Goal: Use online tool/utility: Utilize a website feature to perform a specific function

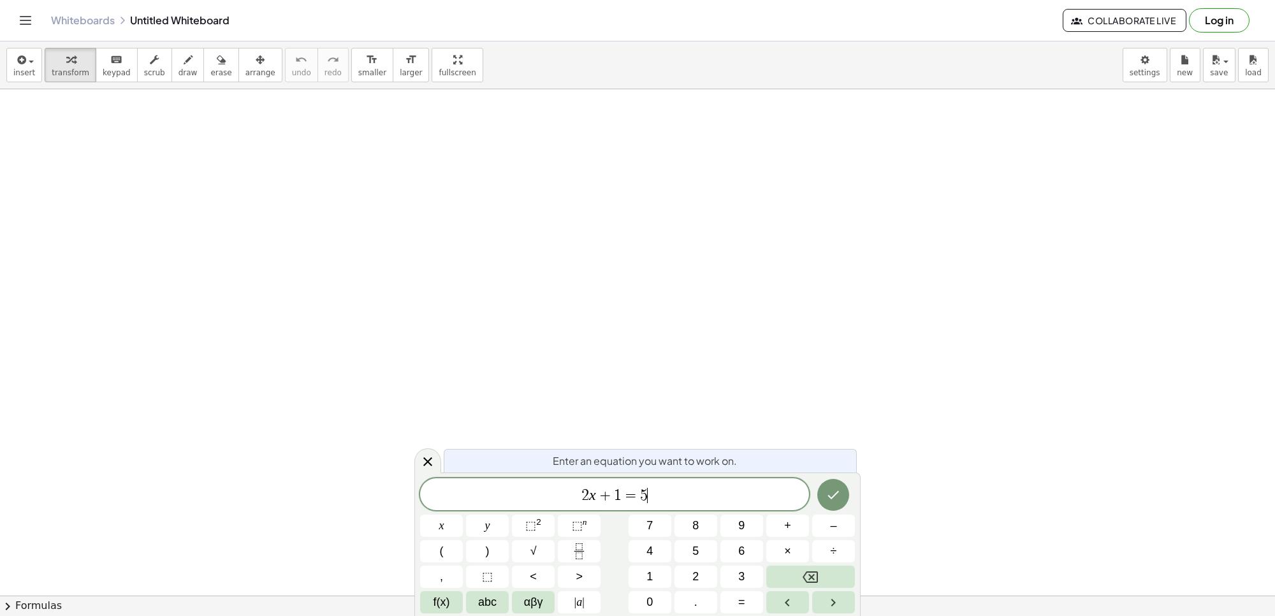
click at [689, 495] on span "2 x + 1 = 5 ​" at bounding box center [614, 495] width 389 height 18
click at [575, 495] on span "​ 2 x + 1 = 5" at bounding box center [614, 495] width 389 height 18
click at [587, 494] on span "2" at bounding box center [585, 495] width 8 height 15
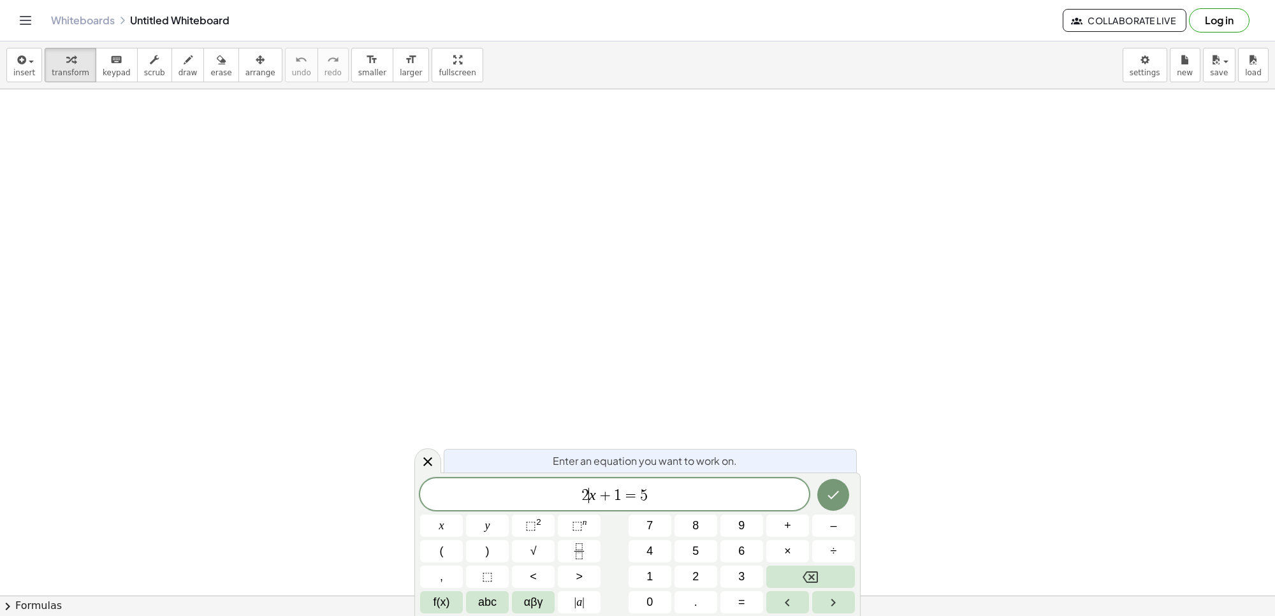
click at [587, 494] on span "2" at bounding box center [585, 495] width 8 height 15
click at [616, 494] on span "1" at bounding box center [618, 495] width 8 height 15
click at [617, 494] on span "1" at bounding box center [618, 495] width 8 height 15
click at [645, 497] on span "5" at bounding box center [644, 495] width 8 height 15
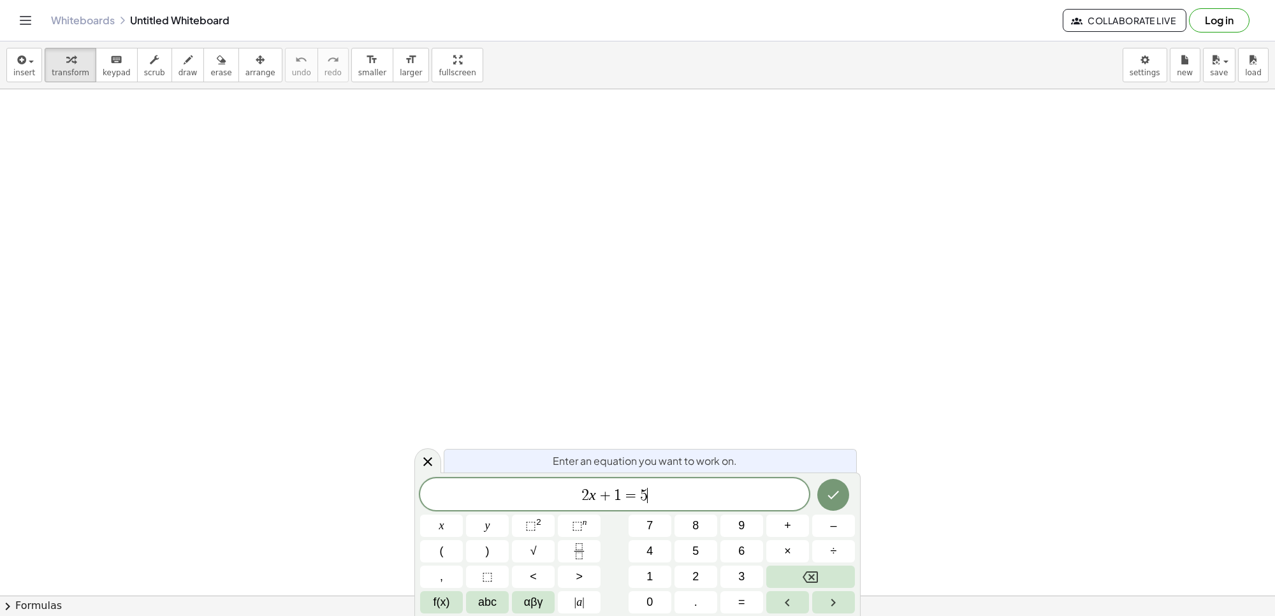
click at [645, 497] on span "5" at bounding box center [644, 495] width 8 height 15
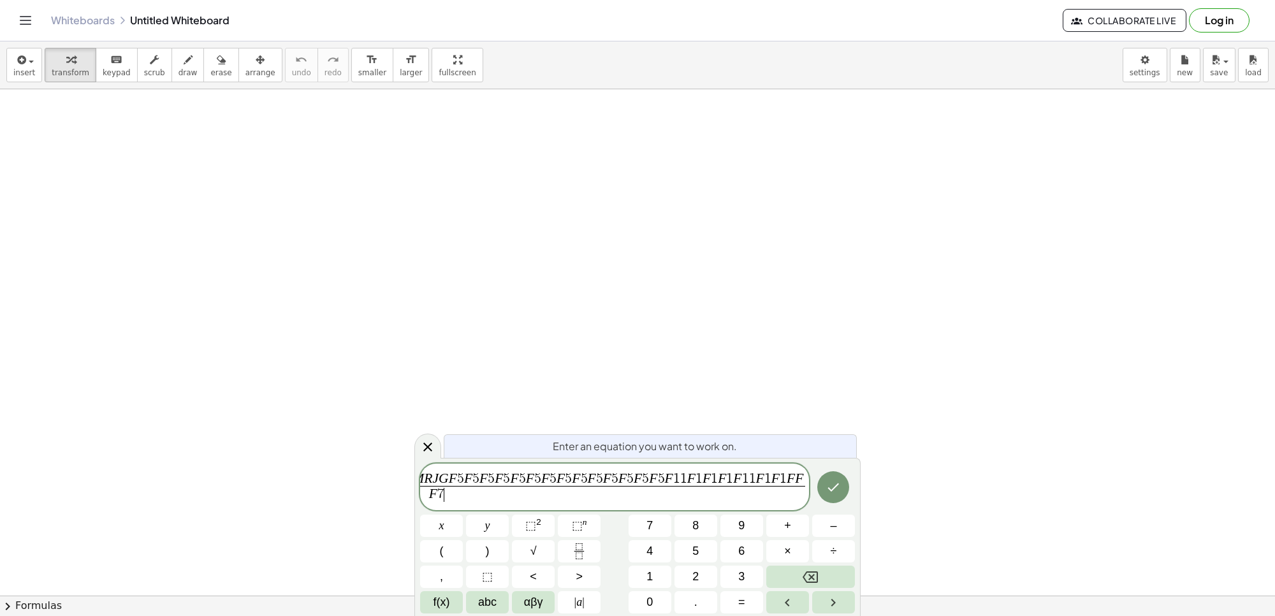
scroll to position [0, 471]
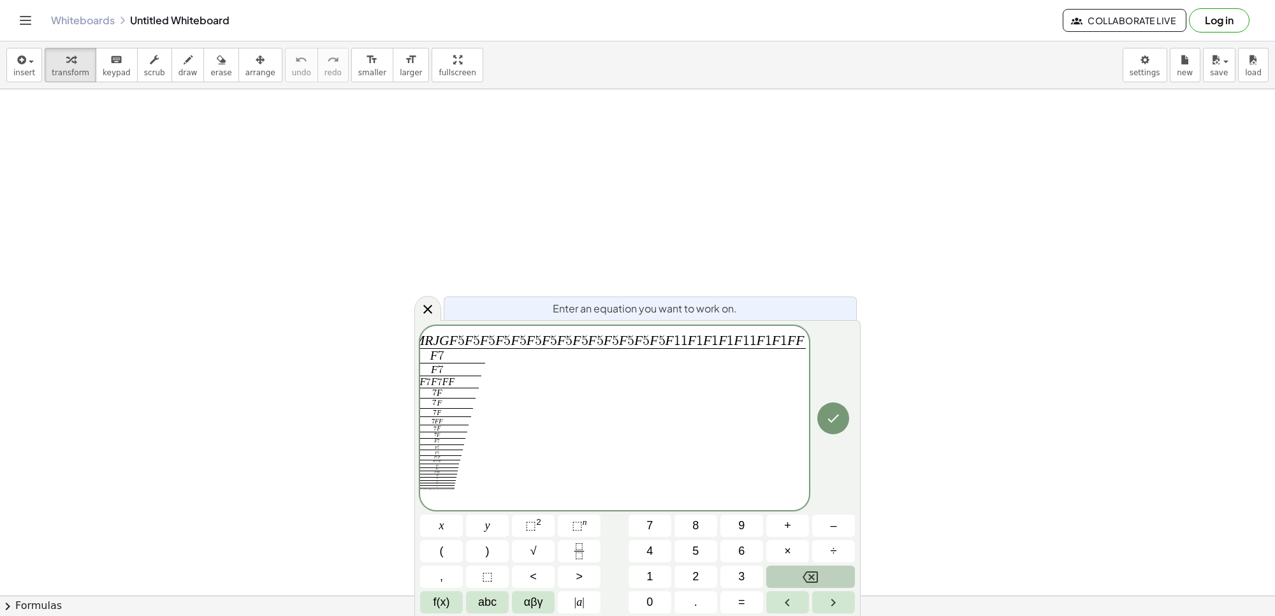
click at [787, 572] on button "Backspace" at bounding box center [810, 577] width 89 height 22
click at [788, 571] on button "Backspace" at bounding box center [810, 577] width 89 height 22
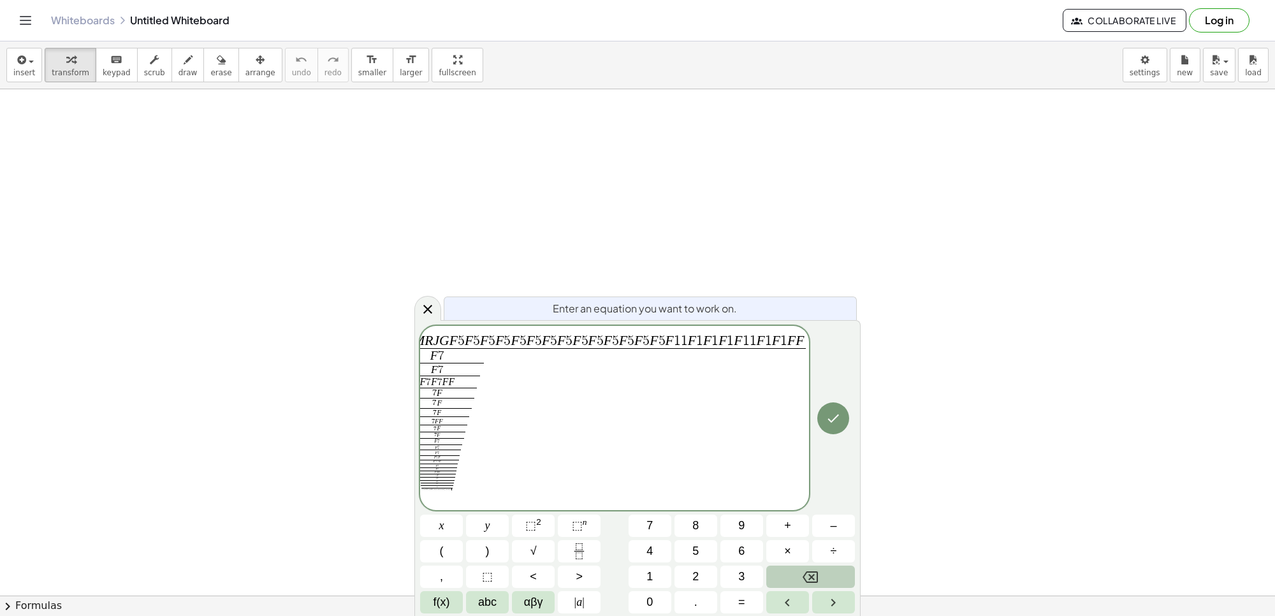
click at [788, 571] on button "Backspace" at bounding box center [810, 577] width 89 height 22
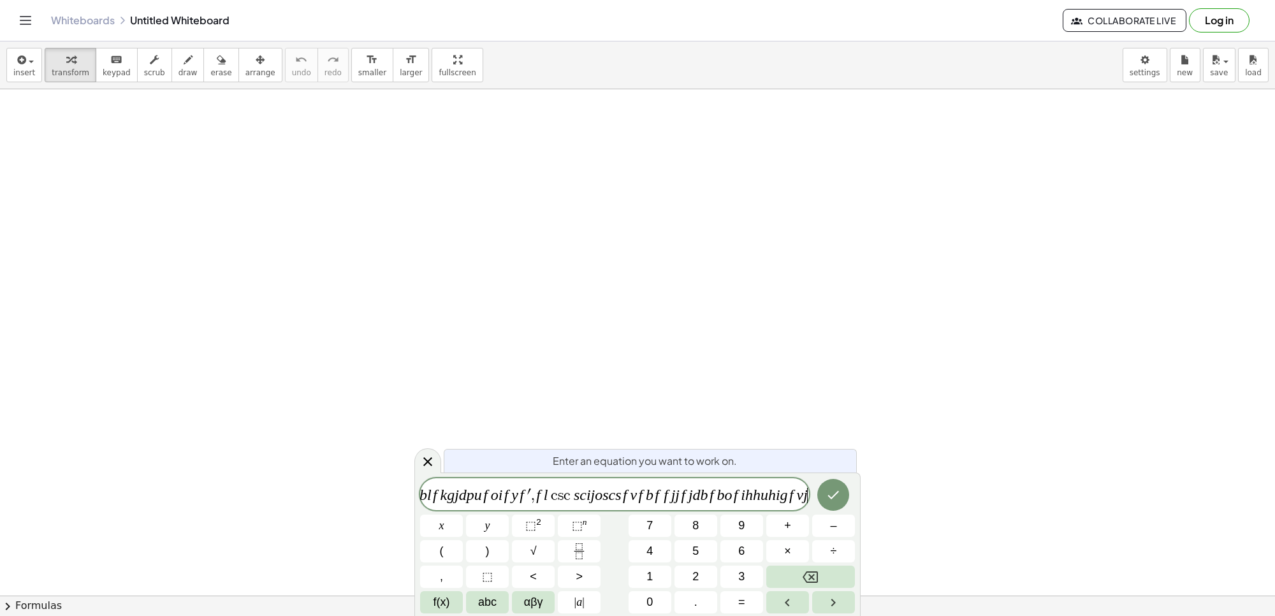
scroll to position [0, 0]
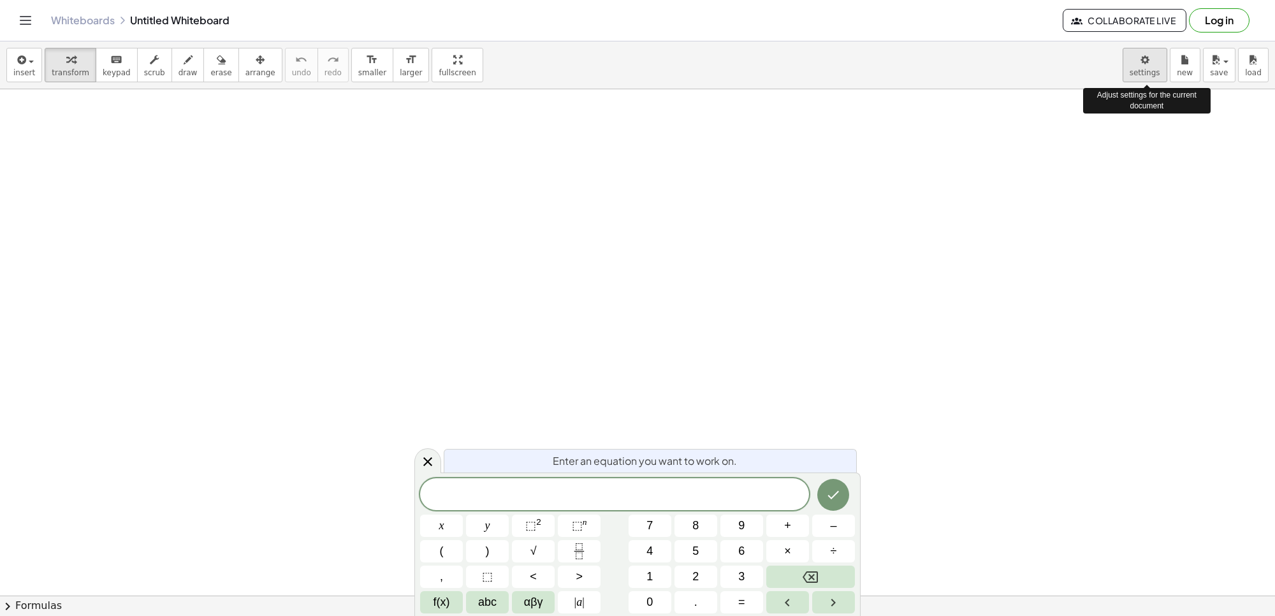
click at [1150, 68] on body "Graspable Math Activities Get Started Activity Bank Assigned Work Classes White…" at bounding box center [637, 308] width 1275 height 616
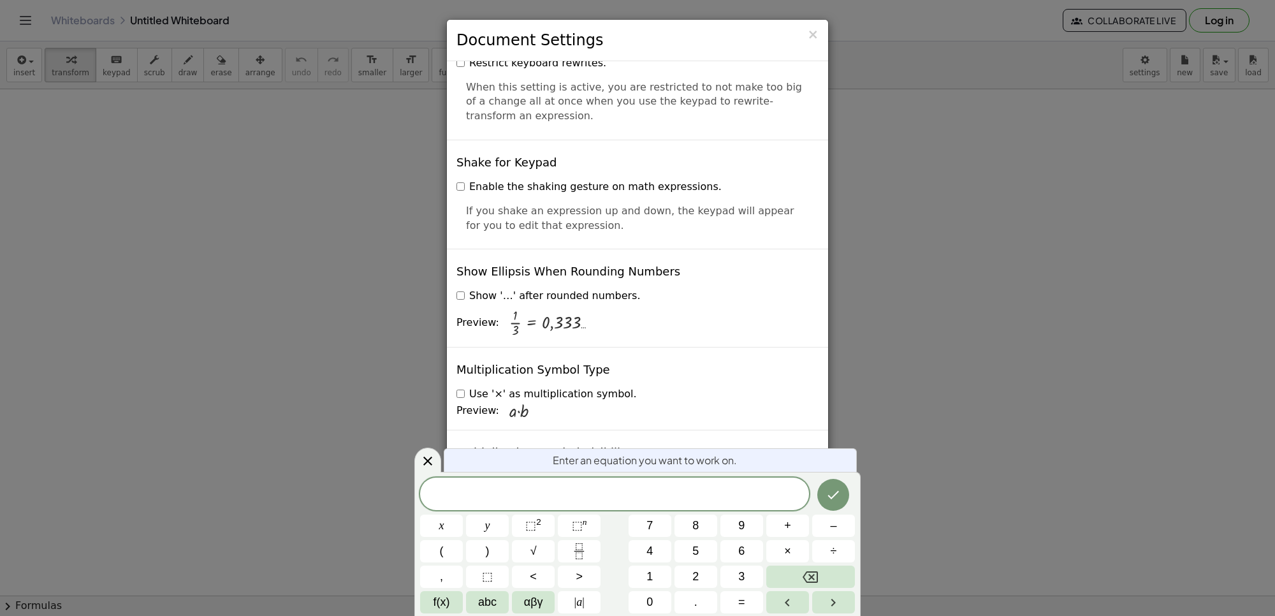
scroll to position [2984, 0]
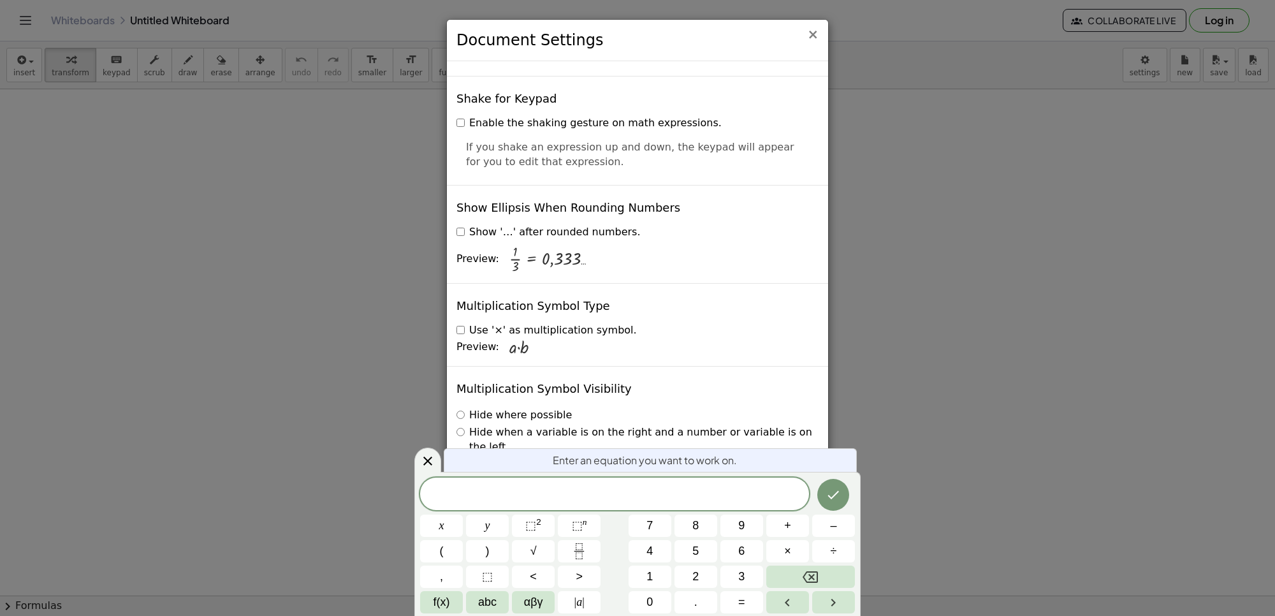
click at [814, 36] on span "×" at bounding box center [812, 34] width 11 height 15
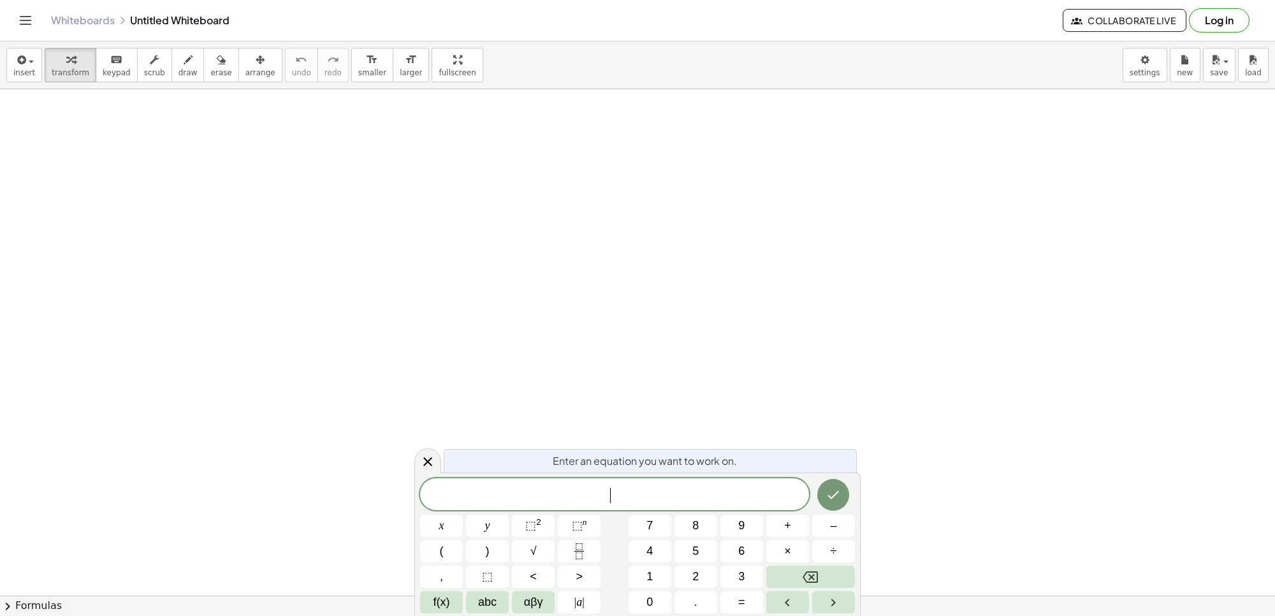
click at [467, 492] on span "​" at bounding box center [614, 495] width 389 height 18
click at [434, 527] on button "x" at bounding box center [441, 526] width 43 height 22
click at [784, 528] on span "+" at bounding box center [787, 525] width 7 height 17
click at [636, 522] on button "7" at bounding box center [650, 526] width 43 height 22
click at [837, 499] on icon "Done" at bounding box center [833, 494] width 15 height 15
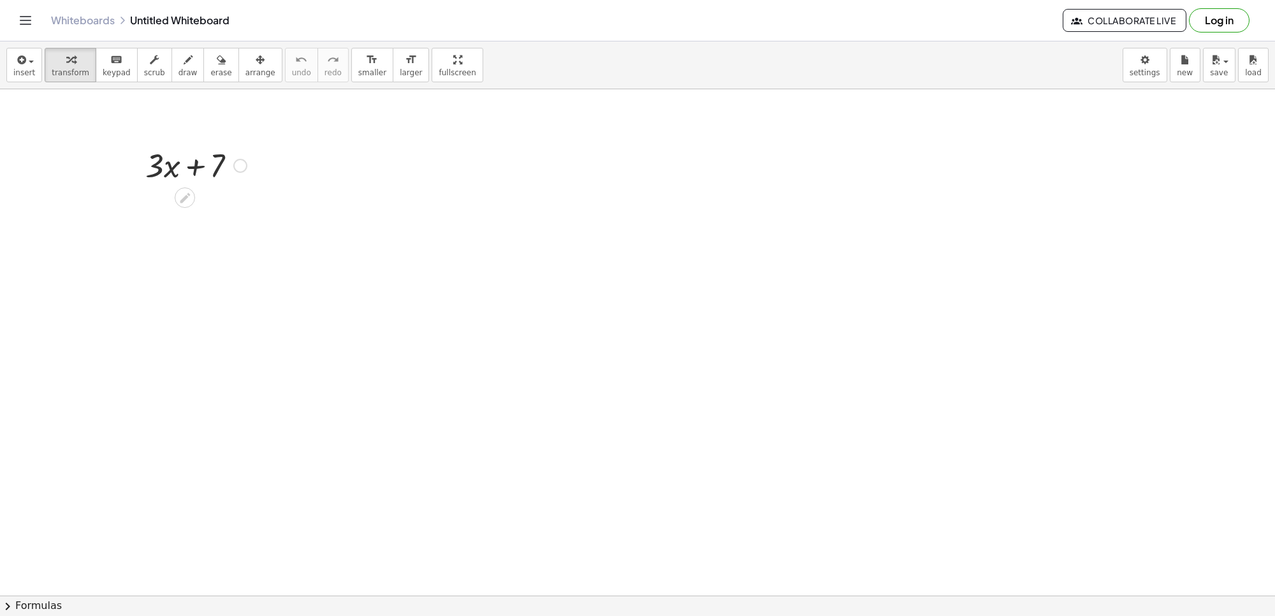
click at [192, 166] on div at bounding box center [196, 164] width 114 height 43
click at [234, 171] on div at bounding box center [240, 166] width 14 height 14
click at [188, 188] on div at bounding box center [185, 197] width 20 height 20
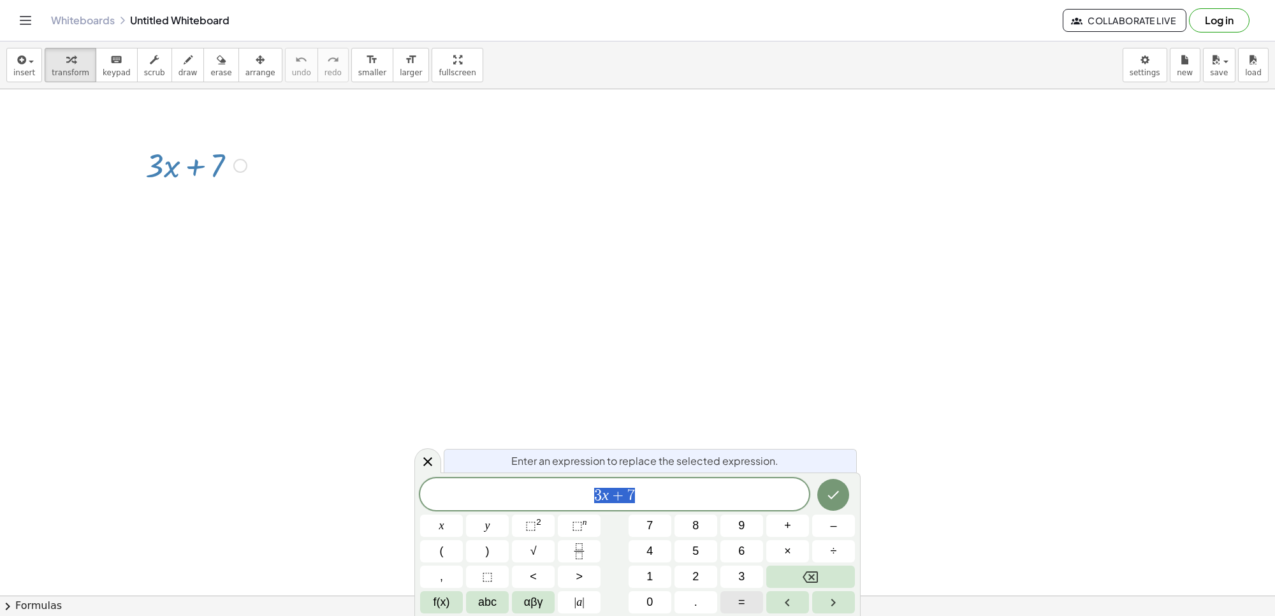
click at [738, 598] on span "=" at bounding box center [741, 602] width 7 height 17
click at [831, 483] on button "Done" at bounding box center [833, 495] width 32 height 32
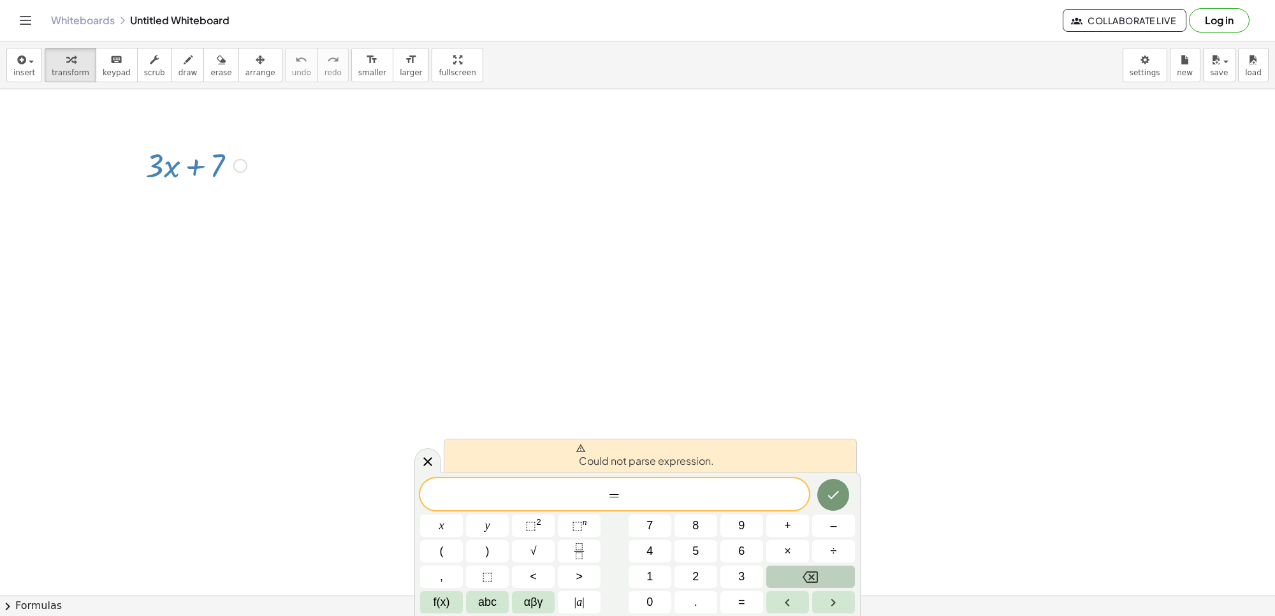
click at [846, 571] on button "Backspace" at bounding box center [810, 577] width 89 height 22
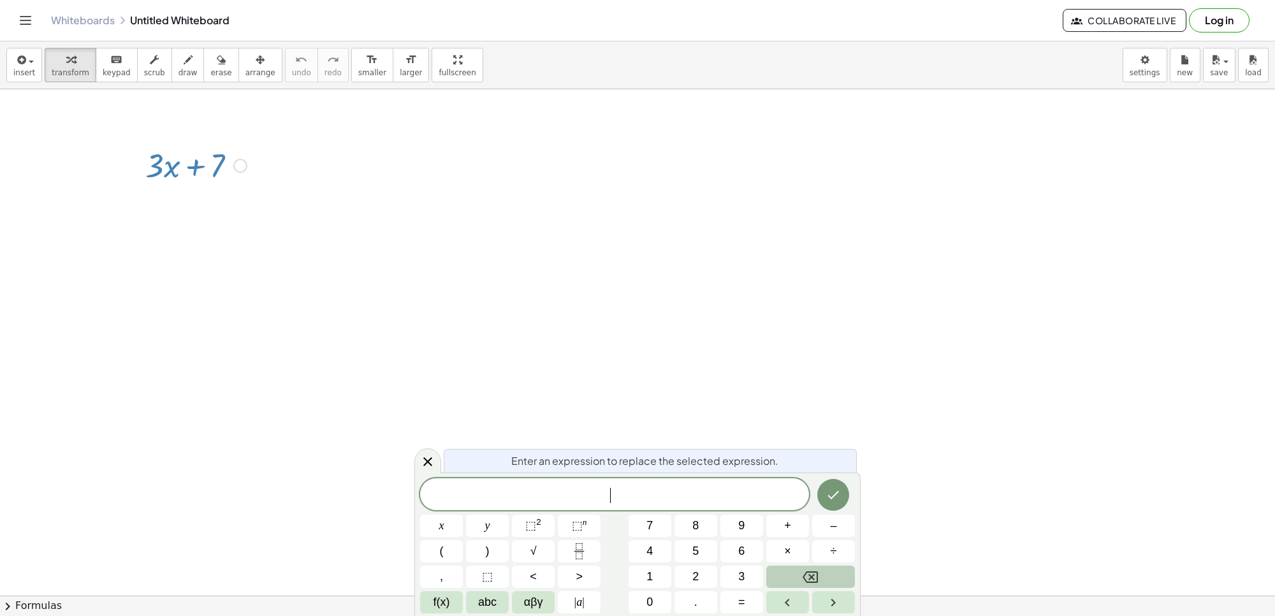
click at [846, 571] on button "Backspace" at bounding box center [810, 577] width 89 height 22
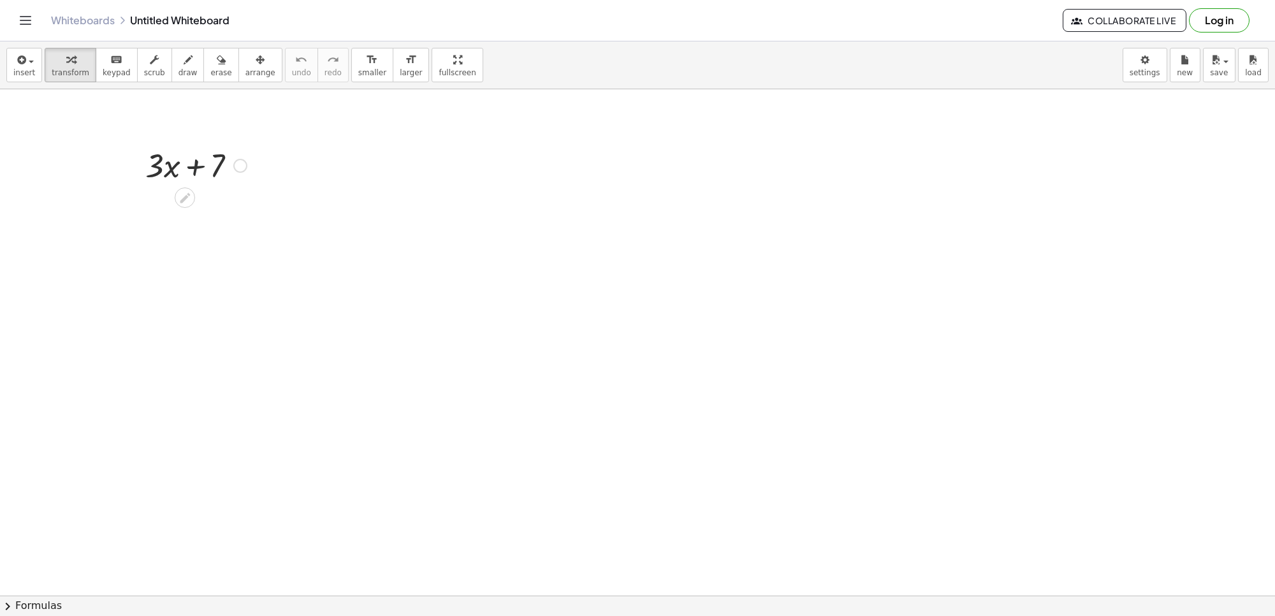
click at [198, 157] on div at bounding box center [196, 164] width 114 height 43
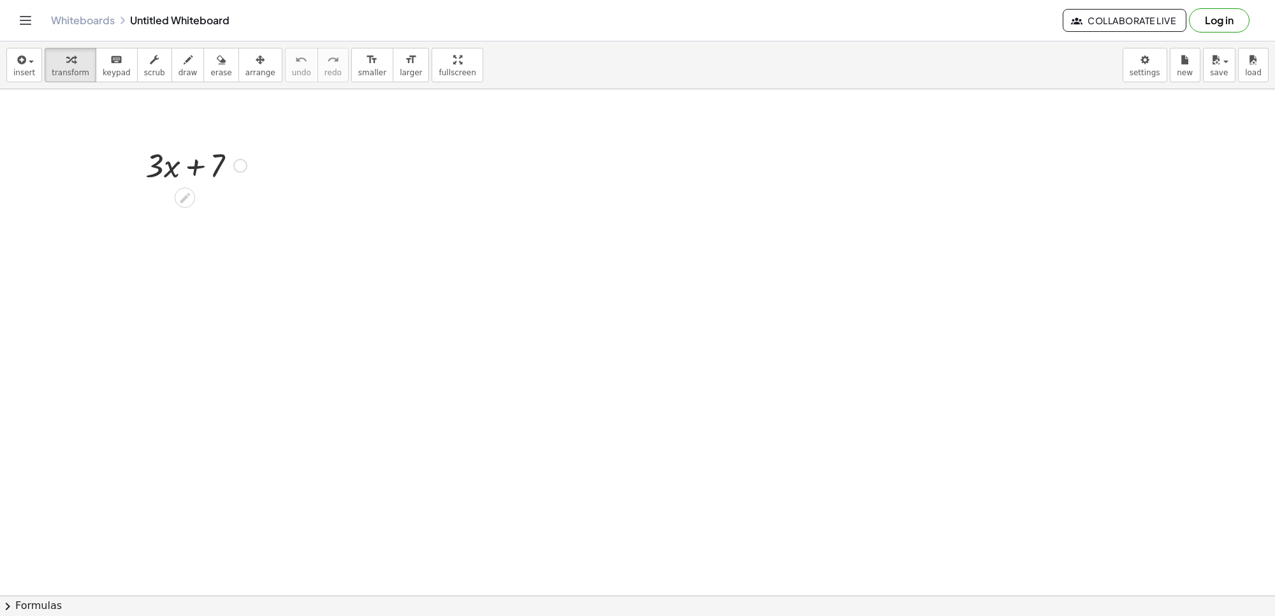
drag, startPoint x: 198, startPoint y: 157, endPoint x: 198, endPoint y: 135, distance: 21.7
drag, startPoint x: 198, startPoint y: 135, endPoint x: 164, endPoint y: 151, distance: 36.8
click at [164, 151] on div at bounding box center [196, 164] width 114 height 43
click at [164, 156] on div at bounding box center [196, 164] width 114 height 43
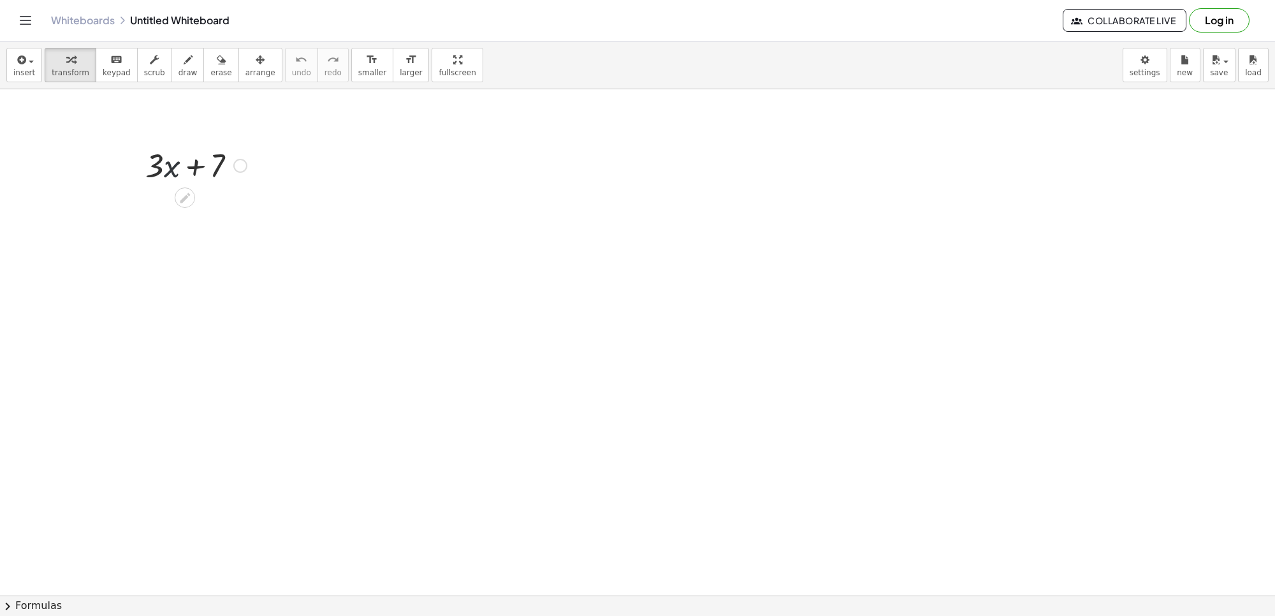
click at [164, 156] on div at bounding box center [196, 164] width 114 height 43
click at [217, 170] on div at bounding box center [196, 164] width 114 height 43
click at [225, 172] on div at bounding box center [196, 164] width 114 height 43
click at [240, 187] on div "+ 7 + · 3 · x + 7 Fix a mistake Transform line Copy line as LaTeX Copy derivati…" at bounding box center [191, 165] width 130 height 50
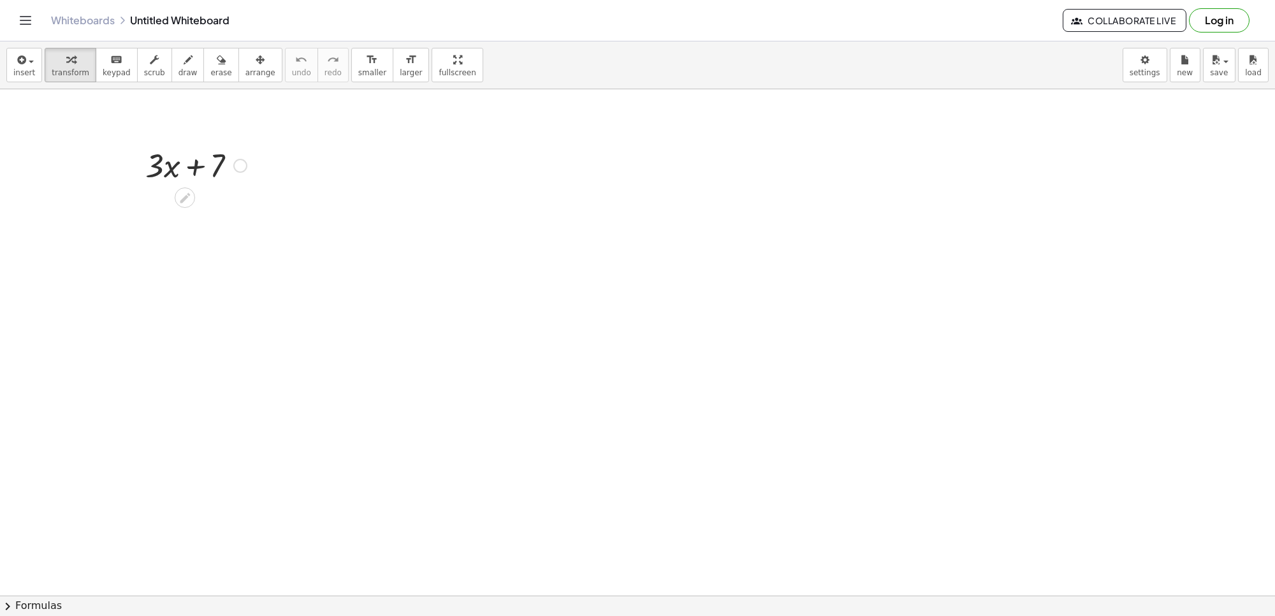
click at [240, 187] on div "+ · 3 · x + 7 Fix a mistake Transform line Copy line as LaTeX Copy derivation a…" at bounding box center [191, 165] width 130 height 50
click at [244, 185] on div at bounding box center [196, 164] width 114 height 43
drag, startPoint x: 215, startPoint y: 172, endPoint x: 166, endPoint y: 180, distance: 49.7
click at [166, 180] on div at bounding box center [196, 164] width 114 height 43
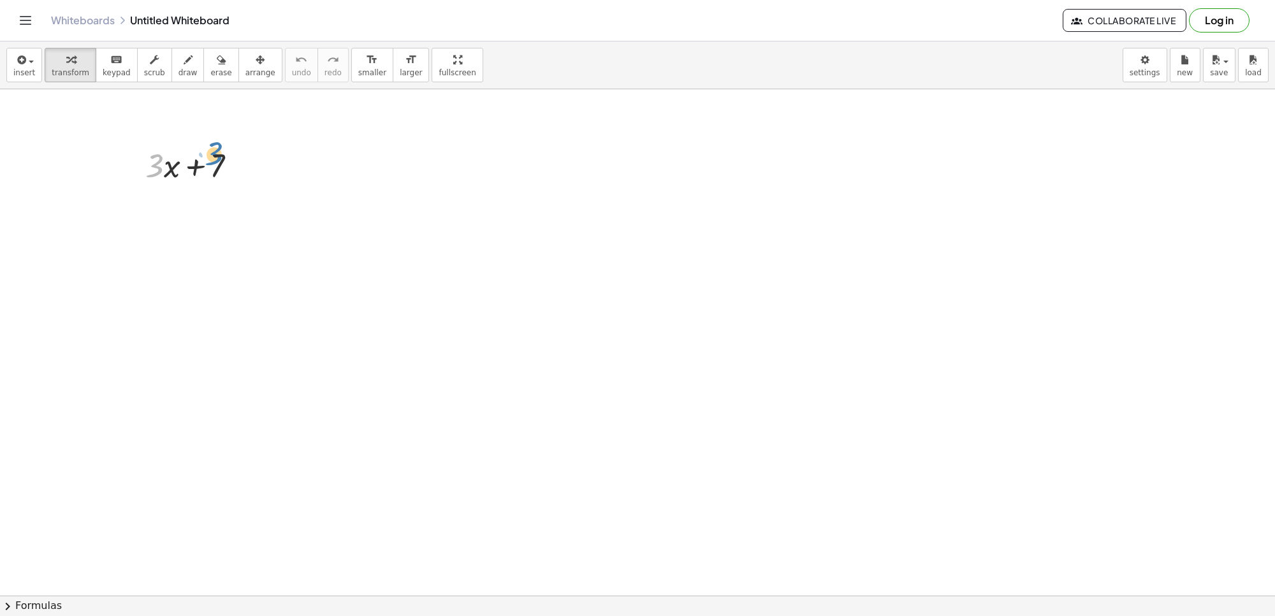
drag, startPoint x: 163, startPoint y: 169, endPoint x: 221, endPoint y: 156, distance: 60.0
click at [221, 156] on div at bounding box center [196, 164] width 114 height 43
click at [240, 171] on div "Fix a mistake Transform line Copy line as LaTeX Copy derivation as LaTeX Expand…" at bounding box center [240, 166] width 14 height 14
click at [182, 193] on icon at bounding box center [184, 197] width 13 height 13
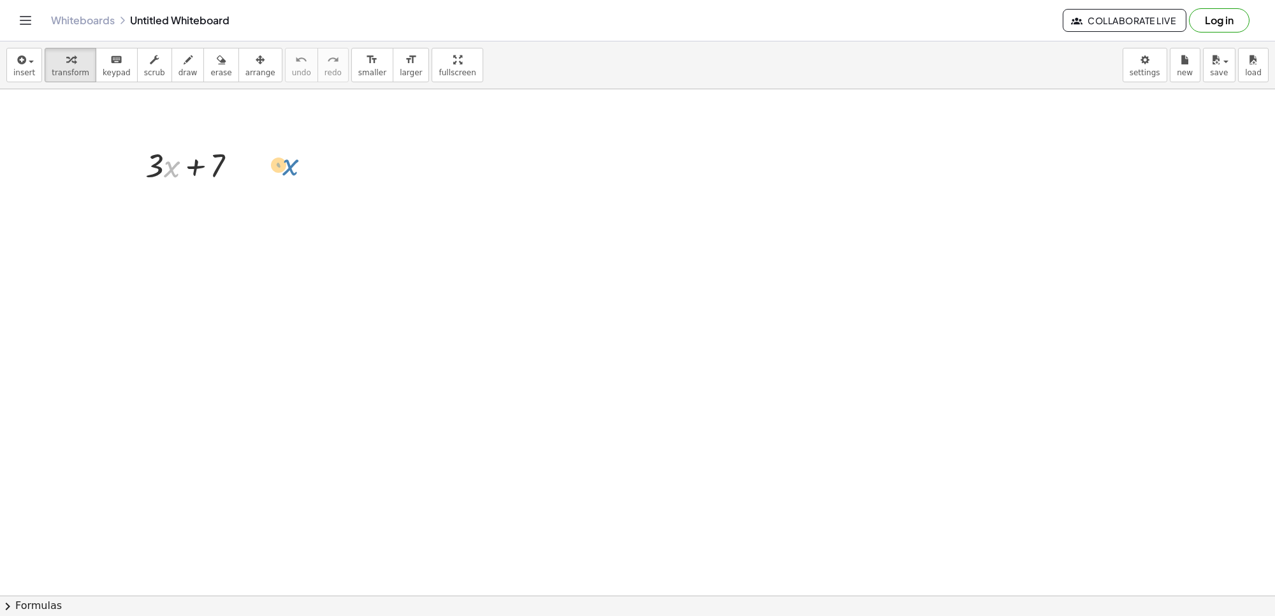
drag, startPoint x: 174, startPoint y: 173, endPoint x: 233, endPoint y: 201, distance: 65.0
drag, startPoint x: 233, startPoint y: 201, endPoint x: 0, endPoint y: 218, distance: 233.4
drag, startPoint x: 189, startPoint y: 217, endPoint x: 214, endPoint y: 234, distance: 30.4
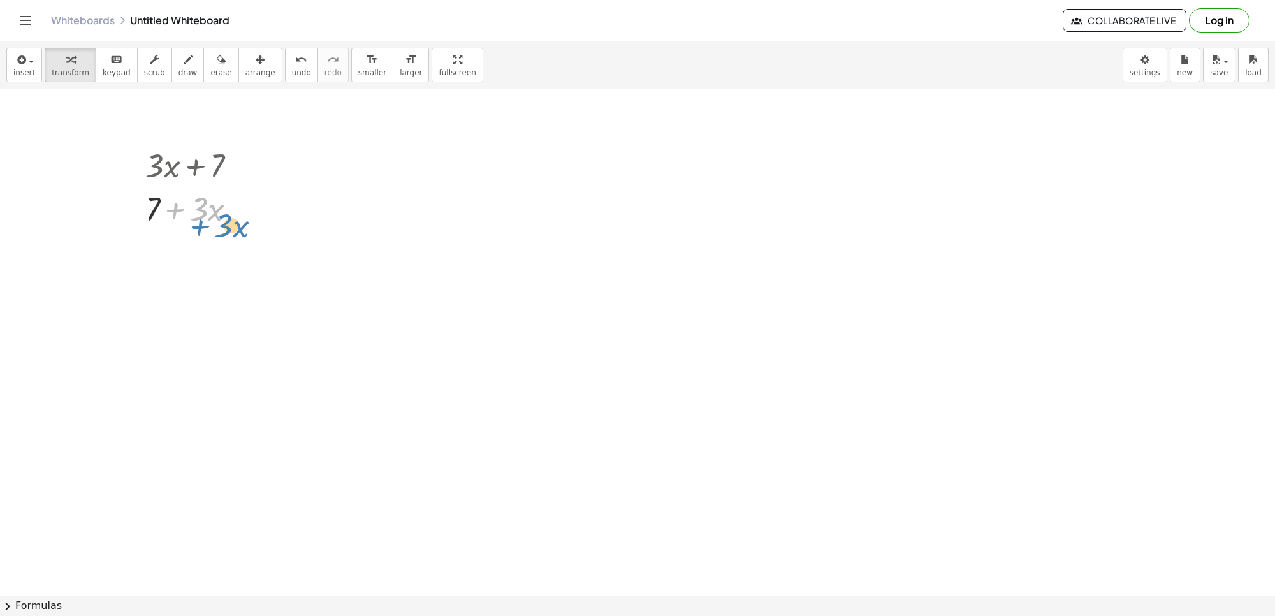
drag, startPoint x: 150, startPoint y: 207, endPoint x: 210, endPoint y: 219, distance: 61.6
click at [210, 219] on div at bounding box center [196, 207] width 114 height 43
drag, startPoint x: 174, startPoint y: 219, endPoint x: 302, endPoint y: 219, distance: 127.5
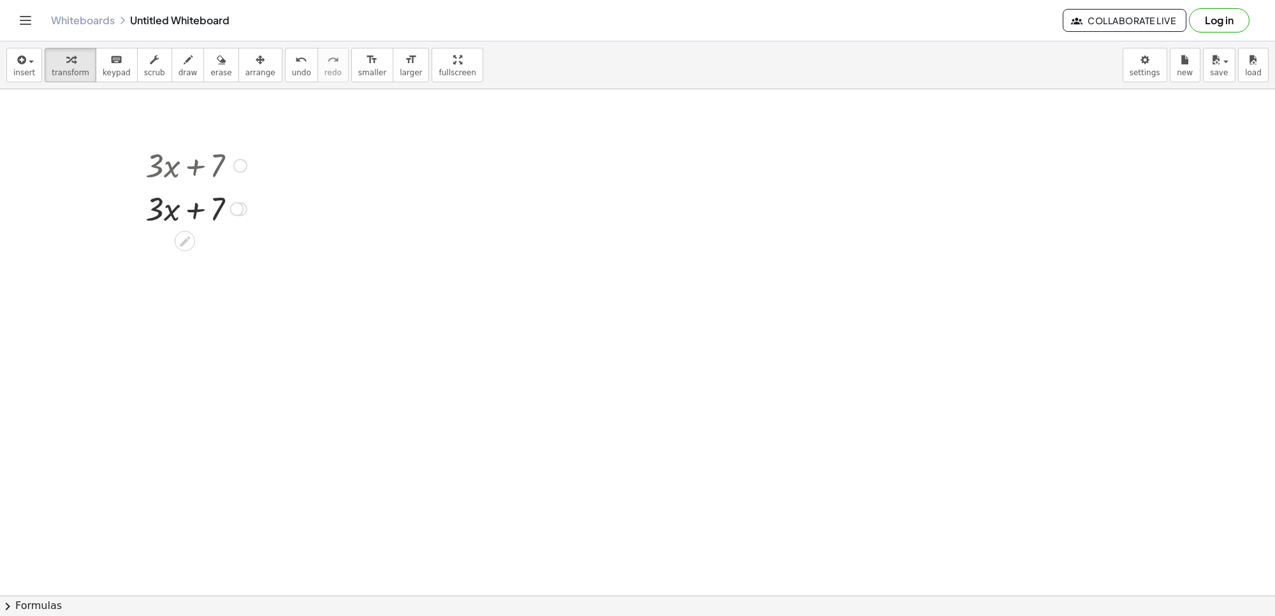
drag, startPoint x: 96, startPoint y: 122, endPoint x: 112, endPoint y: 119, distance: 15.8
click at [166, 45] on div "insert select one: Math Expression Function Text Youtube Video Graphing Geometr…" at bounding box center [637, 65] width 1275 height 48
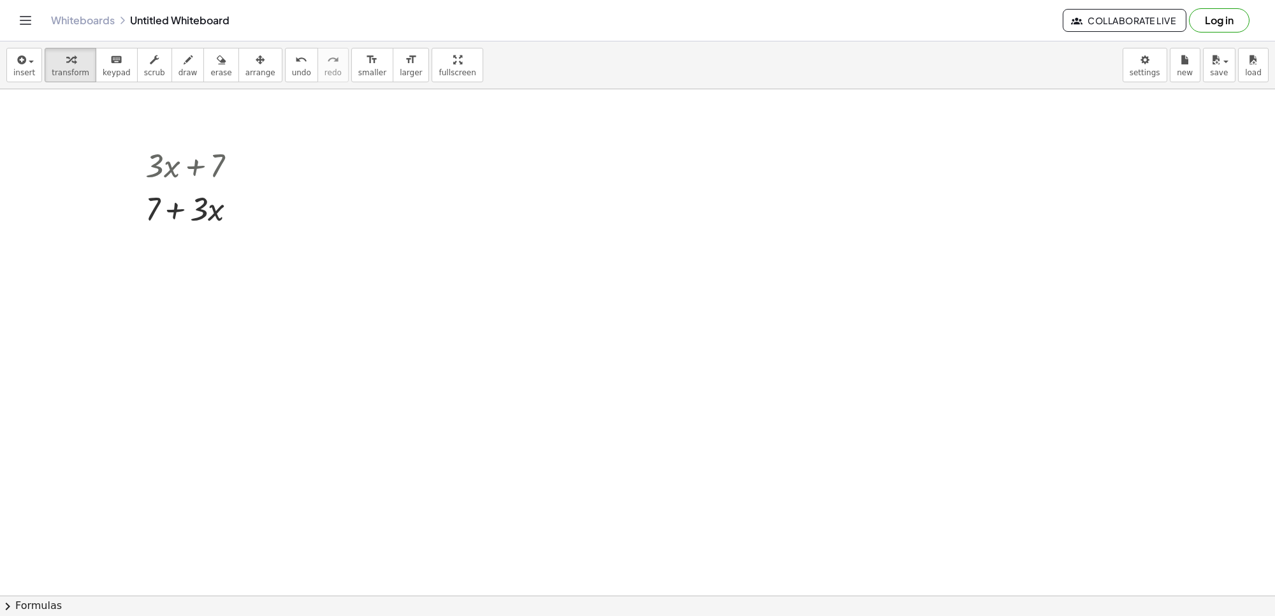
click at [199, 14] on div "Whiteboards Untitled Whiteboard" at bounding box center [557, 20] width 1012 height 13
drag, startPoint x: 177, startPoint y: 235, endPoint x: 180, endPoint y: 214, distance: 20.7
drag, startPoint x: 180, startPoint y: 201, endPoint x: 164, endPoint y: 199, distance: 15.5
click at [164, 199] on div at bounding box center [196, 207] width 114 height 43
click at [236, 214] on div at bounding box center [237, 209] width 14 height 14
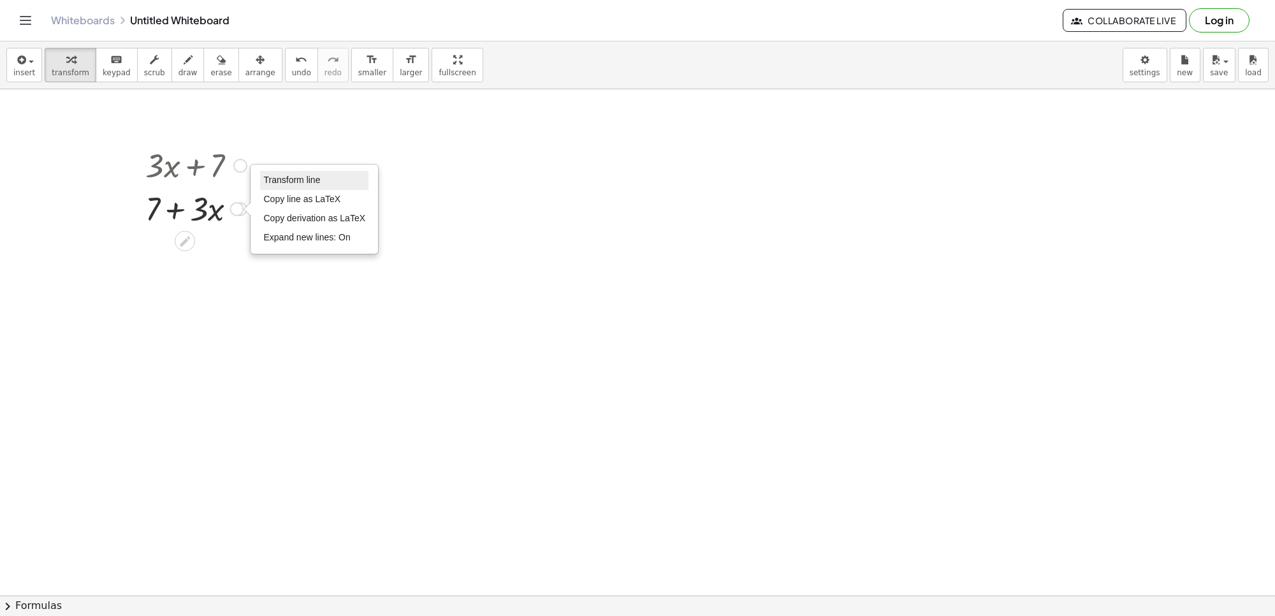
drag, startPoint x: 295, startPoint y: 177, endPoint x: 288, endPoint y: 177, distance: 7.7
click at [296, 176] on span "Transform line" at bounding box center [291, 180] width 57 height 10
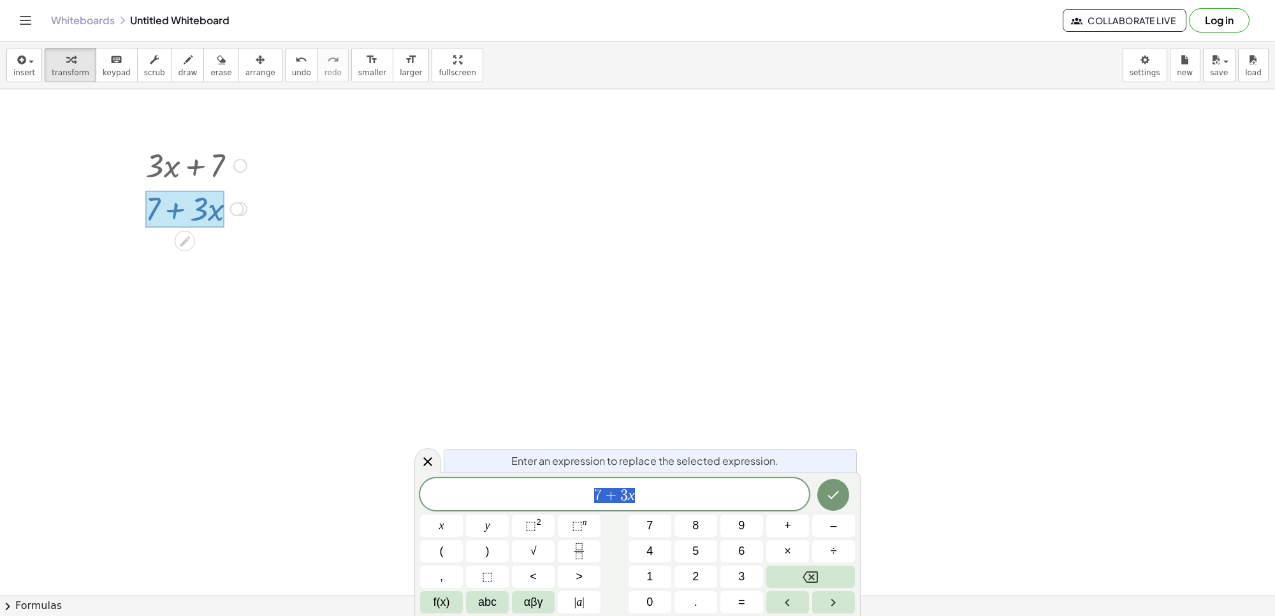
drag, startPoint x: 844, startPoint y: 578, endPoint x: 859, endPoint y: 584, distance: 16.6
click at [859, 584] on body "Graspable Math Activities Get Started Activity Bank Assigned Work Classes White…" at bounding box center [637, 308] width 1275 height 616
click at [840, 491] on button "Done" at bounding box center [833, 495] width 32 height 32
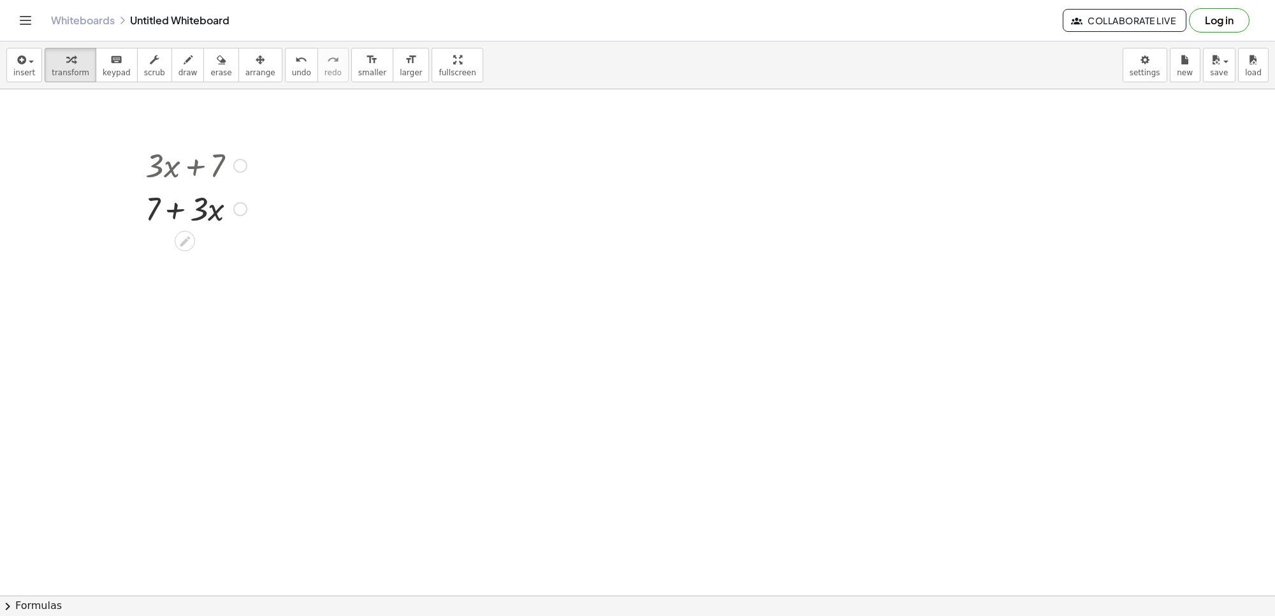
drag, startPoint x: 383, startPoint y: 271, endPoint x: 286, endPoint y: 220, distance: 110.1
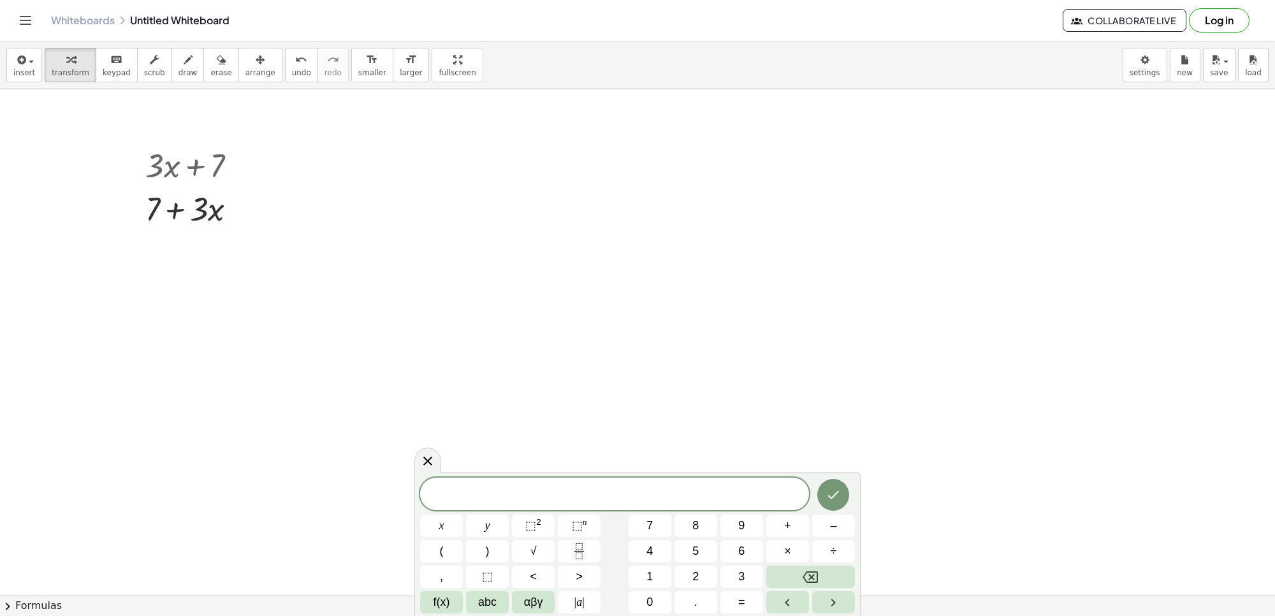
drag, startPoint x: 180, startPoint y: 294, endPoint x: 62, endPoint y: 234, distance: 132.3
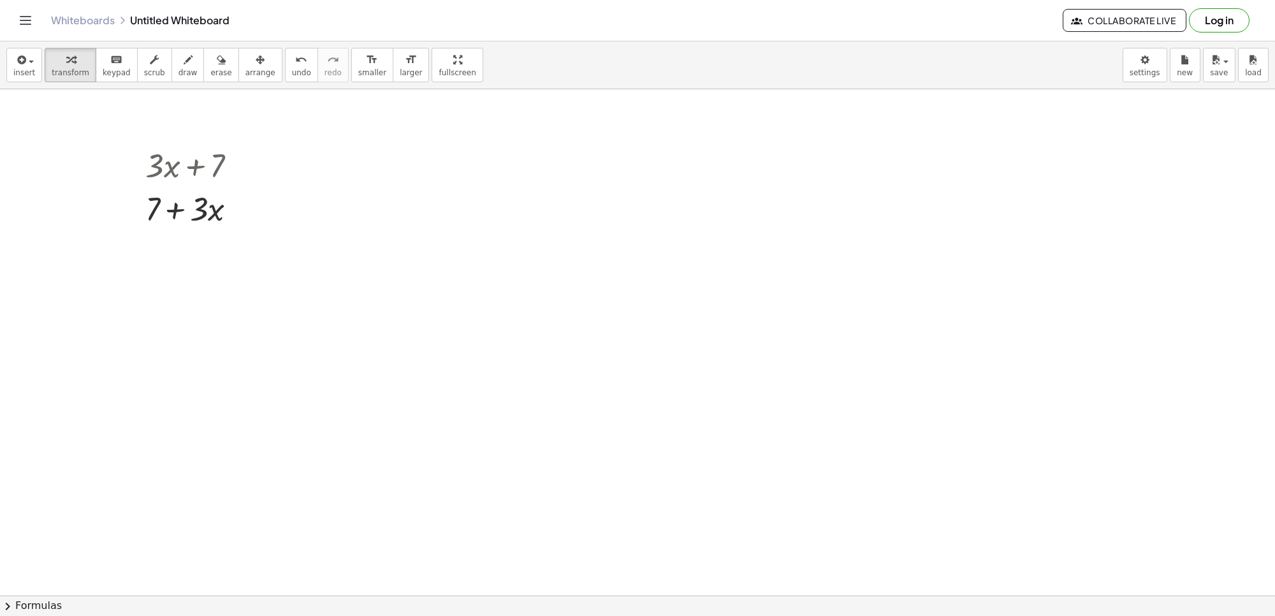
drag, startPoint x: 219, startPoint y: 429, endPoint x: 228, endPoint y: 445, distance: 18.3
drag, startPoint x: 163, startPoint y: 211, endPoint x: 797, endPoint y: 245, distance: 634.7
click at [78, 70] on span "transform" at bounding box center [71, 72] width 38 height 9
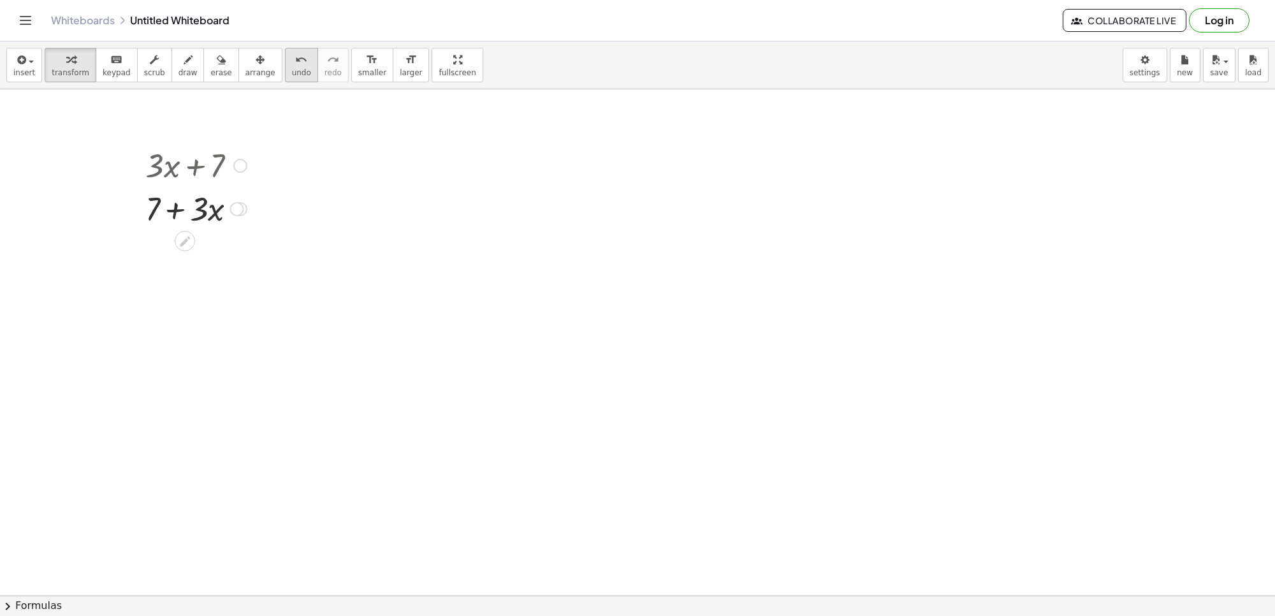
click at [292, 65] on div "undo" at bounding box center [301, 59] width 19 height 15
click at [325, 75] on span "redo" at bounding box center [333, 72] width 17 height 9
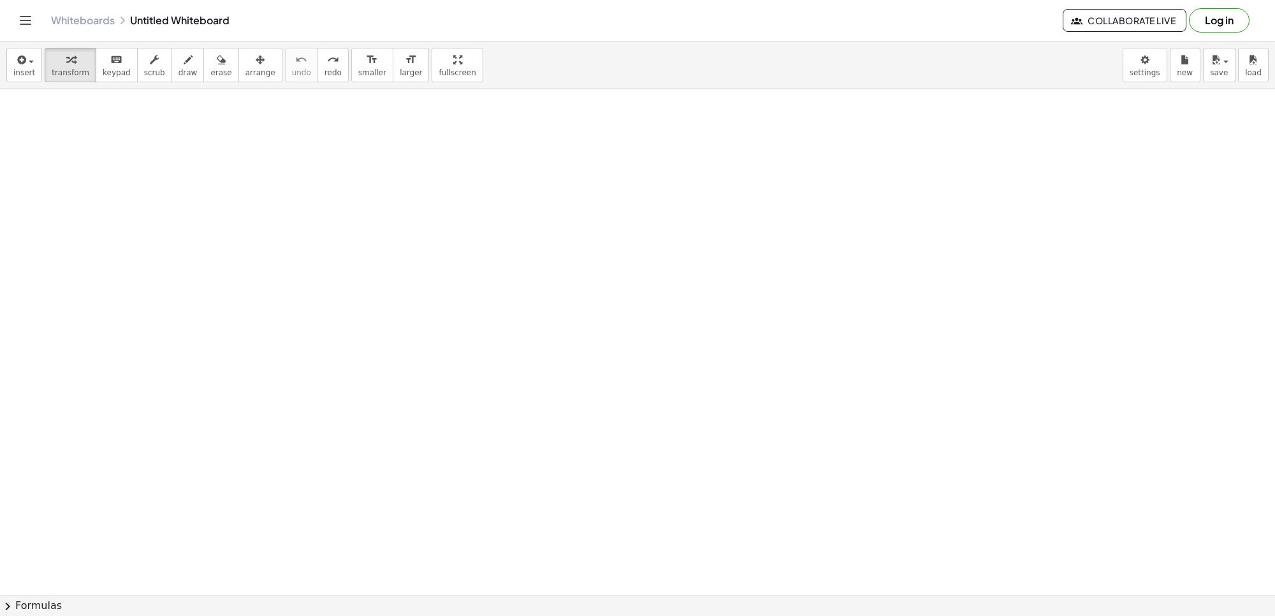
click at [458, 511] on div at bounding box center [637, 20] width 1275 height 1517
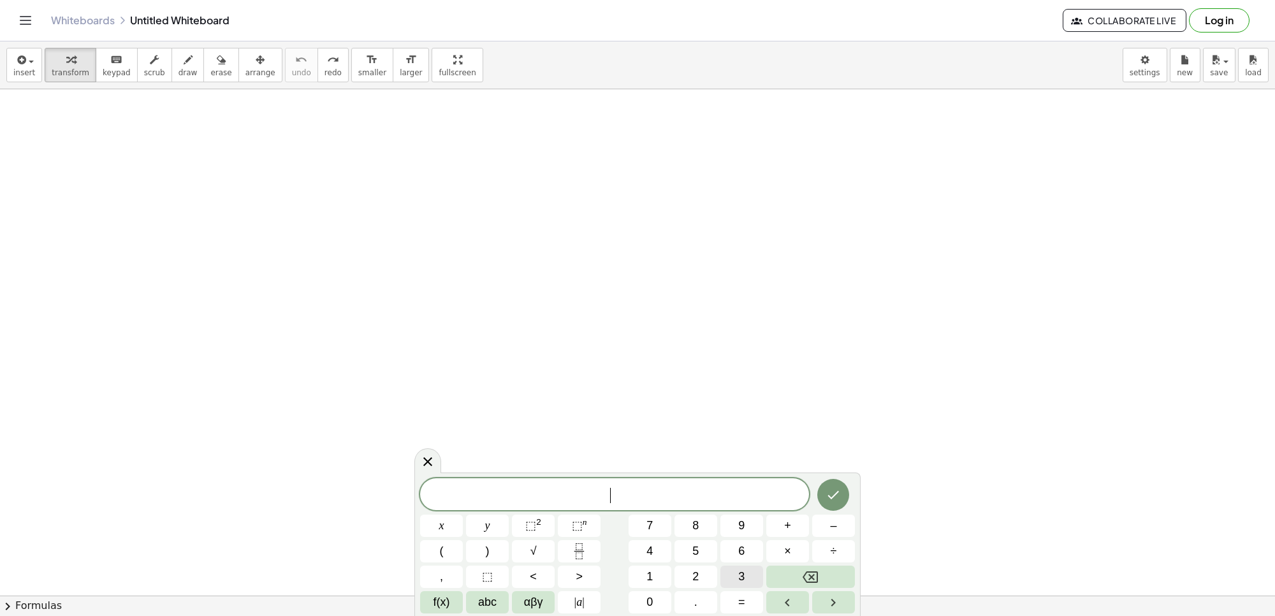
click at [667, 495] on div "​ x y ⬚ 2 ⬚ n 7 8 9 + – ( ) √ 4 5 6 × ÷ , ⬚ < > 1 2 3 f(x) abc αβγ | a | 0 . =" at bounding box center [637, 545] width 435 height 135
click at [494, 499] on span "​" at bounding box center [614, 495] width 389 height 18
click at [740, 564] on div "​ x y ⬚ 2 ⬚ n 7 8 9 + – ( ) √ 4 5 6 × ÷ , ⬚ < > 1 2 3 f(x) abc αβγ | a | 0 . =" at bounding box center [637, 545] width 435 height 135
click at [719, 559] on div "​ x y ⬚ 2 ⬚ n 7 8 9 + – ( ) √ 4 5 6 × ÷ , ⬚ < > 1 2 3 f(x) abc αβγ | a | 0 . =" at bounding box center [637, 545] width 435 height 135
drag, startPoint x: 719, startPoint y: 559, endPoint x: 632, endPoint y: 492, distance: 109.2
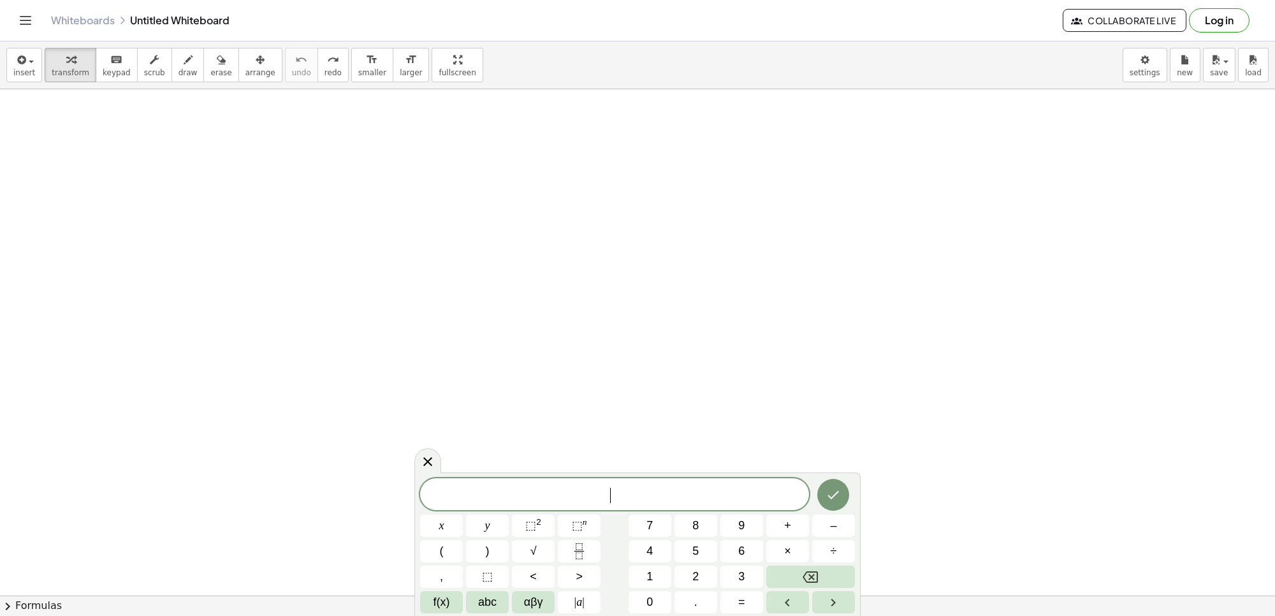
click at [632, 492] on span "​" at bounding box center [614, 495] width 389 height 18
click at [735, 574] on button "3" at bounding box center [741, 577] width 43 height 22
click at [447, 517] on button "x" at bounding box center [441, 526] width 43 height 22
click at [787, 523] on span "+" at bounding box center [787, 525] width 7 height 17
click at [650, 517] on span "7" at bounding box center [650, 525] width 6 height 17
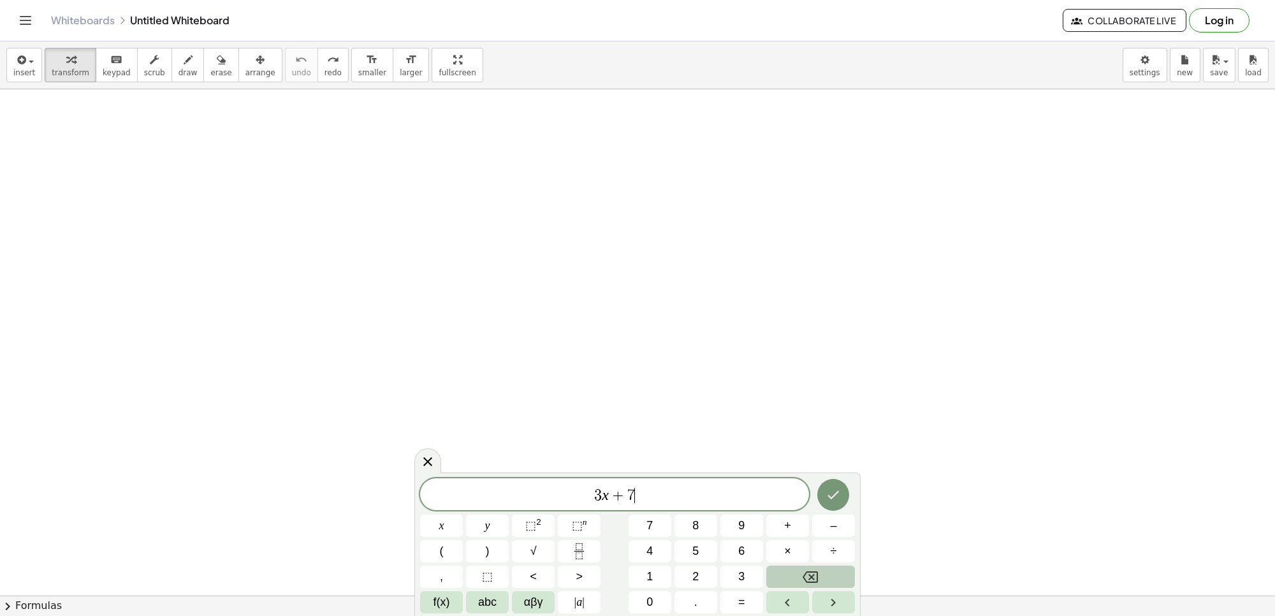
click at [810, 575] on icon "Backspace" at bounding box center [810, 576] width 15 height 11
click at [649, 521] on span "7" at bounding box center [650, 525] width 6 height 17
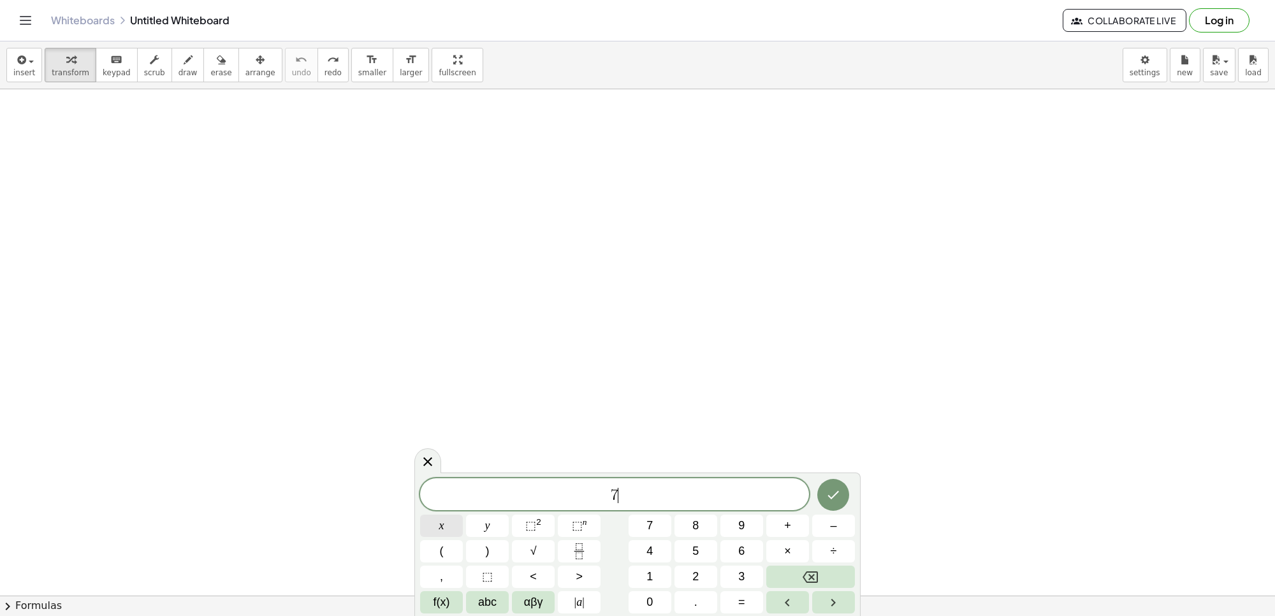
click at [438, 515] on button "x" at bounding box center [441, 526] width 43 height 22
click at [837, 531] on button "–" at bounding box center [833, 526] width 43 height 22
click at [697, 546] on span "5" at bounding box center [695, 551] width 6 height 17
click at [734, 572] on button "3" at bounding box center [741, 577] width 43 height 22
click at [799, 574] on button "Backspace" at bounding box center [810, 577] width 89 height 22
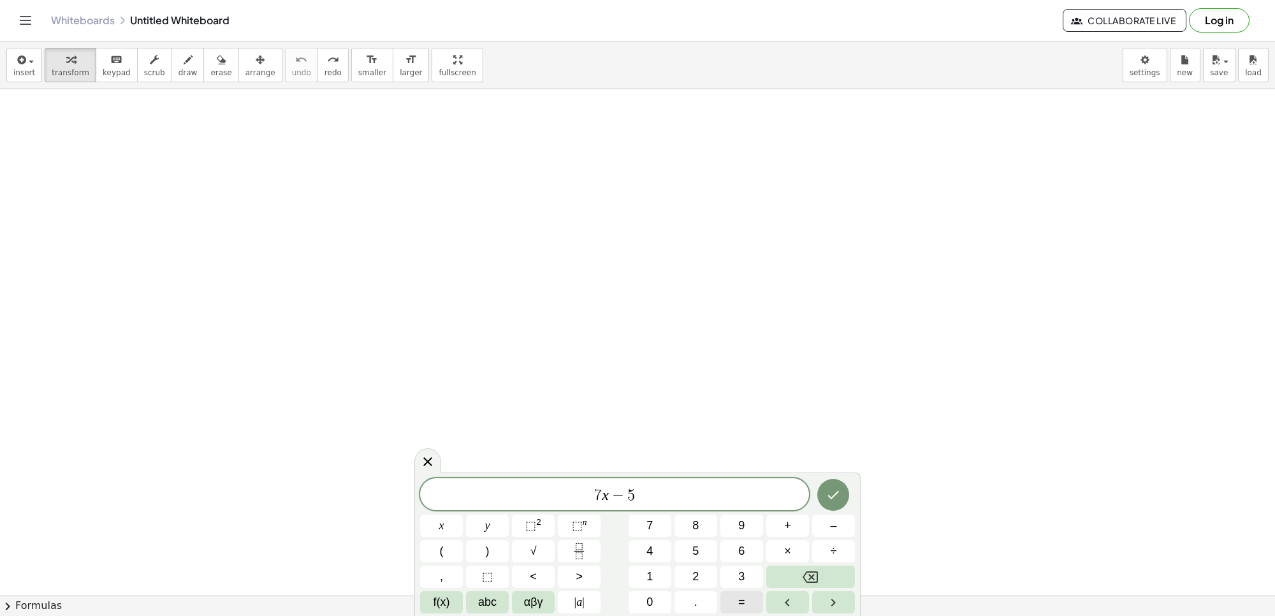
click at [731, 594] on button "=" at bounding box center [741, 602] width 43 height 22
click at [737, 571] on button "3" at bounding box center [741, 577] width 43 height 22
click at [654, 506] on div "7 x − 5 = 3 ​ x y ⬚ 2 ⬚ n 7 8 9 + – ( ) √ 4 5 6 × ÷ , ⬚ < > 1 2 3 f(x) abc αβγ …" at bounding box center [637, 545] width 435 height 135
click at [664, 524] on button "7" at bounding box center [650, 526] width 43 height 22
click at [829, 487] on icon "Done" at bounding box center [833, 494] width 15 height 15
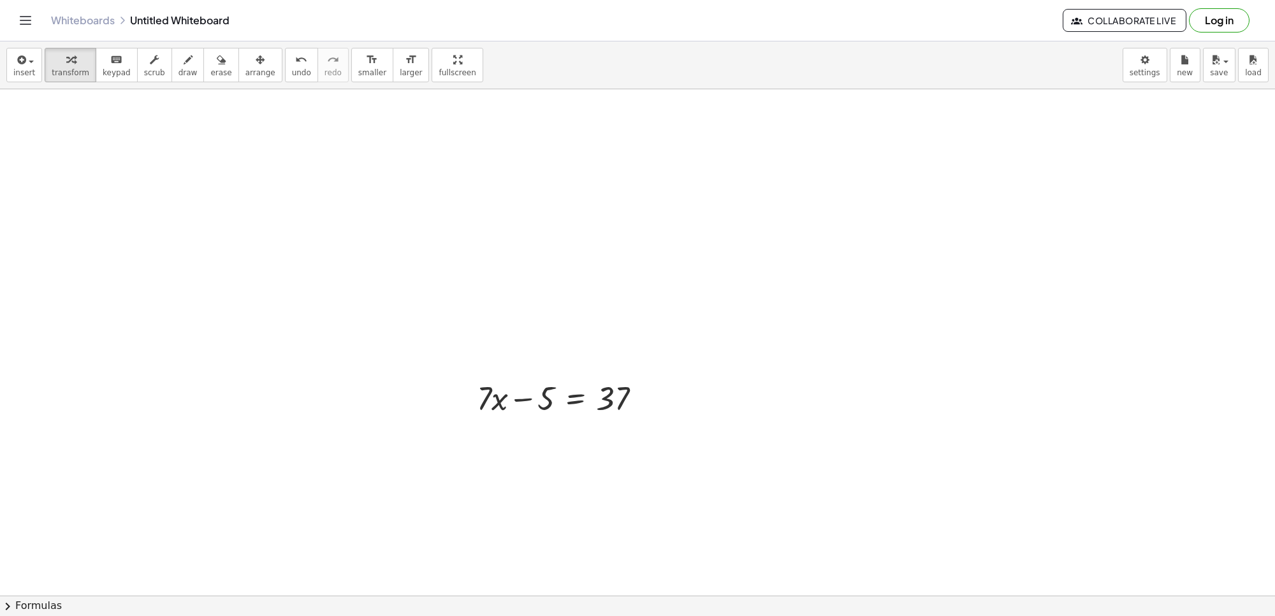
scroll to position [987, 0]
drag, startPoint x: 534, startPoint y: 379, endPoint x: 667, endPoint y: 376, distance: 133.3
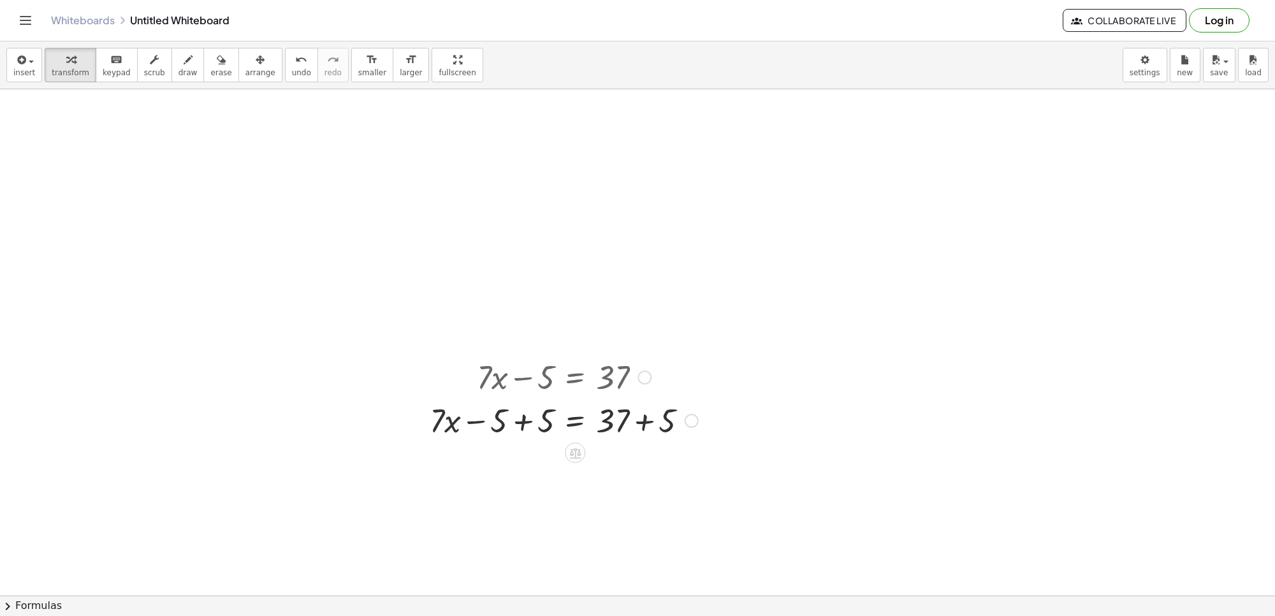
click at [513, 435] on div at bounding box center [563, 419] width 281 height 43
click at [537, 425] on div at bounding box center [563, 419] width 281 height 43
drag, startPoint x: 425, startPoint y: 170, endPoint x: 464, endPoint y: 112, distance: 70.0
click at [288, 58] on button "undo undo" at bounding box center [301, 65] width 33 height 34
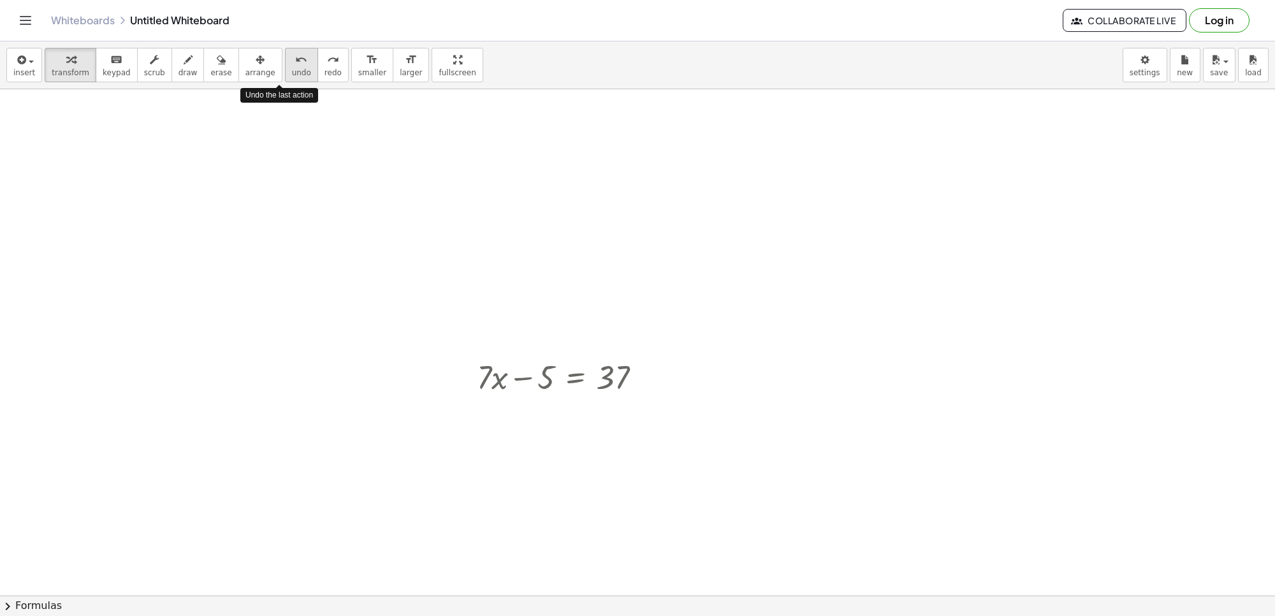
click at [288, 58] on button "undo undo" at bounding box center [301, 65] width 33 height 34
drag, startPoint x: 527, startPoint y: 381, endPoint x: 686, endPoint y: 339, distance: 165.0
drag, startPoint x: 511, startPoint y: 375, endPoint x: 639, endPoint y: 375, distance: 127.5
click at [639, 375] on div at bounding box center [564, 375] width 187 height 43
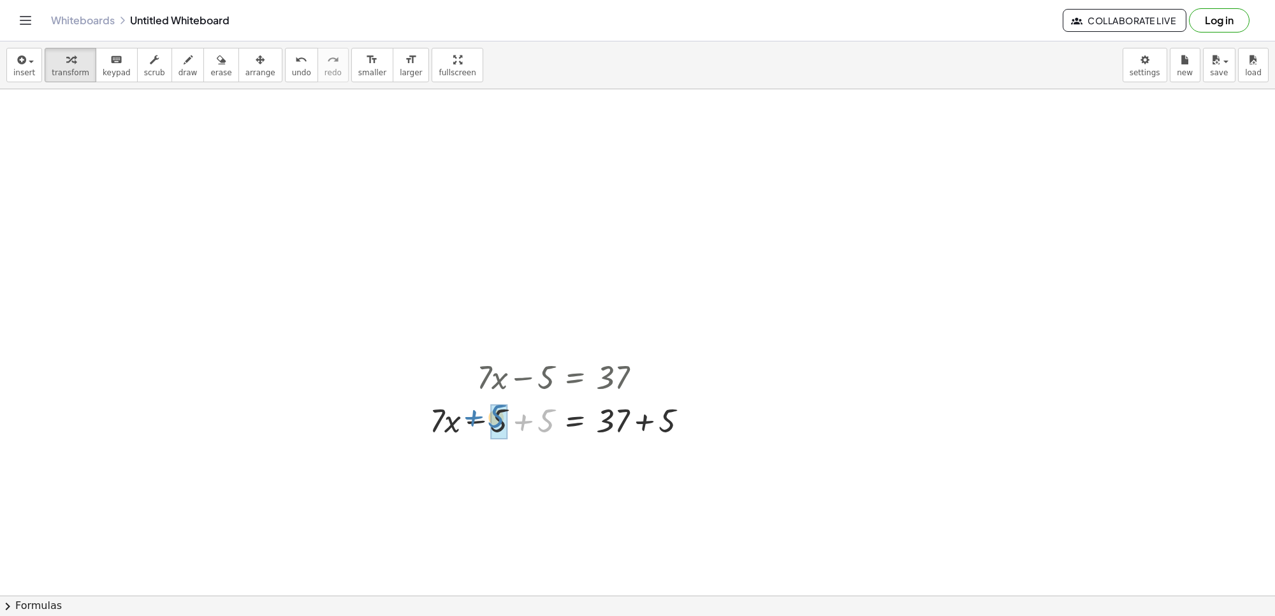
drag, startPoint x: 540, startPoint y: 409, endPoint x: 489, endPoint y: 405, distance: 51.2
click at [489, 405] on div at bounding box center [563, 419] width 281 height 43
drag, startPoint x: 677, startPoint y: 470, endPoint x: 629, endPoint y: 474, distance: 48.0
click at [629, 474] on div at bounding box center [563, 462] width 281 height 43
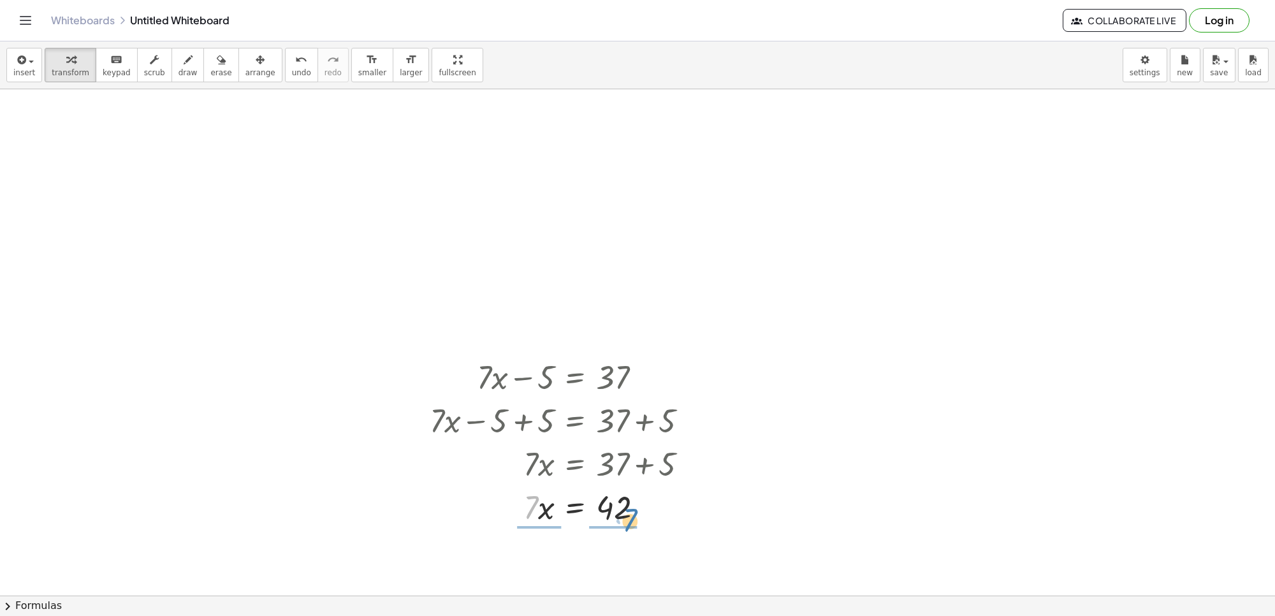
drag, startPoint x: 529, startPoint y: 508, endPoint x: 627, endPoint y: 517, distance: 98.0
click at [626, 518] on div at bounding box center [563, 506] width 281 height 43
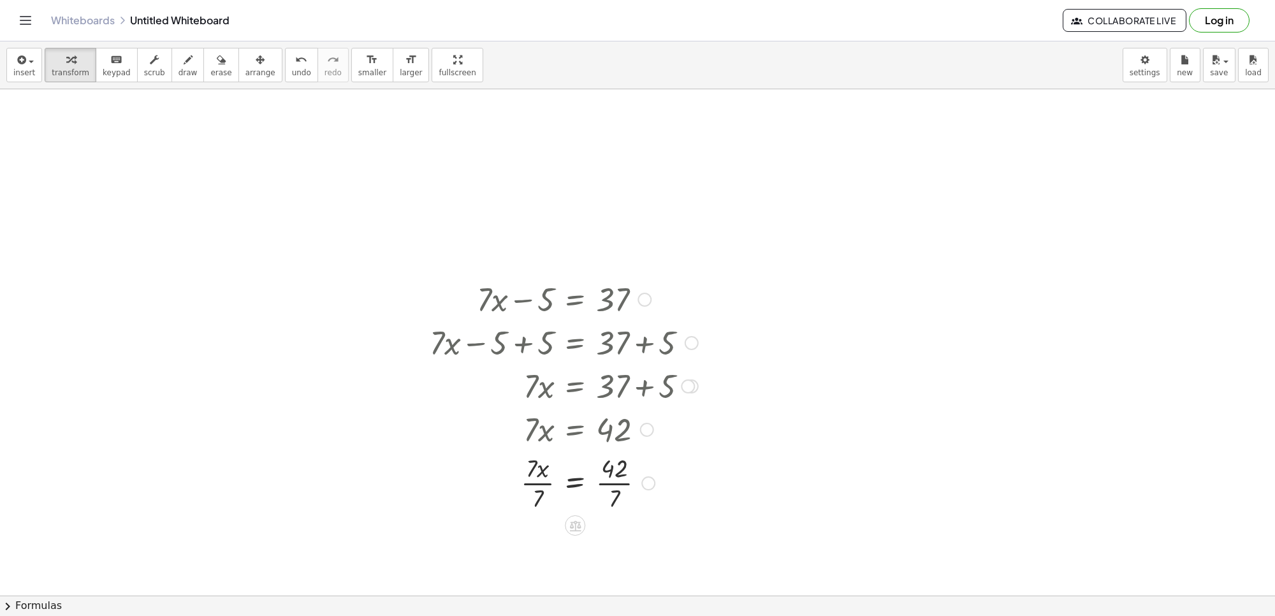
scroll to position [1092, 0]
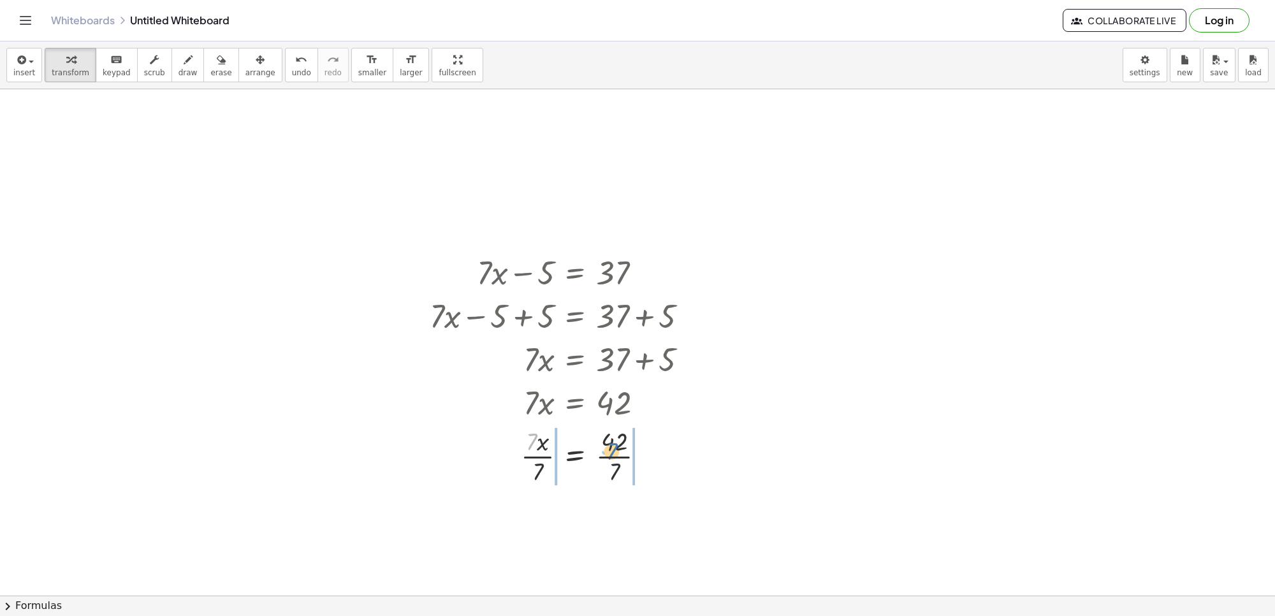
drag, startPoint x: 534, startPoint y: 446, endPoint x: 625, endPoint y: 459, distance: 91.4
click at [625, 459] on div at bounding box center [563, 455] width 281 height 64
drag, startPoint x: 502, startPoint y: 448, endPoint x: 652, endPoint y: 475, distance: 152.3
click at [652, 475] on div at bounding box center [563, 455] width 281 height 64
drag, startPoint x: 536, startPoint y: 448, endPoint x: 595, endPoint y: 381, distance: 89.0
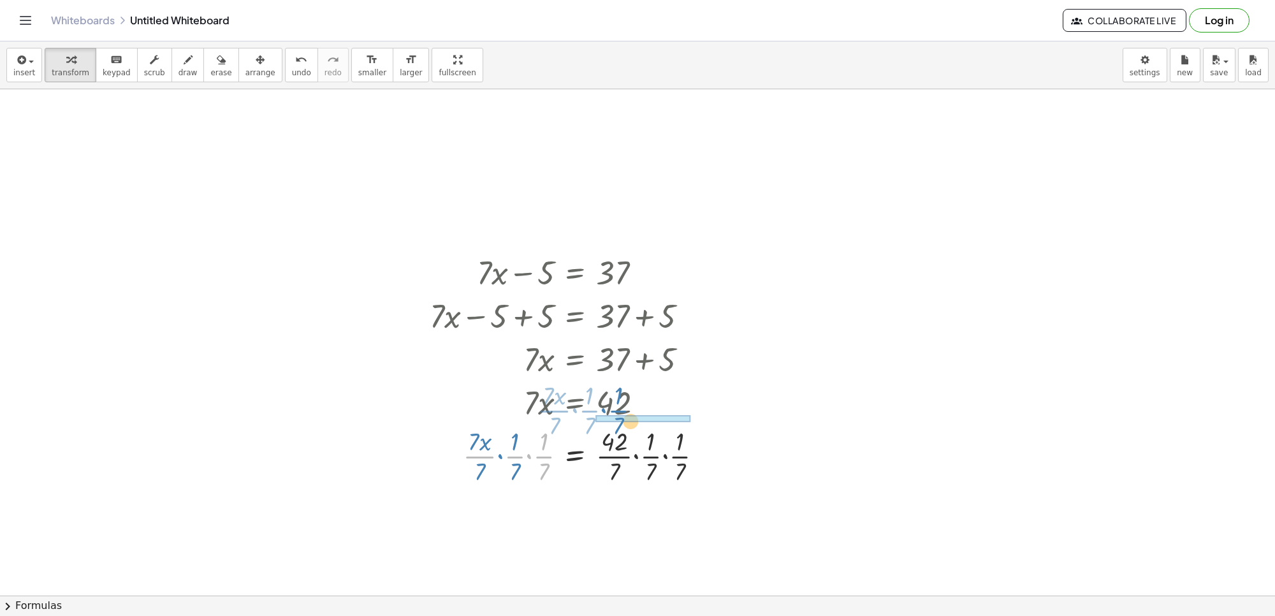
click at [575, 273] on div "+ · 7 · x − 5 = 37 + · 7 · x − 5 + 5 = + 37 + 5 + · 7 · x + 0 = + 37 + 5 · 7 · …" at bounding box center [575, 273] width 0 height 0
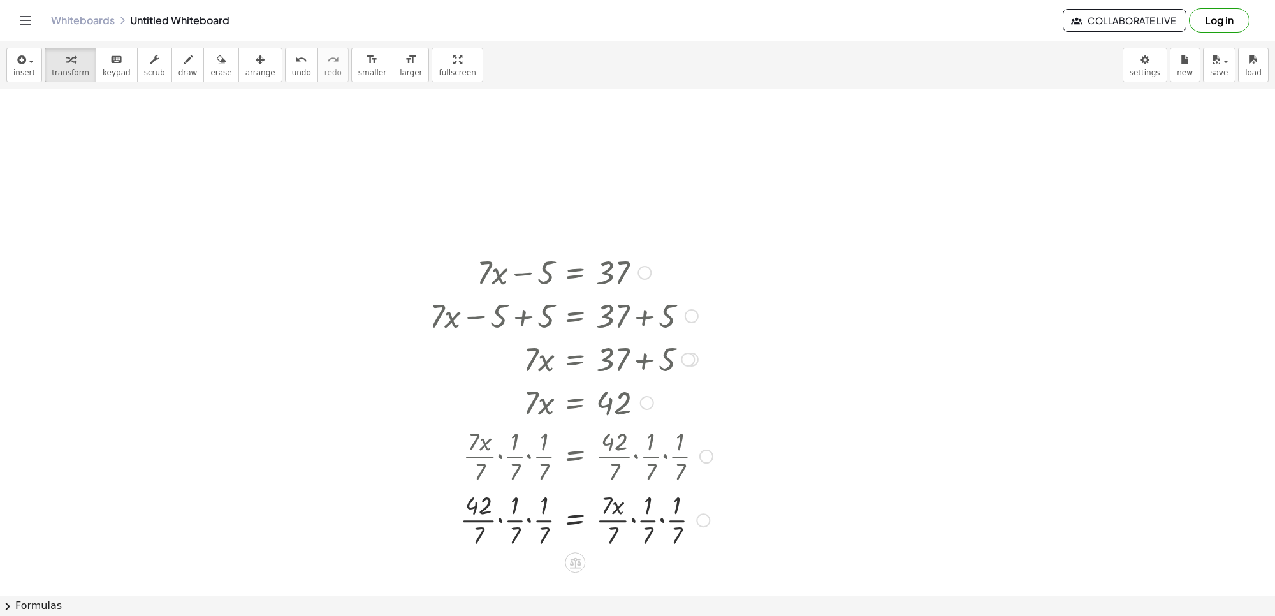
drag, startPoint x: 583, startPoint y: 362, endPoint x: 601, endPoint y: 441, distance: 80.9
click at [575, 273] on div "+ · 7 · x − 5 = 37 + · 7 · x − 5 + 5 = + 37 + 5 + · 7 · x + 0 = + 37 + 5 · 7 · …" at bounding box center [575, 273] width 0 height 0
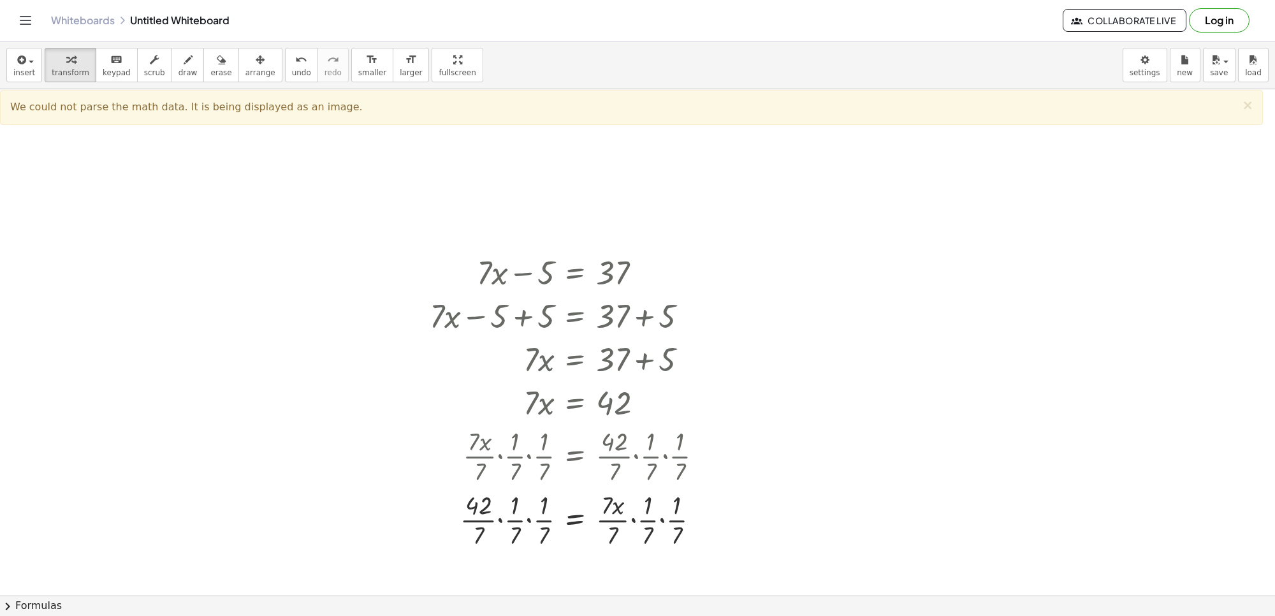
click at [1079, 575] on div at bounding box center [637, 9] width 1275 height 2023
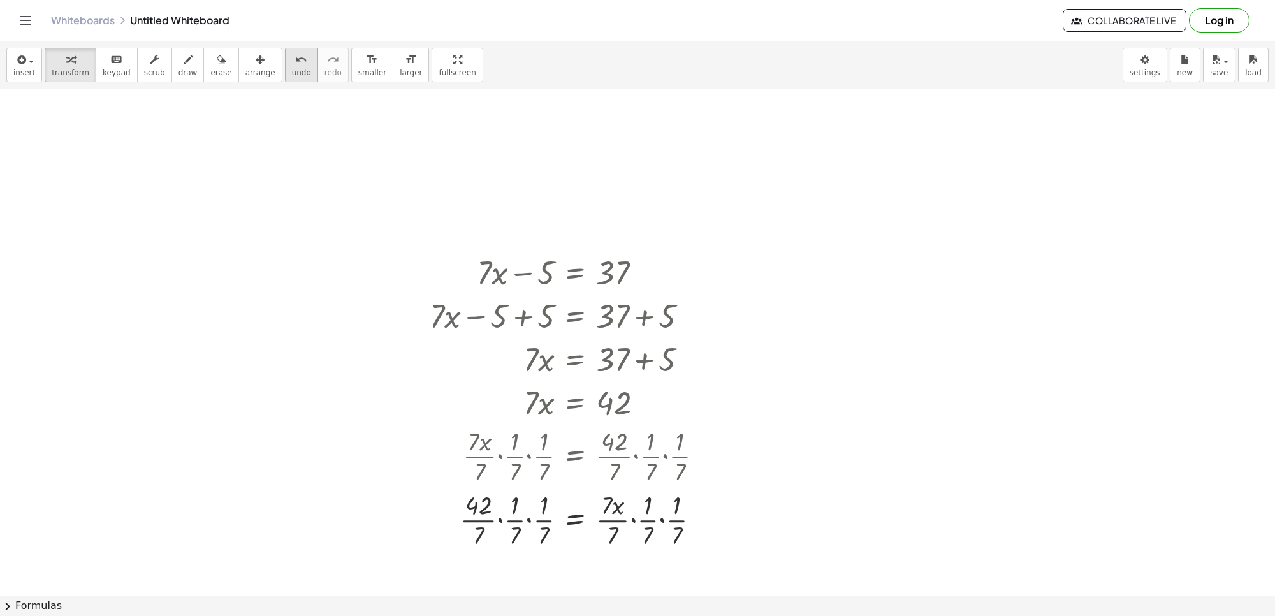
click at [292, 68] on span "undo" at bounding box center [301, 72] width 19 height 9
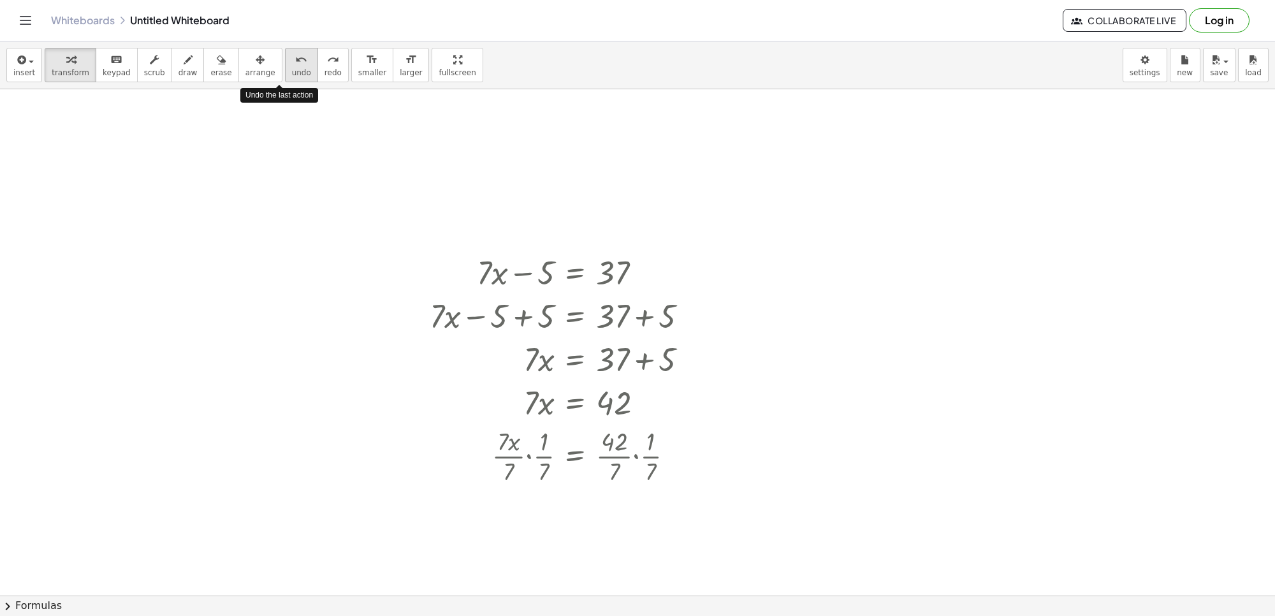
click at [292, 68] on span "undo" at bounding box center [301, 72] width 19 height 9
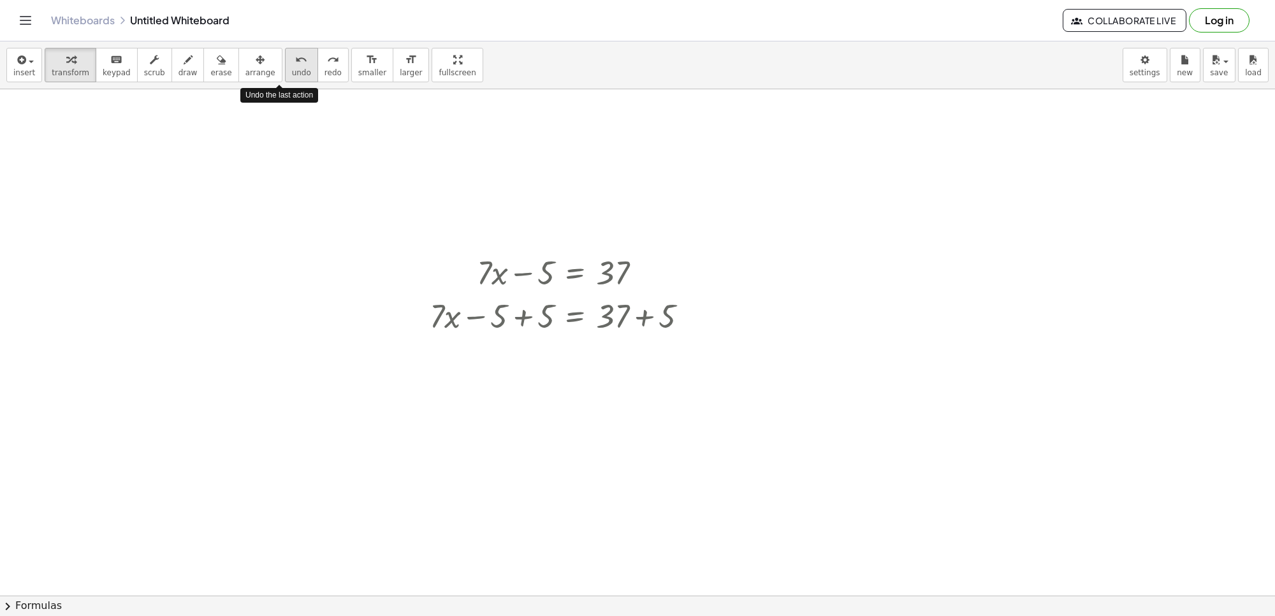
click at [292, 68] on span "undo" at bounding box center [301, 72] width 19 height 9
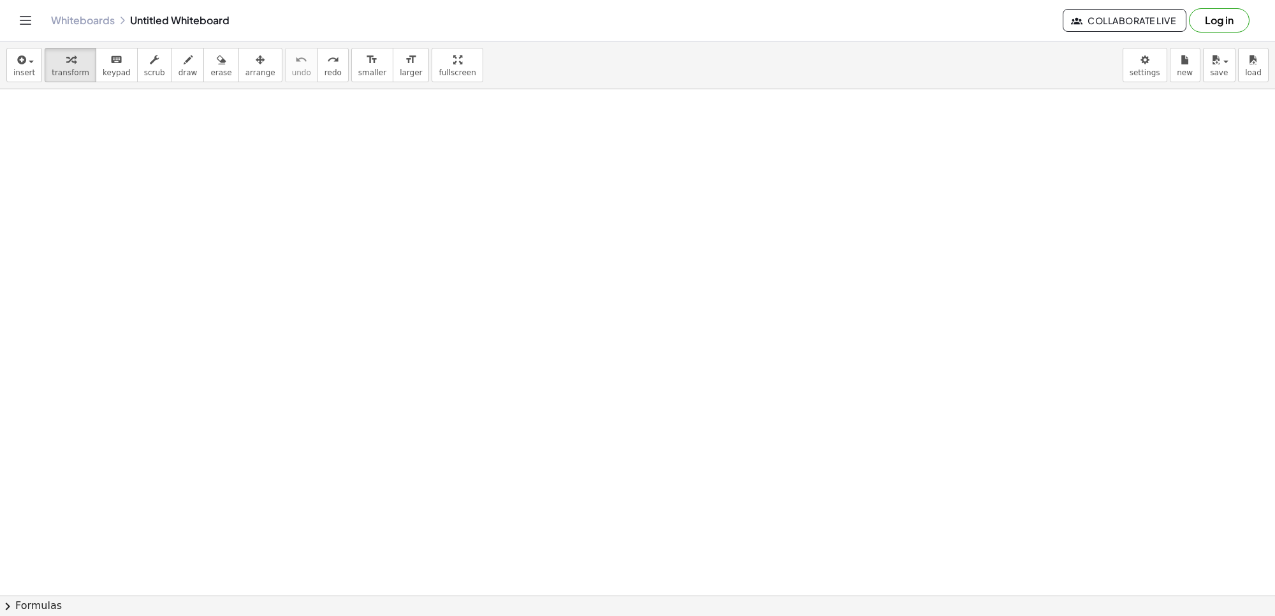
click at [472, 374] on div at bounding box center [637, 9] width 1275 height 2023
click at [635, 575] on div at bounding box center [637, 9] width 1275 height 2023
click at [613, 530] on div at bounding box center [637, 9] width 1275 height 2023
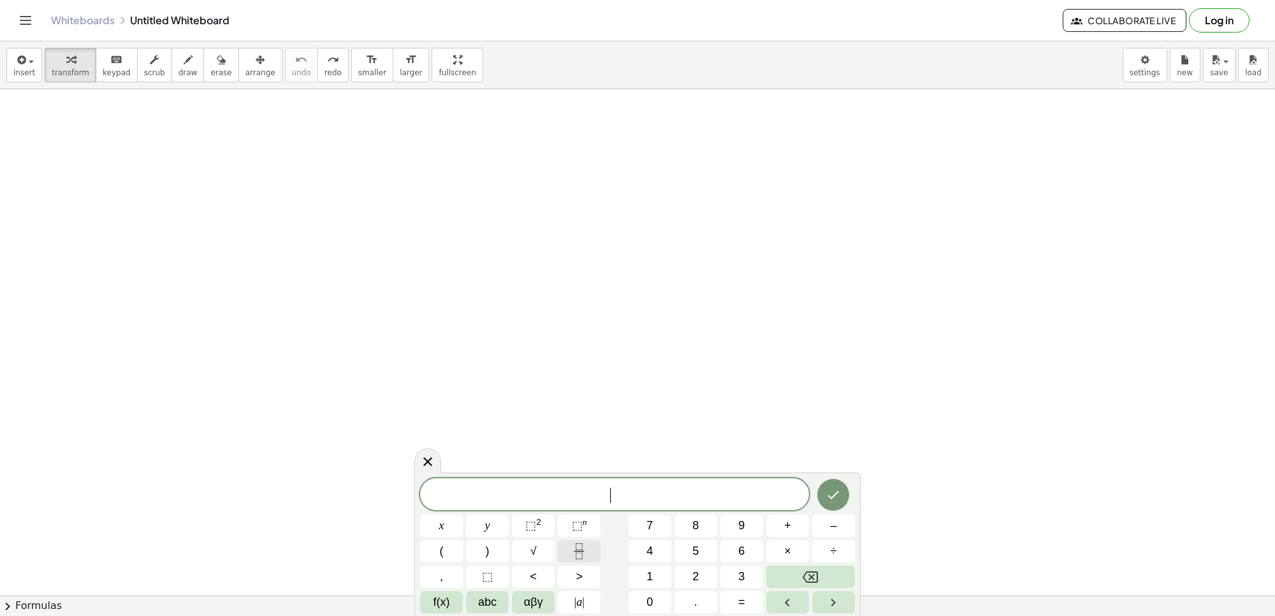
click at [593, 560] on div "​ x y ⬚ 2 ⬚ n 7 8 9 + – ( ) √ 4 5 6 × ÷ , ⬚ < > 1 2 3 f(x) abc αβγ | a | 0 . =" at bounding box center [637, 545] width 435 height 135
click at [736, 524] on button "9" at bounding box center [741, 526] width 43 height 22
drag, startPoint x: 425, startPoint y: 502, endPoint x: 435, endPoint y: 517, distance: 17.5
click at [435, 517] on div "​ 9 x y ⬚ 2 ⬚ n 7 8 9 + – ( ) √ 4 5 6 × ÷ , ⬚ < > 1 2 3 f(x) abc αβγ | a | 0 . =" at bounding box center [637, 545] width 435 height 135
click at [435, 517] on button "x" at bounding box center [441, 526] width 43 height 22
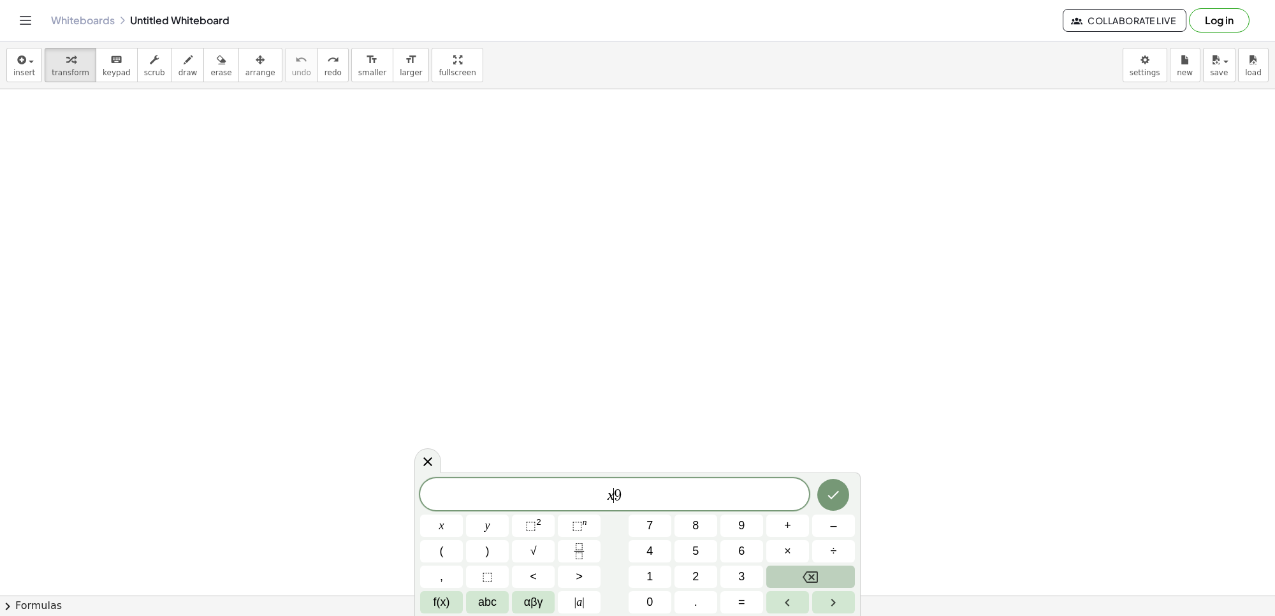
click at [799, 583] on button "Backspace" at bounding box center [810, 577] width 89 height 22
click at [800, 581] on button "Backspace" at bounding box center [810, 577] width 89 height 22
click at [800, 579] on button "Backspace" at bounding box center [810, 577] width 89 height 22
click at [626, 492] on span "9 ​" at bounding box center [614, 495] width 389 height 18
click at [439, 517] on button "x" at bounding box center [441, 526] width 43 height 22
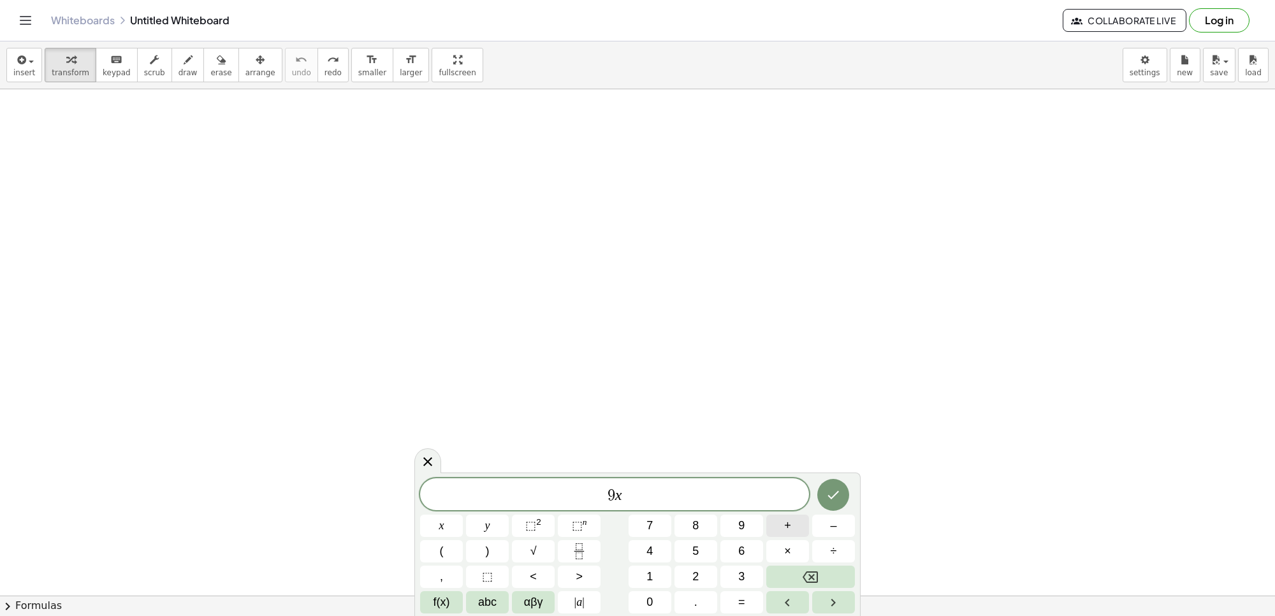
click at [768, 516] on button "+" at bounding box center [787, 526] width 43 height 22
click at [693, 573] on span "2" at bounding box center [695, 576] width 6 height 17
click at [650, 569] on span "1" at bounding box center [650, 576] width 6 height 17
click at [743, 596] on span "=" at bounding box center [741, 602] width 7 height 17
click at [658, 566] on button "1" at bounding box center [650, 577] width 43 height 22
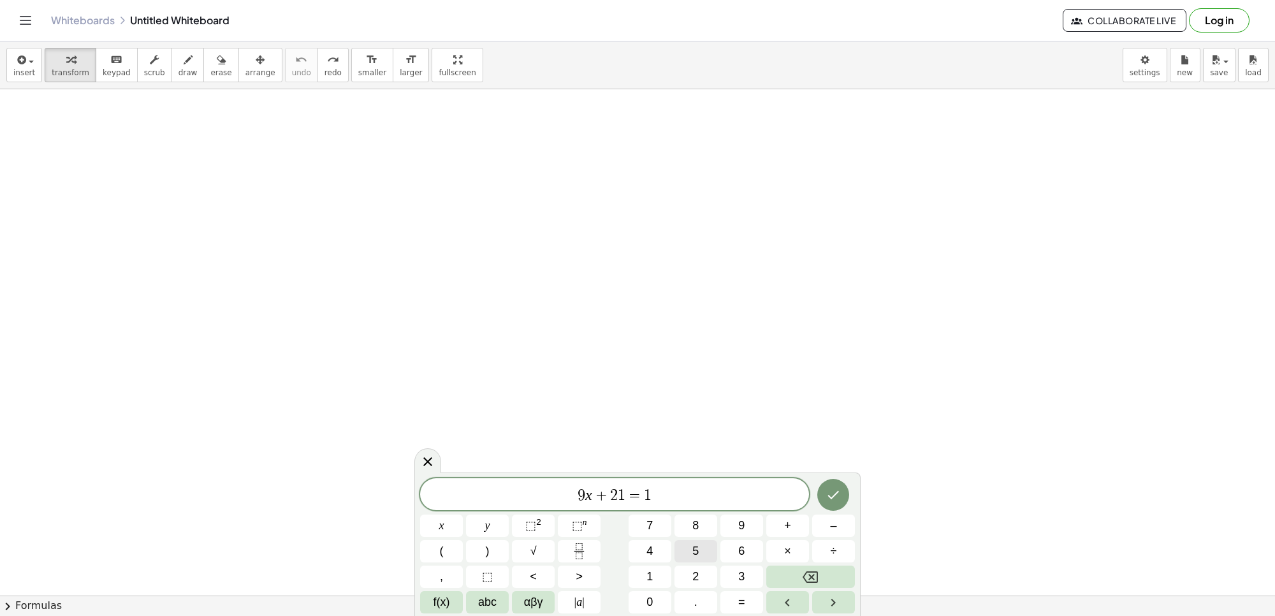
click at [695, 546] on span "5" at bounding box center [695, 551] width 6 height 17
click at [827, 499] on icon "Done" at bounding box center [833, 494] width 15 height 15
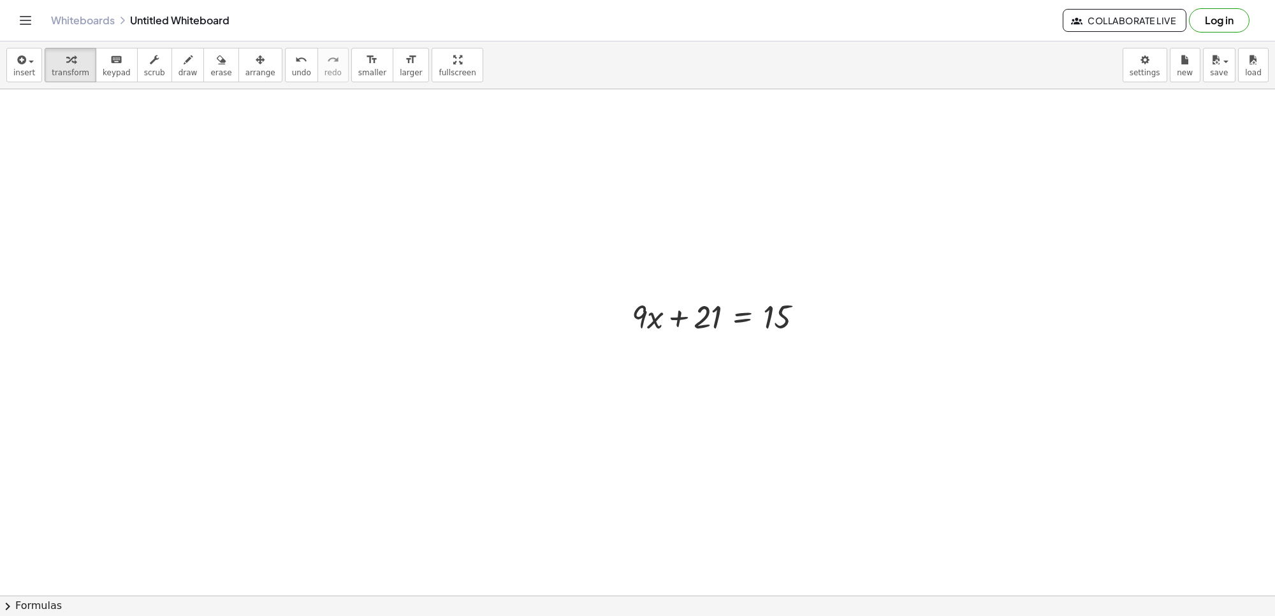
scroll to position [1410, 0]
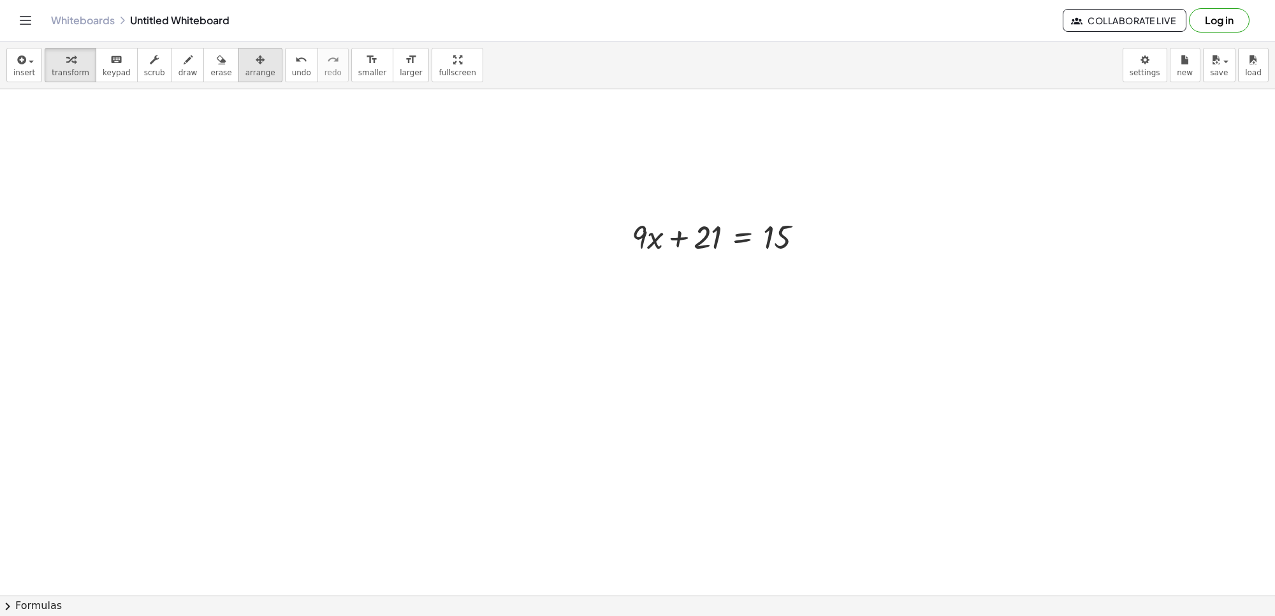
drag, startPoint x: 249, startPoint y: 47, endPoint x: 244, endPoint y: 57, distance: 12.0
click at [244, 57] on div "insert select one: Math Expression Function Text Youtube Video Graphing Geometr…" at bounding box center [637, 65] width 1275 height 48
click at [245, 52] on div "button" at bounding box center [260, 59] width 30 height 15
click at [614, 237] on div at bounding box center [718, 236] width 211 height 50
drag, startPoint x: 660, startPoint y: 272, endPoint x: 585, endPoint y: 219, distance: 91.5
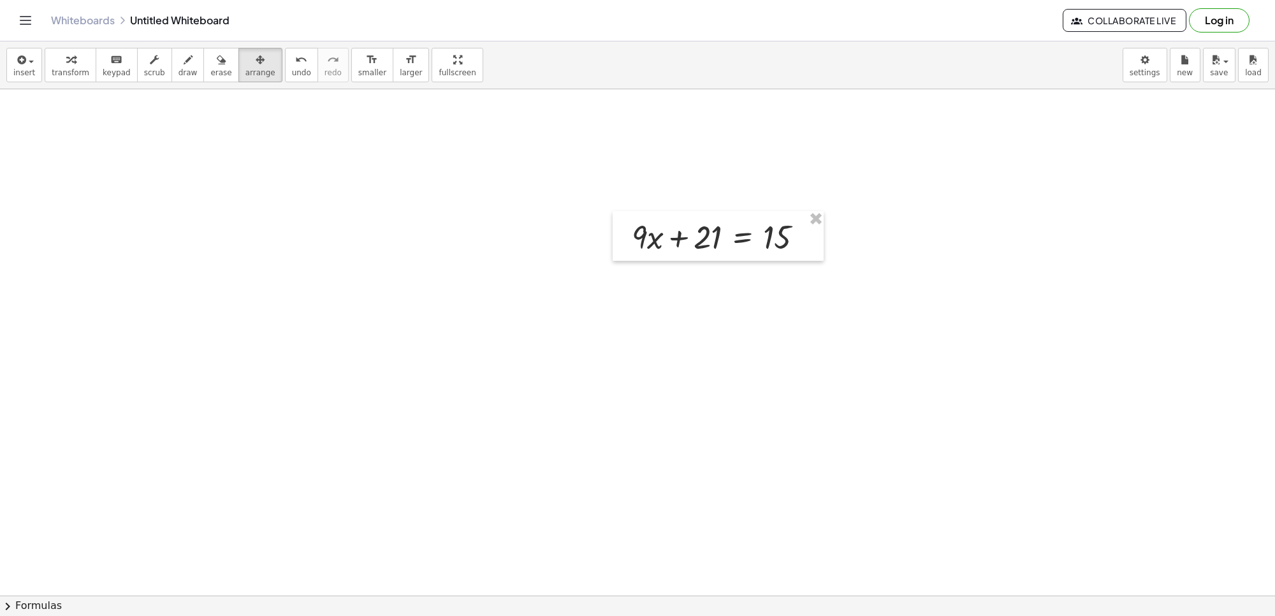
click at [61, 77] on span "transform" at bounding box center [71, 72] width 38 height 9
click at [74, 64] on div "button" at bounding box center [71, 59] width 38 height 15
drag, startPoint x: 687, startPoint y: 227, endPoint x: 808, endPoint y: 224, distance: 120.5
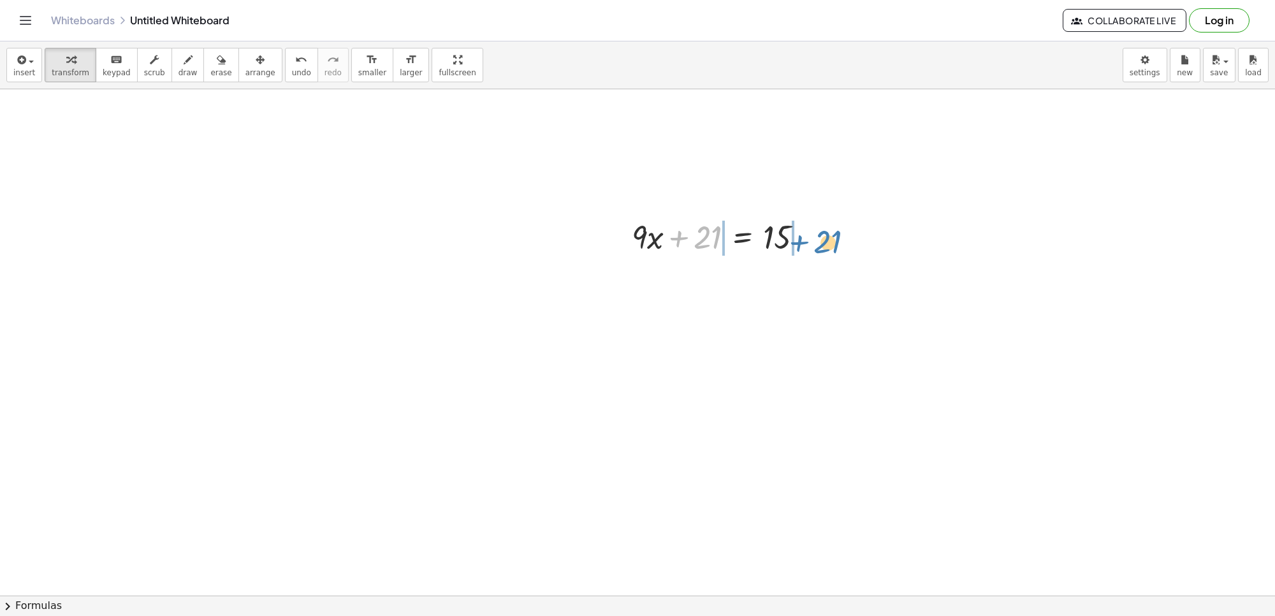
click at [808, 225] on div at bounding box center [722, 235] width 195 height 43
drag, startPoint x: 832, startPoint y: 253, endPoint x: 808, endPoint y: 285, distance: 40.0
click at [742, 237] on div "+ · 9 · x + 21 = 15 + · 9 · x = 15 + 21 − 21 + − 21" at bounding box center [742, 237] width 0 height 0
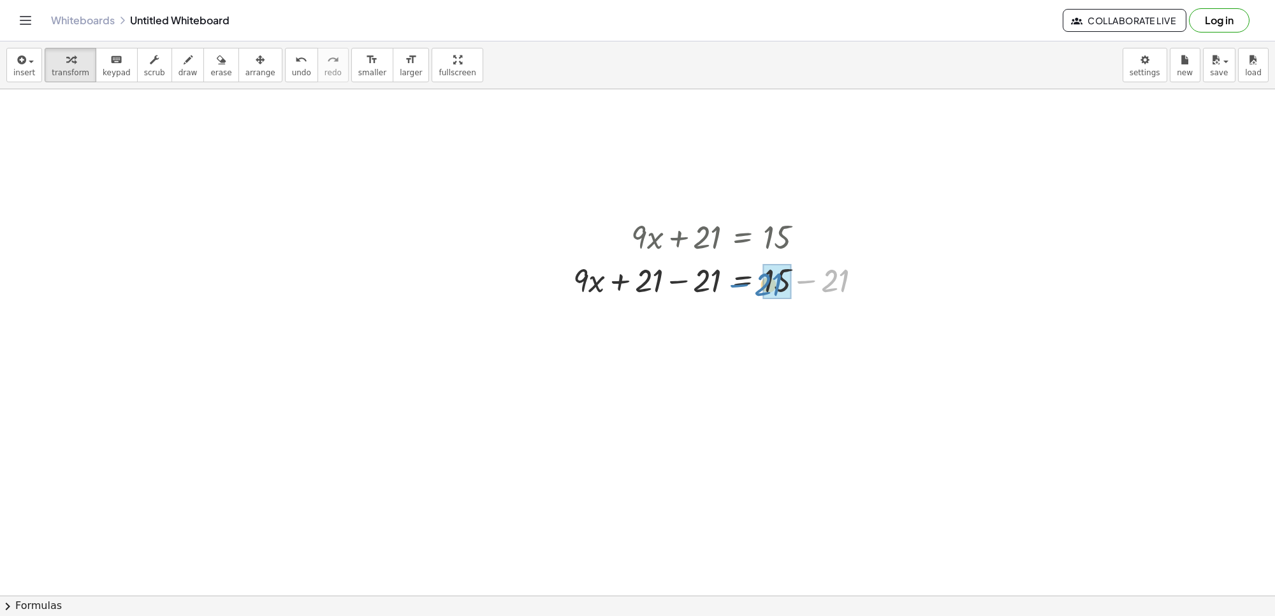
drag, startPoint x: 824, startPoint y: 275, endPoint x: 756, endPoint y: 279, distance: 68.3
click at [756, 279] on div at bounding box center [722, 279] width 311 height 43
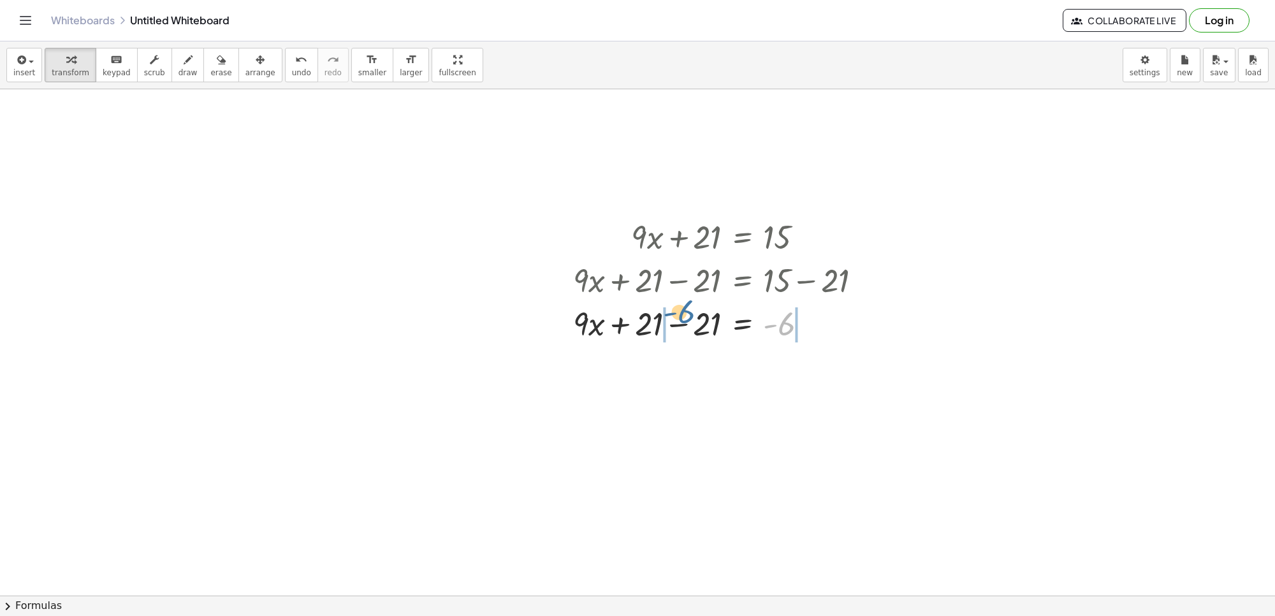
drag, startPoint x: 791, startPoint y: 323, endPoint x: 690, endPoint y: 310, distance: 102.2
click at [690, 310] on div at bounding box center [722, 322] width 311 height 43
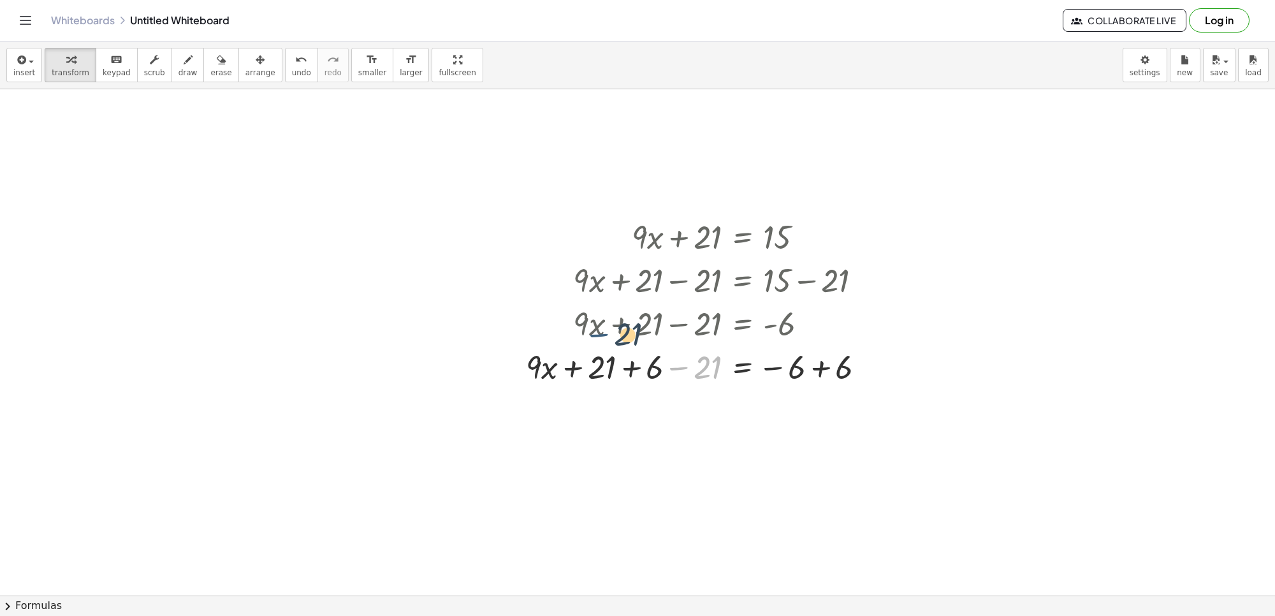
drag, startPoint x: 690, startPoint y: 310, endPoint x: 633, endPoint y: 274, distance: 67.0
click at [743, 237] on div "+ · 9 · x + 21 = 15 + · 9 · x + 21 − 21 = + 15 − 21 + · 9 · x + 21 − 21 = - 6 −…" at bounding box center [743, 237] width 0 height 0
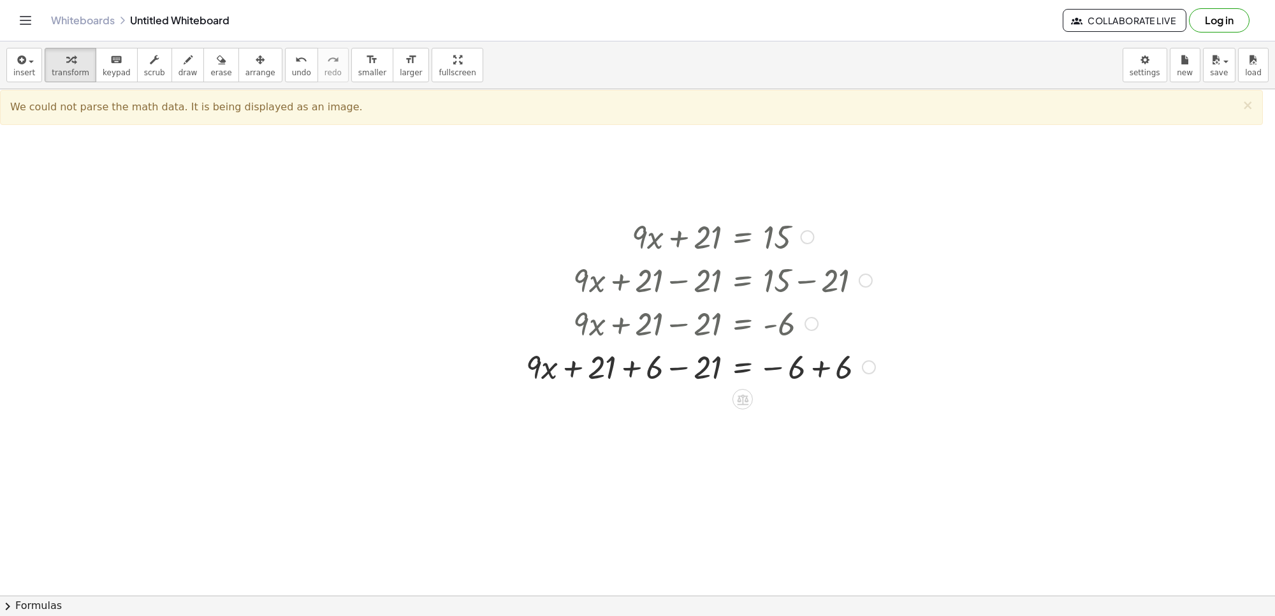
click at [606, 367] on div at bounding box center [701, 365] width 362 height 43
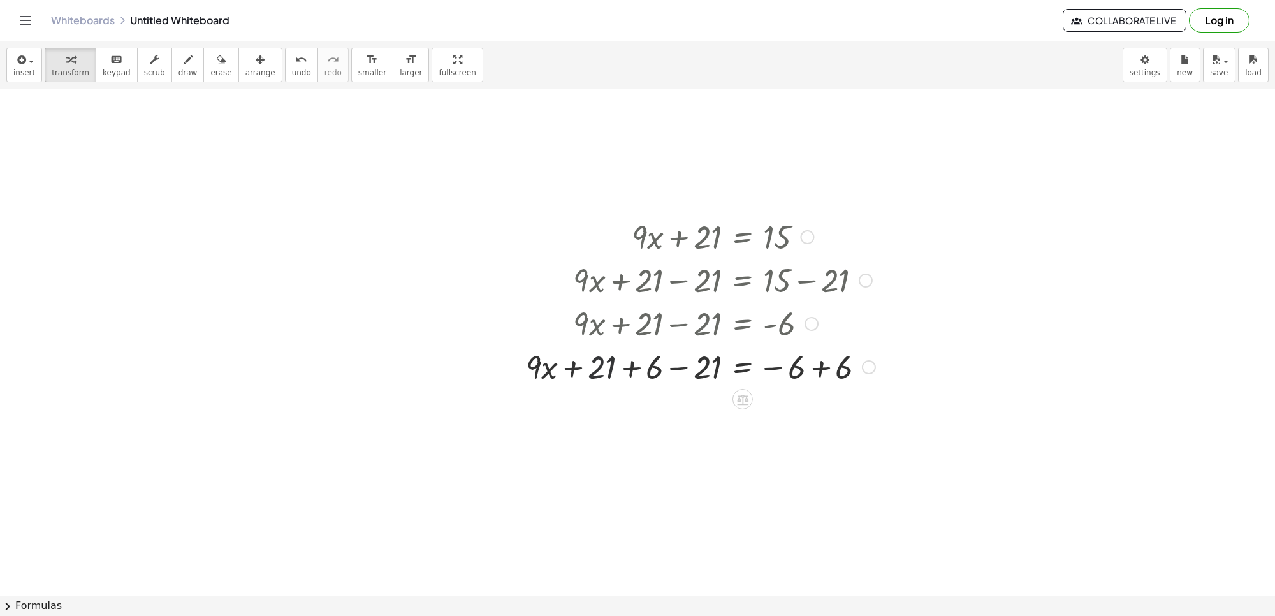
click at [606, 367] on div at bounding box center [701, 365] width 362 height 43
drag, startPoint x: 606, startPoint y: 367, endPoint x: 659, endPoint y: 386, distance: 55.5
drag, startPoint x: 609, startPoint y: 365, endPoint x: 712, endPoint y: 377, distance: 104.0
drag, startPoint x: 668, startPoint y: 405, endPoint x: 805, endPoint y: 406, distance: 137.7
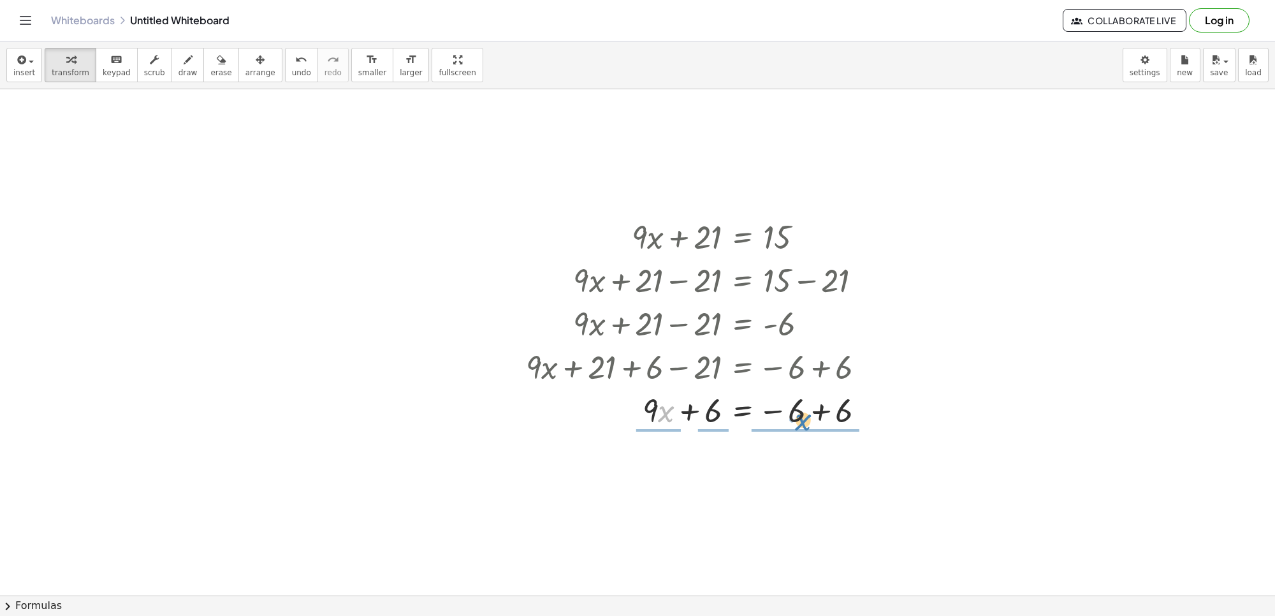
click at [805, 406] on div at bounding box center [701, 409] width 362 height 43
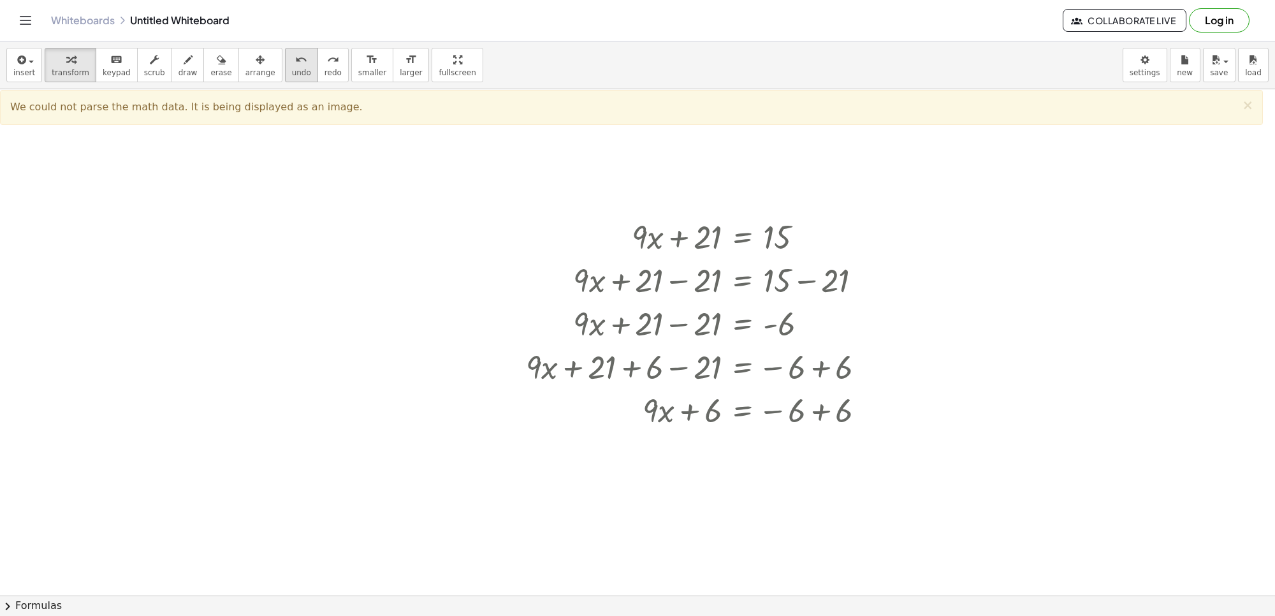
click at [292, 77] on span "undo" at bounding box center [301, 72] width 19 height 9
click at [292, 75] on span "undo" at bounding box center [301, 72] width 19 height 9
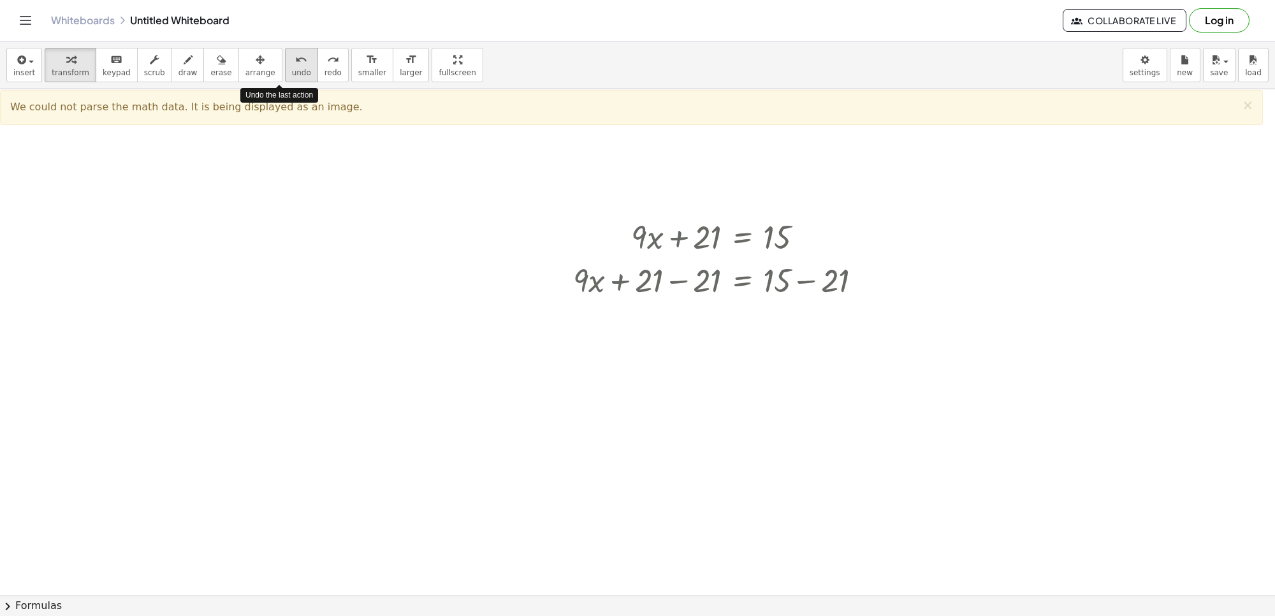
click at [292, 75] on span "undo" at bounding box center [301, 72] width 19 height 9
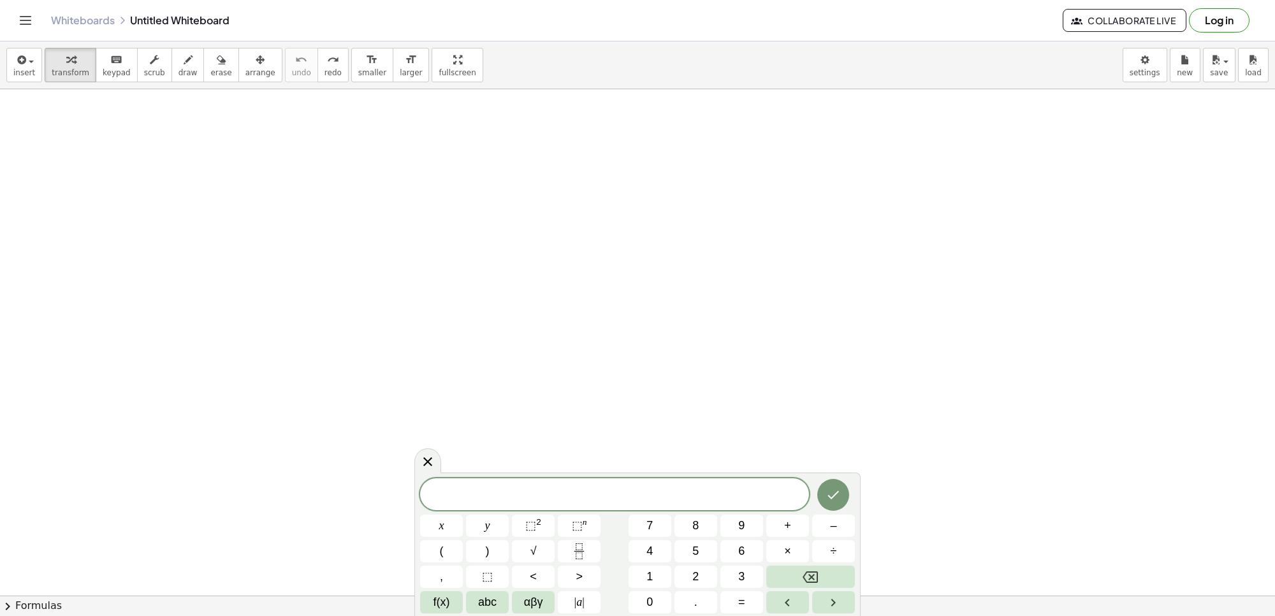
click at [184, 52] on icon "button" at bounding box center [188, 59] width 9 height 15
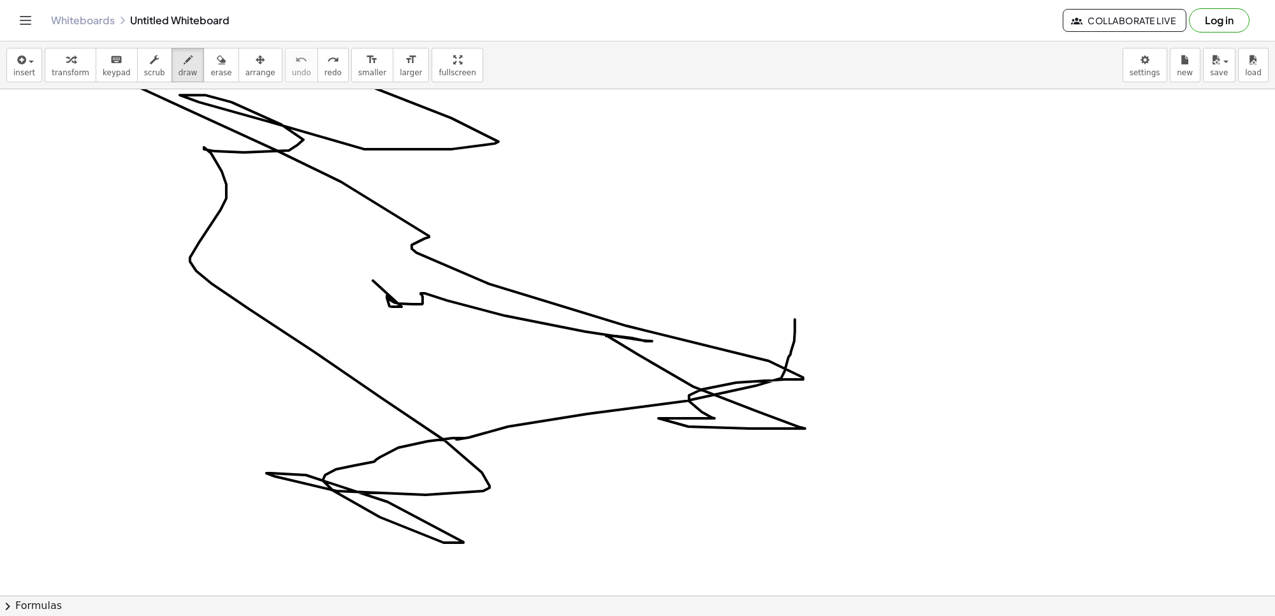
drag, startPoint x: 402, startPoint y: 307, endPoint x: 733, endPoint y: 294, distance: 331.8
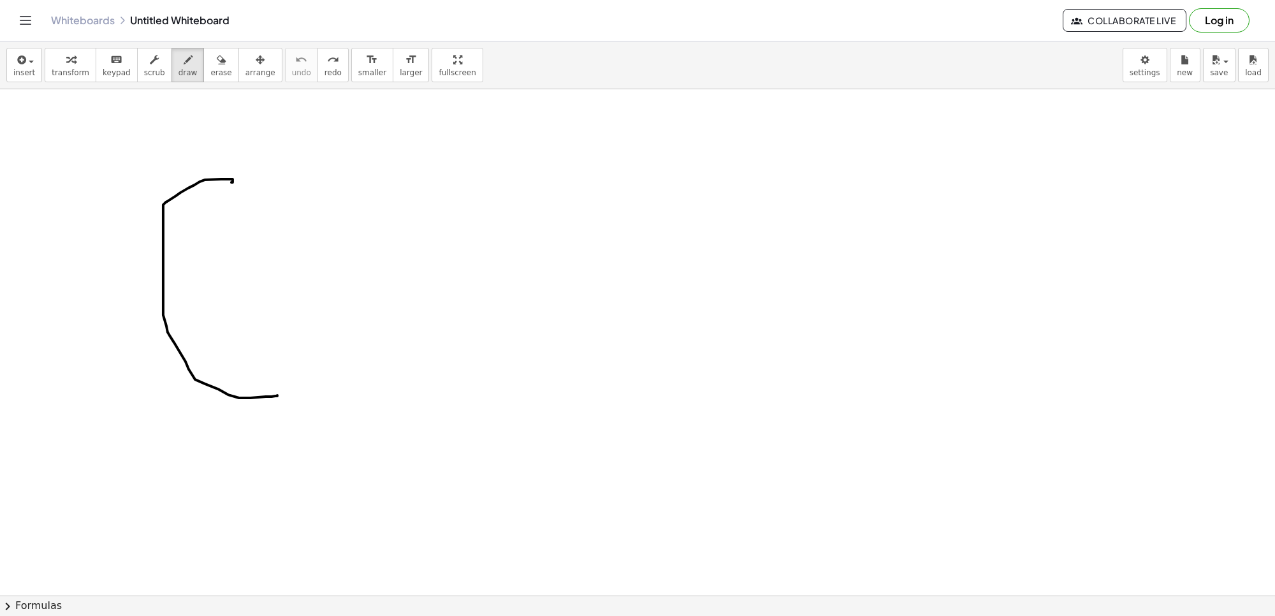
drag, startPoint x: 231, startPoint y: 183, endPoint x: 249, endPoint y: 393, distance: 211.1
drag, startPoint x: 374, startPoint y: 220, endPoint x: 333, endPoint y: 534, distance: 316.3
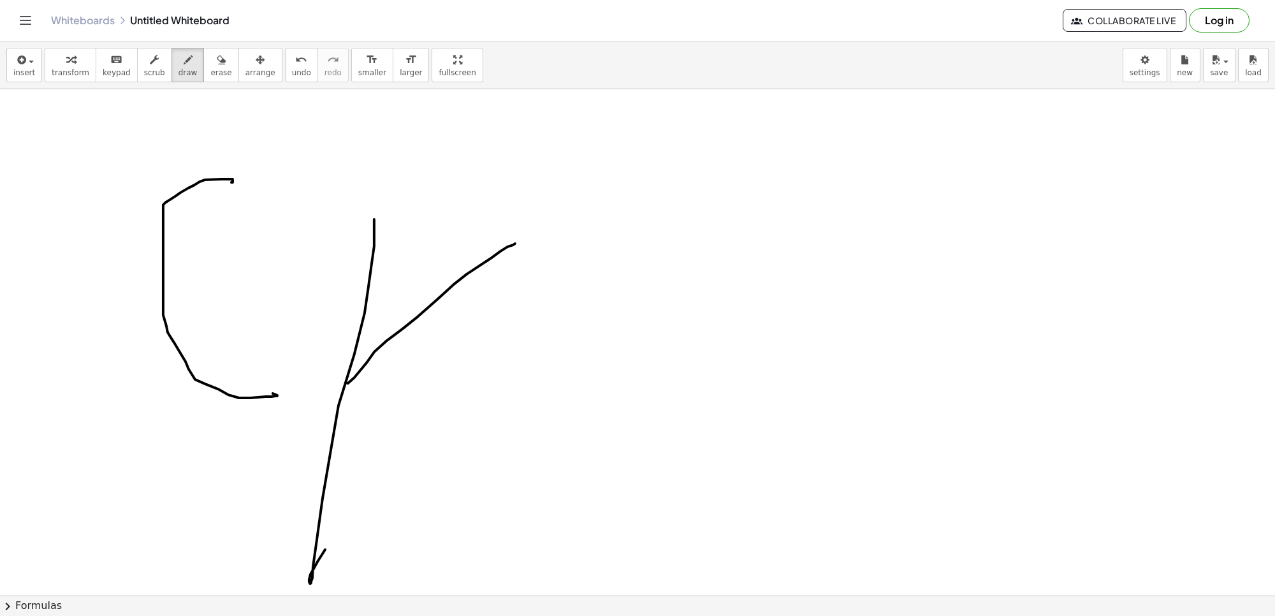
drag, startPoint x: 347, startPoint y: 384, endPoint x: 512, endPoint y: 255, distance: 208.9
drag, startPoint x: 596, startPoint y: 293, endPoint x: 617, endPoint y: 552, distance: 259.1
click at [566, 615] on html "Graspable Math Activities Get Started Activity Bank Assigned Work Classes White…" at bounding box center [637, 308] width 1275 height 616
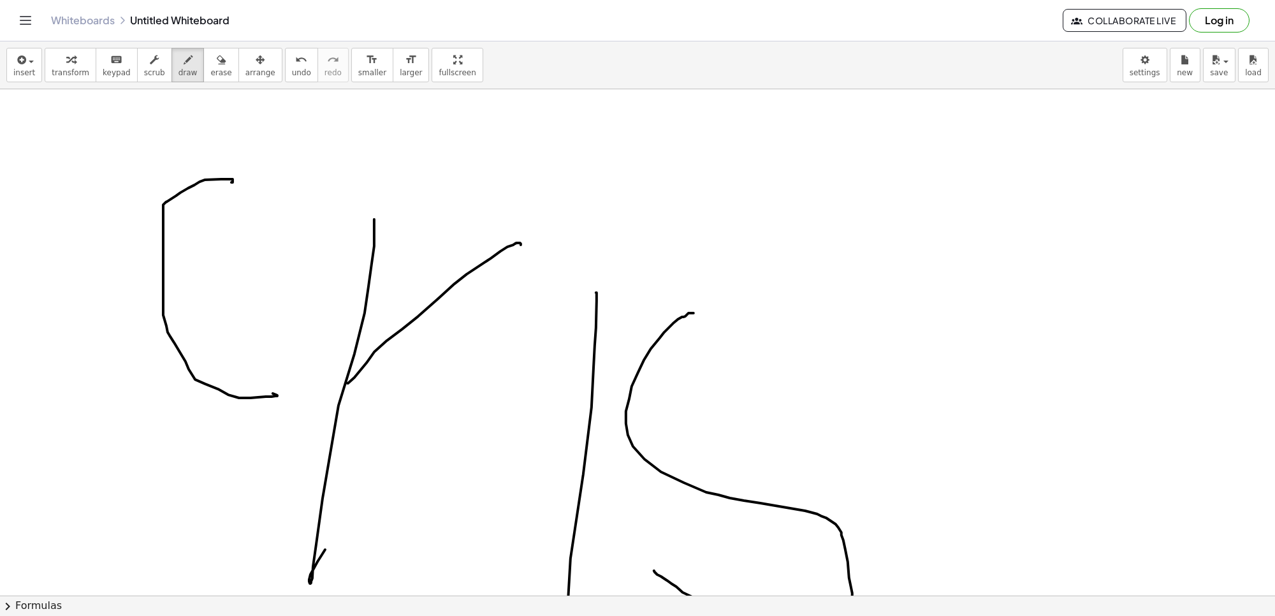
drag, startPoint x: 692, startPoint y: 314, endPoint x: 654, endPoint y: 571, distance: 259.7
drag, startPoint x: 875, startPoint y: 354, endPoint x: 919, endPoint y: 647, distance: 295.8
click at [919, 615] on html "Graspable Math Activities Get Started Activity Bank Assigned Work Classes White…" at bounding box center [637, 308] width 1275 height 616
drag, startPoint x: 849, startPoint y: 511, endPoint x: 942, endPoint y: 501, distance: 93.0
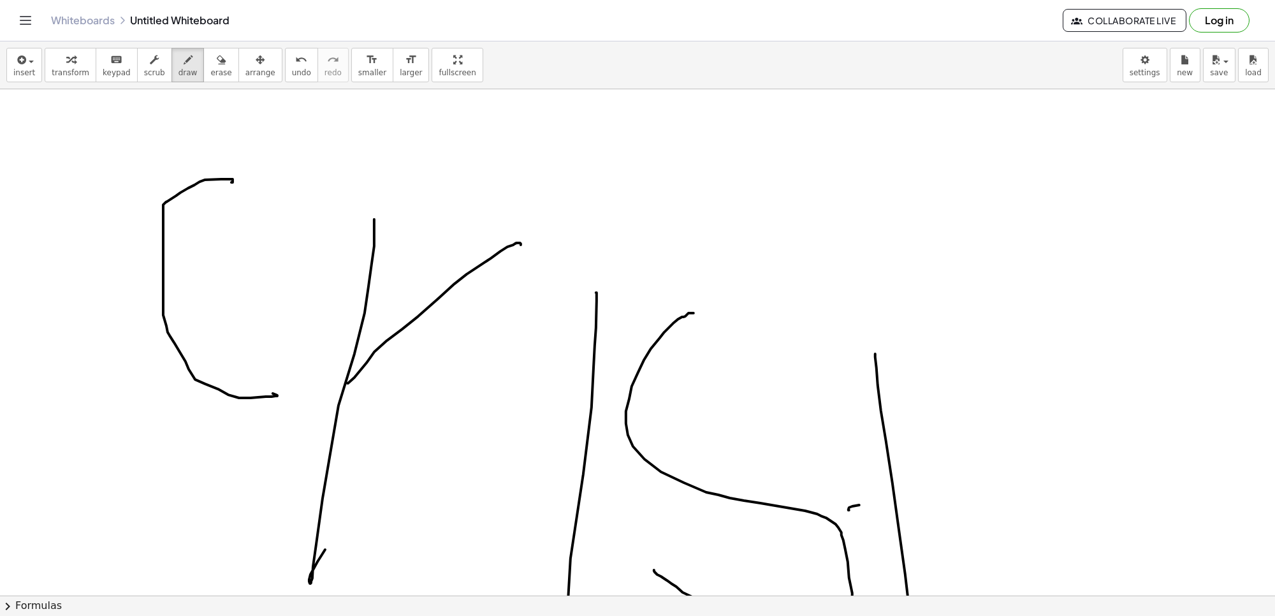
drag, startPoint x: 1011, startPoint y: 473, endPoint x: 1009, endPoint y: 647, distance: 174.1
click at [1009, 615] on html "Graspable Math Activities Get Started Activity Bank Assigned Work Classes White…" at bounding box center [637, 308] width 1275 height 616
drag, startPoint x: 1072, startPoint y: 494, endPoint x: 1139, endPoint y: 565, distance: 97.4
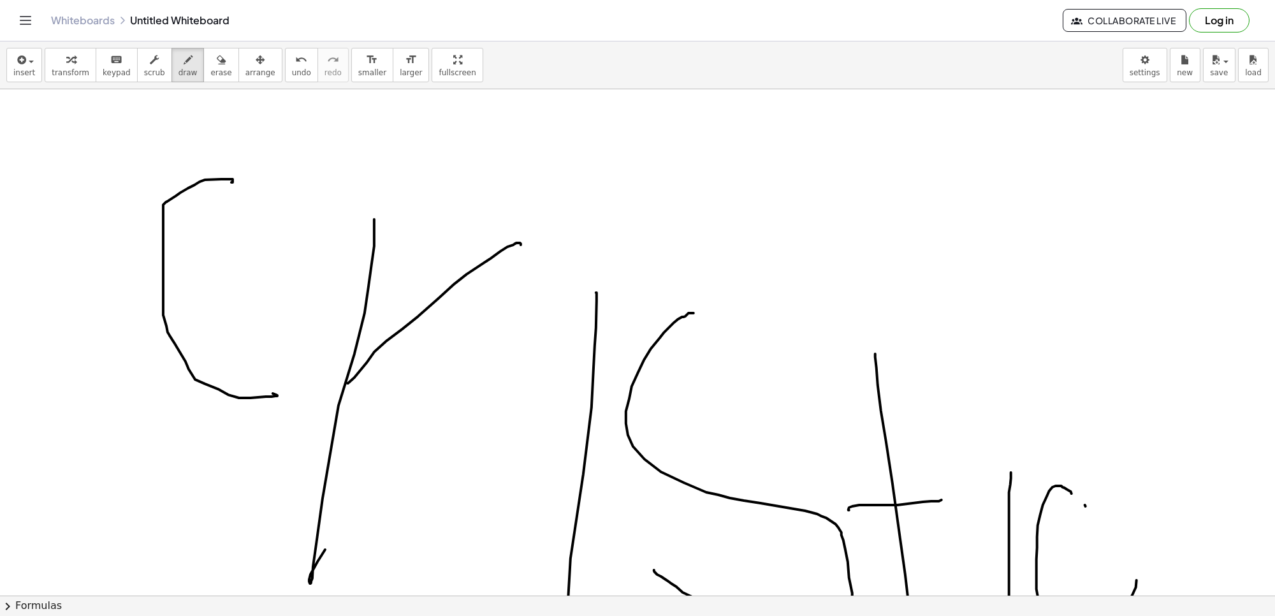
drag, startPoint x: 1067, startPoint y: 492, endPoint x: 1122, endPoint y: 613, distance: 133.2
click at [1134, 615] on html "Graspable Math Activities Get Started Activity Bank Assigned Work Classes White…" at bounding box center [637, 308] width 1275 height 616
drag, startPoint x: 1130, startPoint y: 520, endPoint x: 1194, endPoint y: 515, distance: 63.4
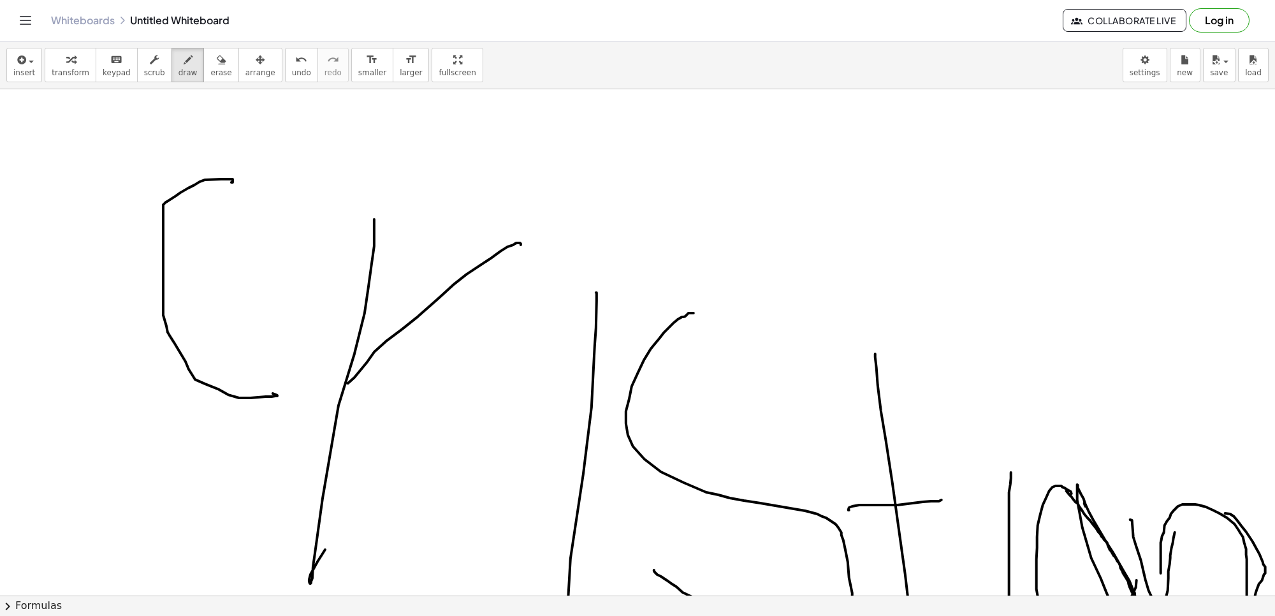
drag, startPoint x: 1246, startPoint y: 532, endPoint x: 1162, endPoint y: 590, distance: 102.2
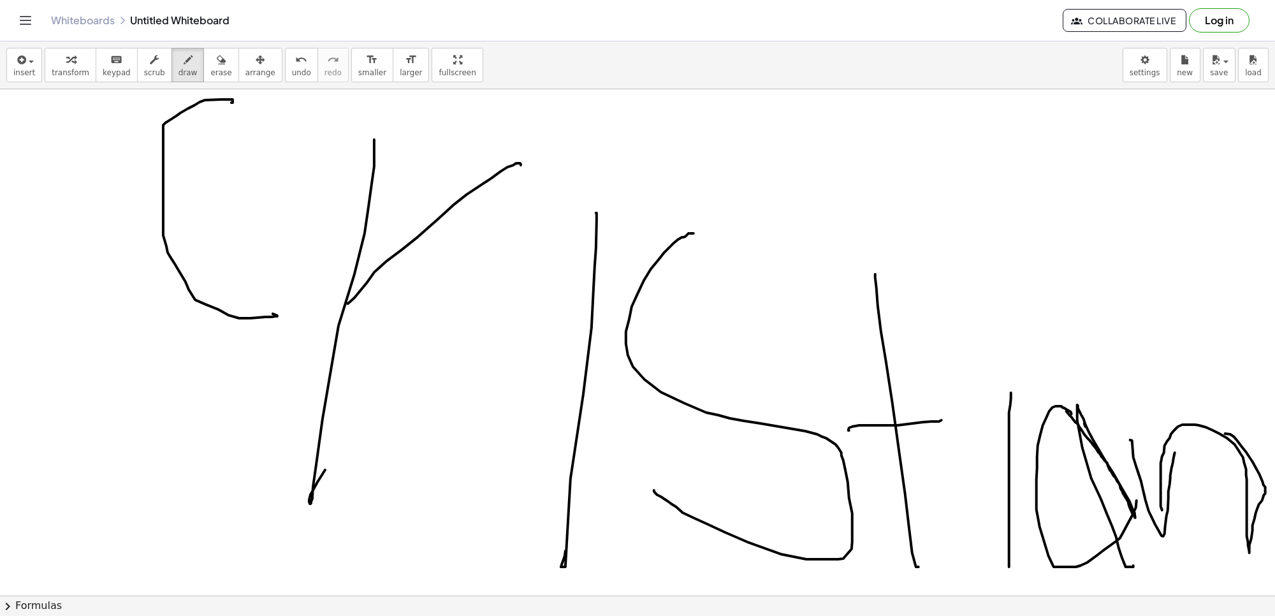
scroll to position [1529, 0]
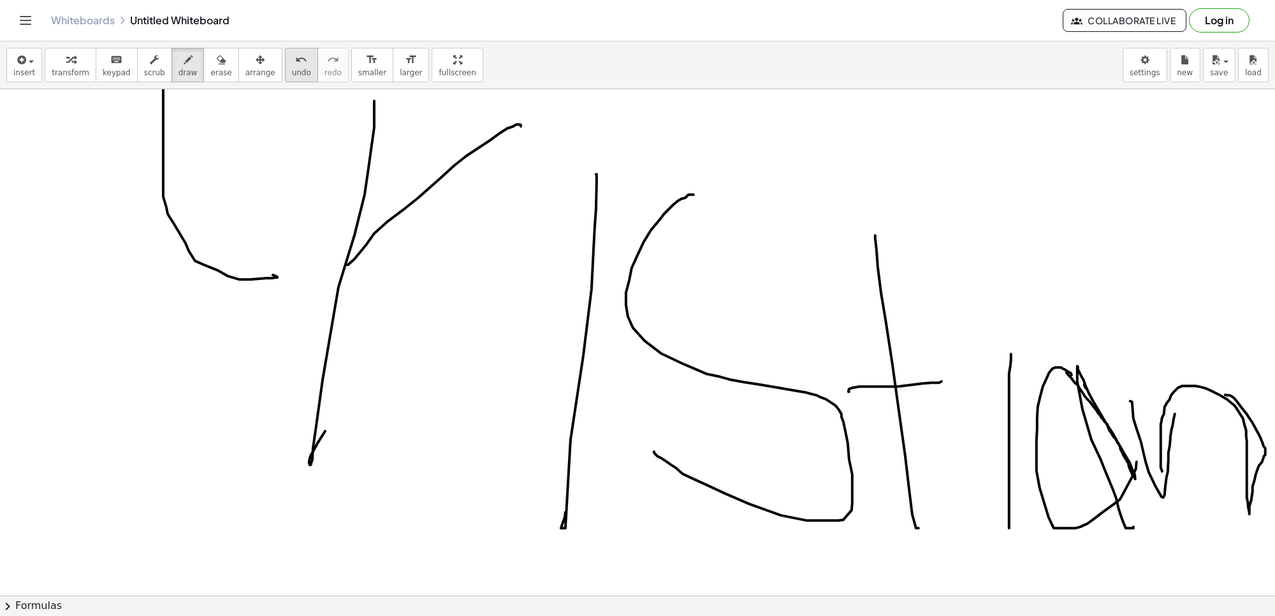
click at [295, 52] on icon "undo" at bounding box center [301, 59] width 12 height 15
click at [295, 54] on icon "undo" at bounding box center [301, 59] width 12 height 15
click at [295, 59] on icon "undo" at bounding box center [301, 59] width 12 height 15
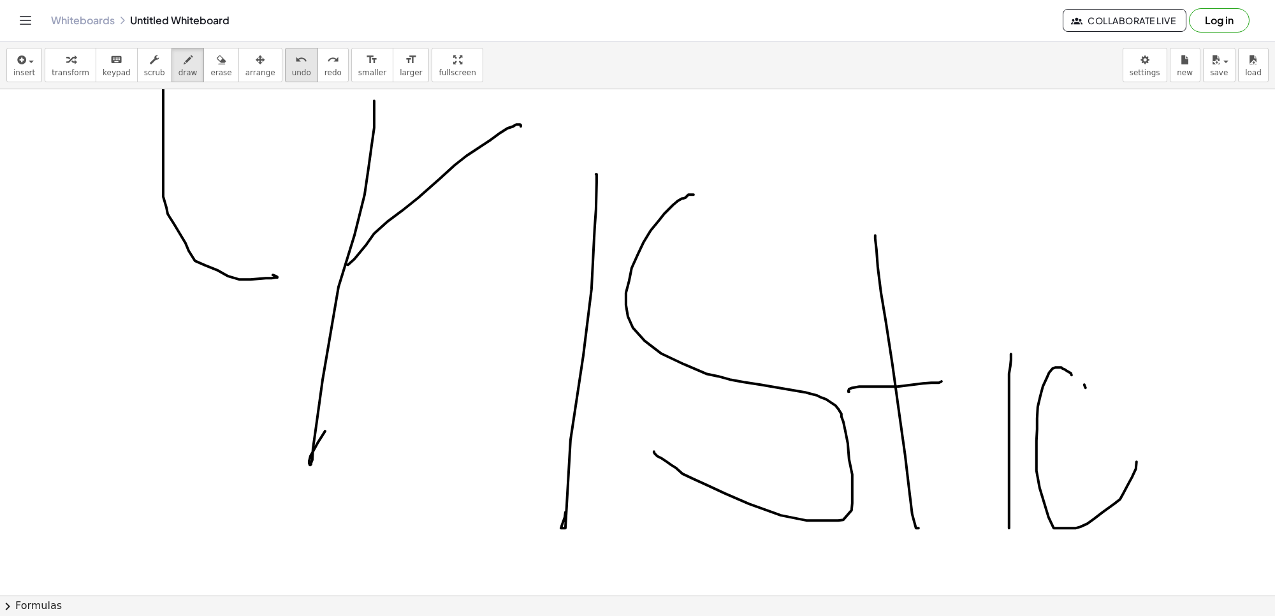
click at [295, 62] on icon "undo" at bounding box center [301, 59] width 12 height 15
click at [295, 66] on icon "undo" at bounding box center [301, 59] width 12 height 15
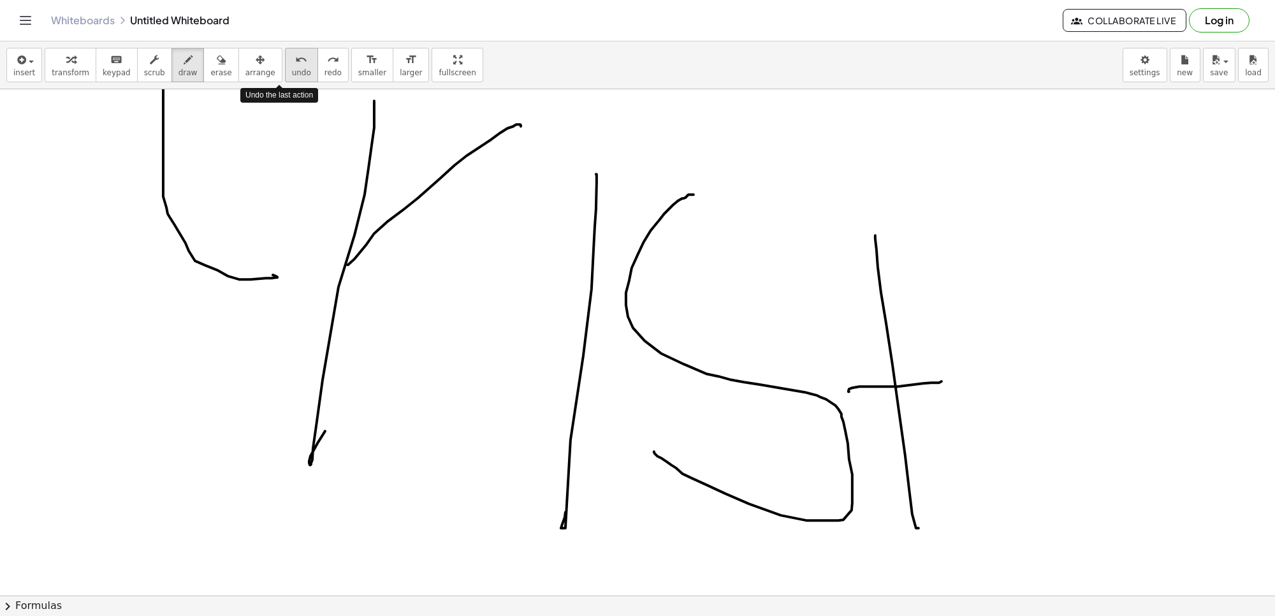
click at [295, 66] on icon "undo" at bounding box center [301, 59] width 12 height 15
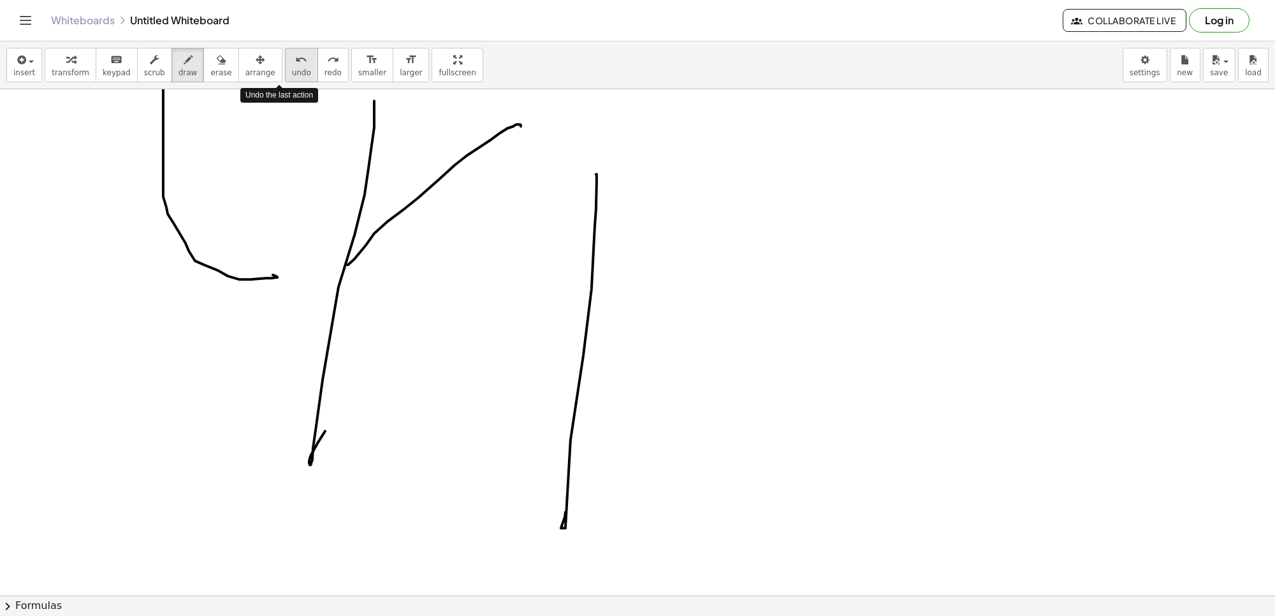
click at [295, 66] on icon "undo" at bounding box center [301, 59] width 12 height 15
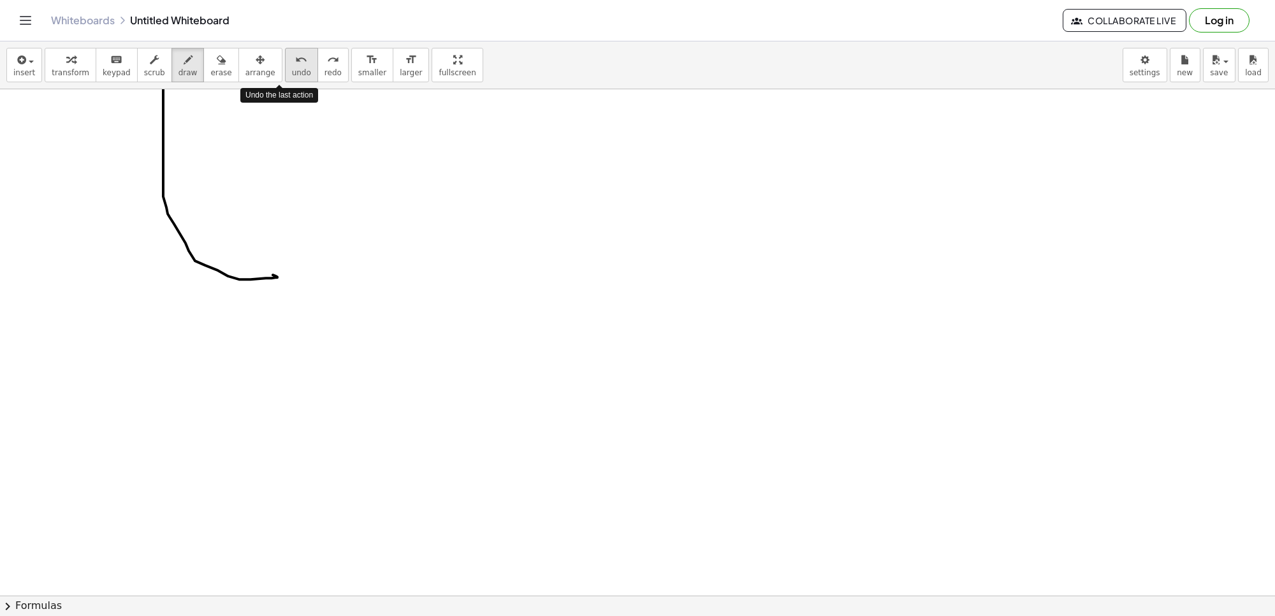
click at [295, 66] on icon "undo" at bounding box center [301, 59] width 12 height 15
click at [282, 85] on div "Undo the last action" at bounding box center [279, 95] width 78 height 21
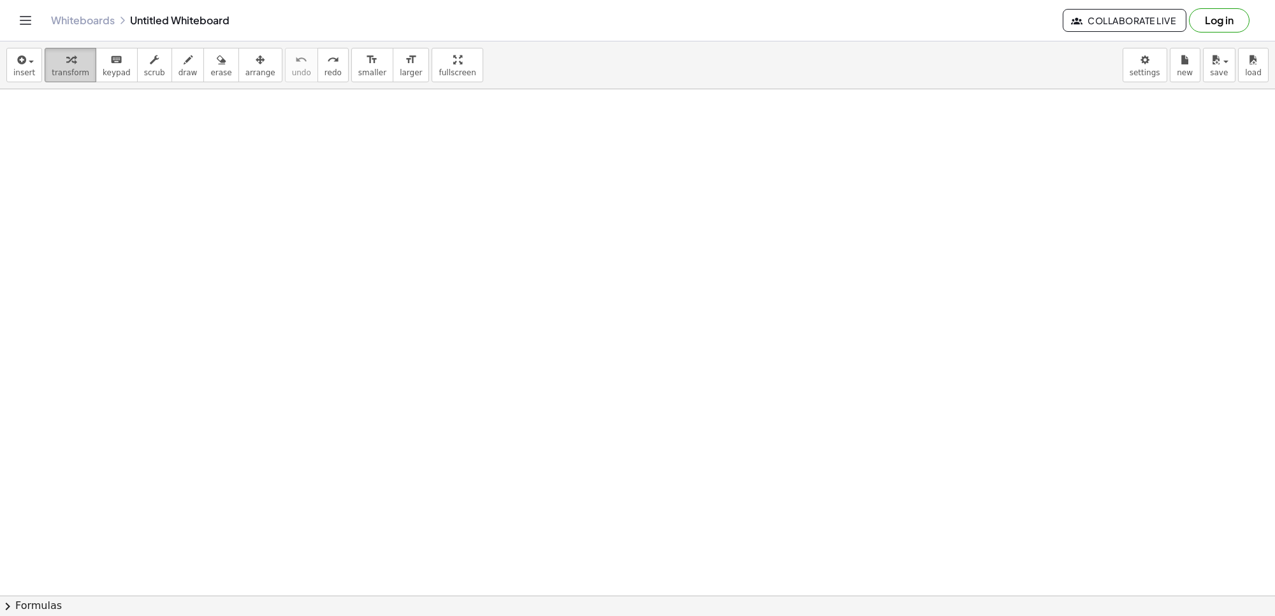
click at [58, 54] on div "button" at bounding box center [71, 59] width 38 height 15
drag, startPoint x: 295, startPoint y: 288, endPoint x: 319, endPoint y: 306, distance: 29.6
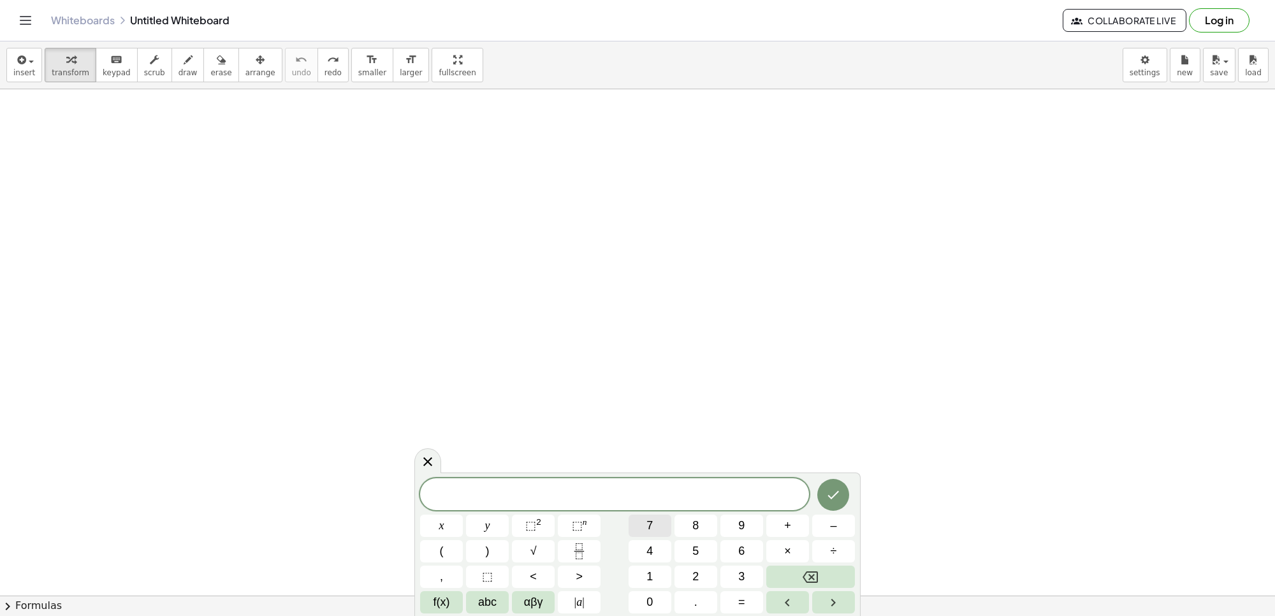
click at [664, 530] on button "7" at bounding box center [650, 526] width 43 height 22
click at [483, 533] on button "y" at bounding box center [487, 526] width 43 height 22
click at [770, 530] on button "+" at bounding box center [787, 526] width 43 height 22
click at [694, 577] on span "2" at bounding box center [695, 576] width 6 height 17
click at [658, 573] on button "1" at bounding box center [650, 577] width 43 height 22
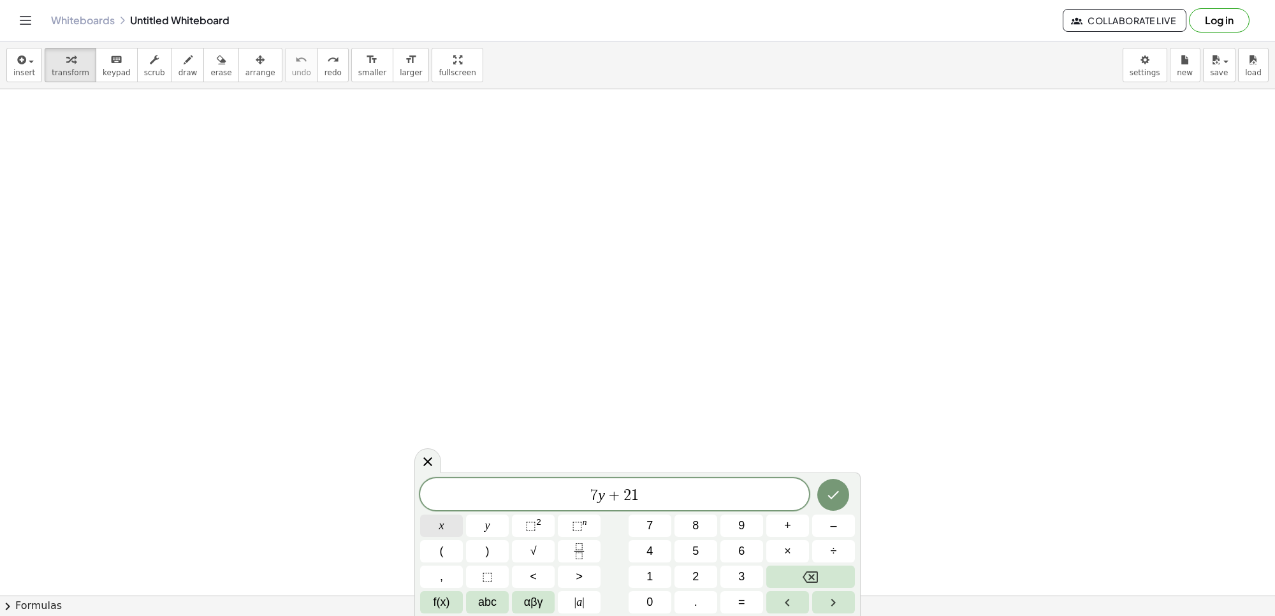
click at [439, 516] on button "x" at bounding box center [441, 526] width 43 height 22
click at [738, 604] on span "=" at bounding box center [741, 602] width 7 height 17
click at [632, 515] on button "7" at bounding box center [650, 526] width 43 height 22
click at [817, 601] on button "Right arrow" at bounding box center [833, 602] width 43 height 22
click at [830, 496] on icon "Done" at bounding box center [833, 495] width 11 height 8
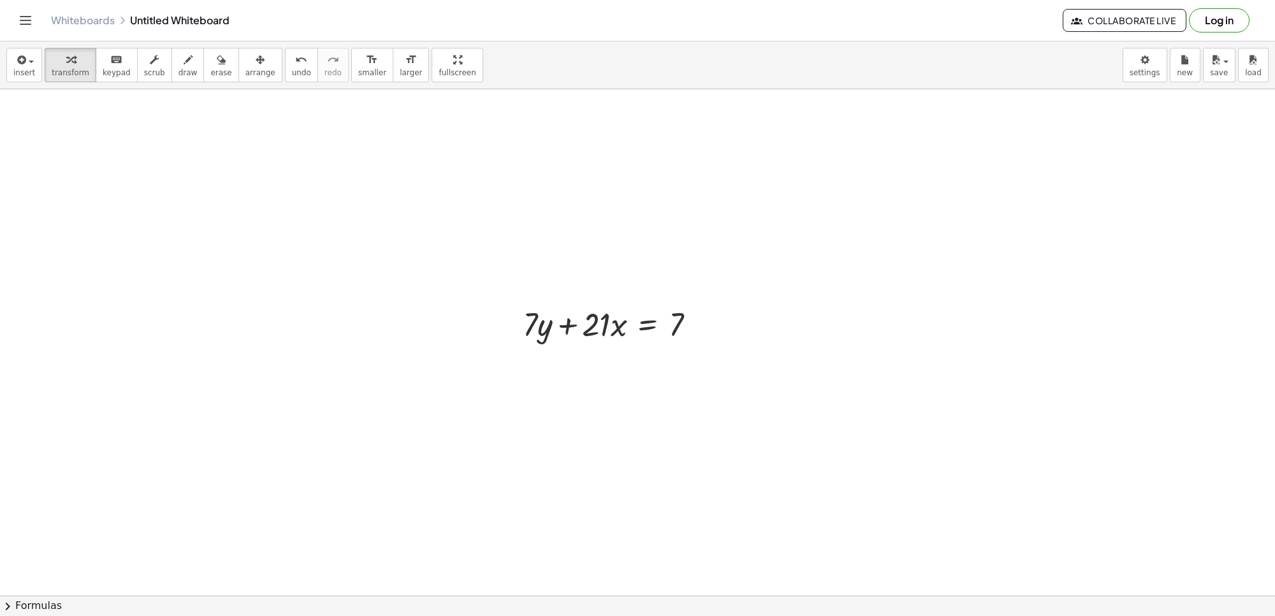
scroll to position [1768, 0]
drag, startPoint x: 578, startPoint y: 333, endPoint x: 722, endPoint y: 323, distance: 143.8
drag, startPoint x: 615, startPoint y: 335, endPoint x: 622, endPoint y: 339, distance: 7.7
click at [292, 69] on span "undo" at bounding box center [301, 72] width 19 height 9
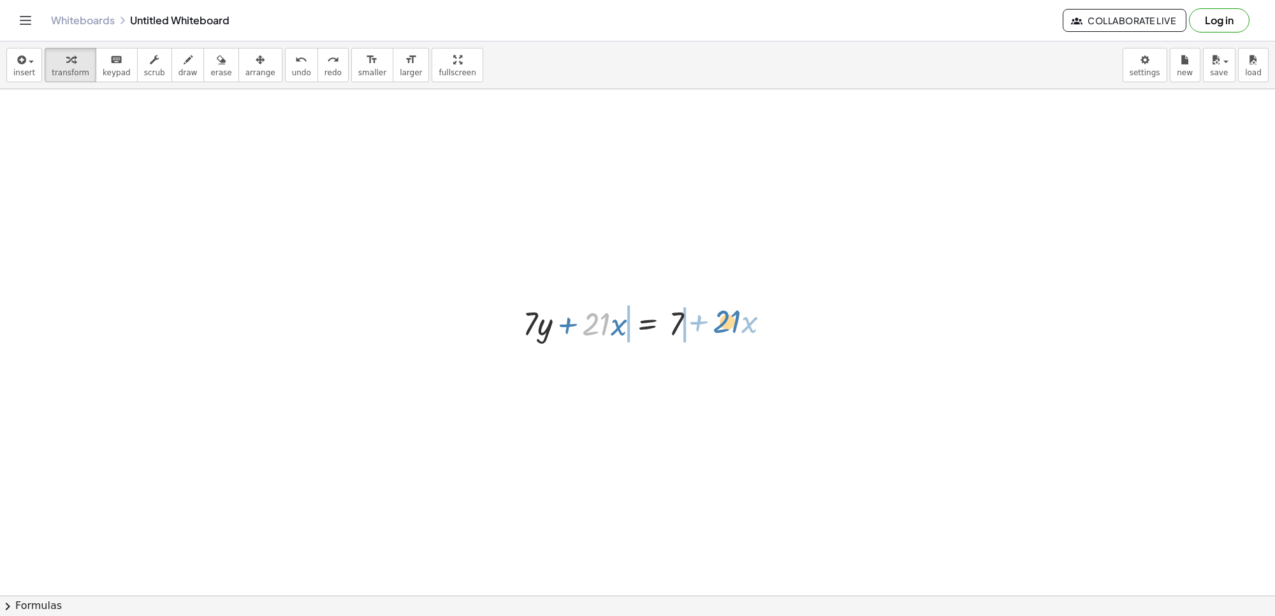
drag, startPoint x: 593, startPoint y: 344, endPoint x: 712, endPoint y: 345, distance: 118.6
click at [291, 68] on button "undo undo" at bounding box center [301, 65] width 33 height 34
drag, startPoint x: 319, startPoint y: 173, endPoint x: 347, endPoint y: 262, distance: 93.6
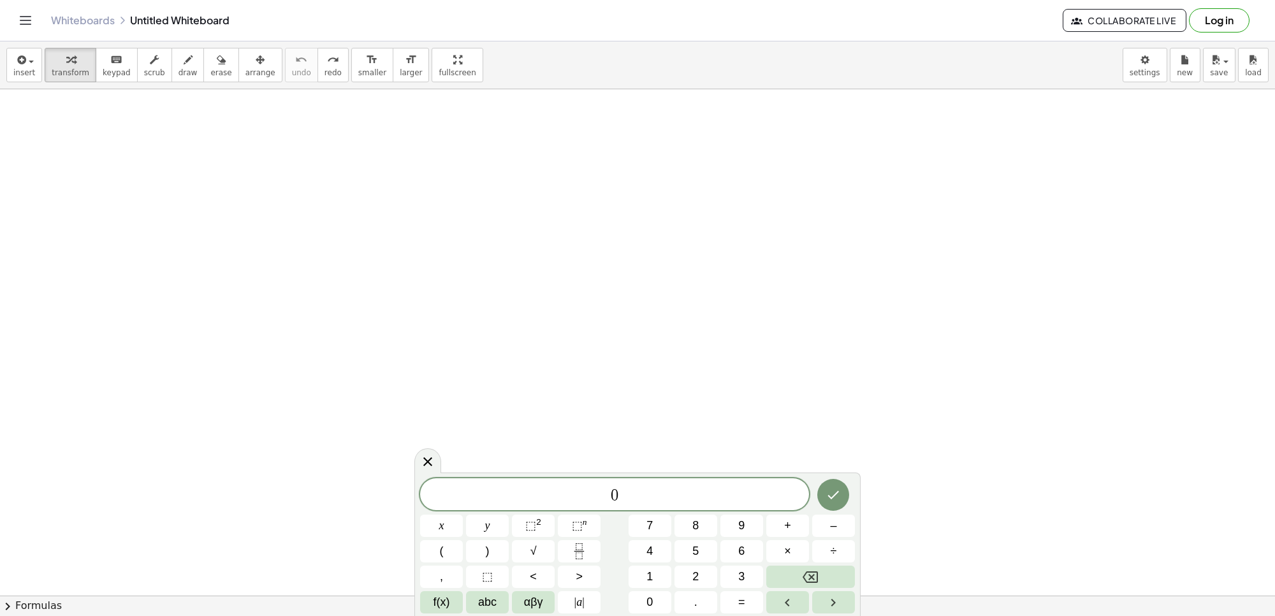
scroll to position [2274, 0]
drag, startPoint x: 263, startPoint y: 347, endPoint x: 573, endPoint y: 590, distance: 393.3
click at [567, 599] on body "Graspable Math Activities Get Started Activity Bank Assigned Work Classes White…" at bounding box center [637, 308] width 1275 height 616
click at [826, 495] on icon "Done" at bounding box center [833, 494] width 15 height 15
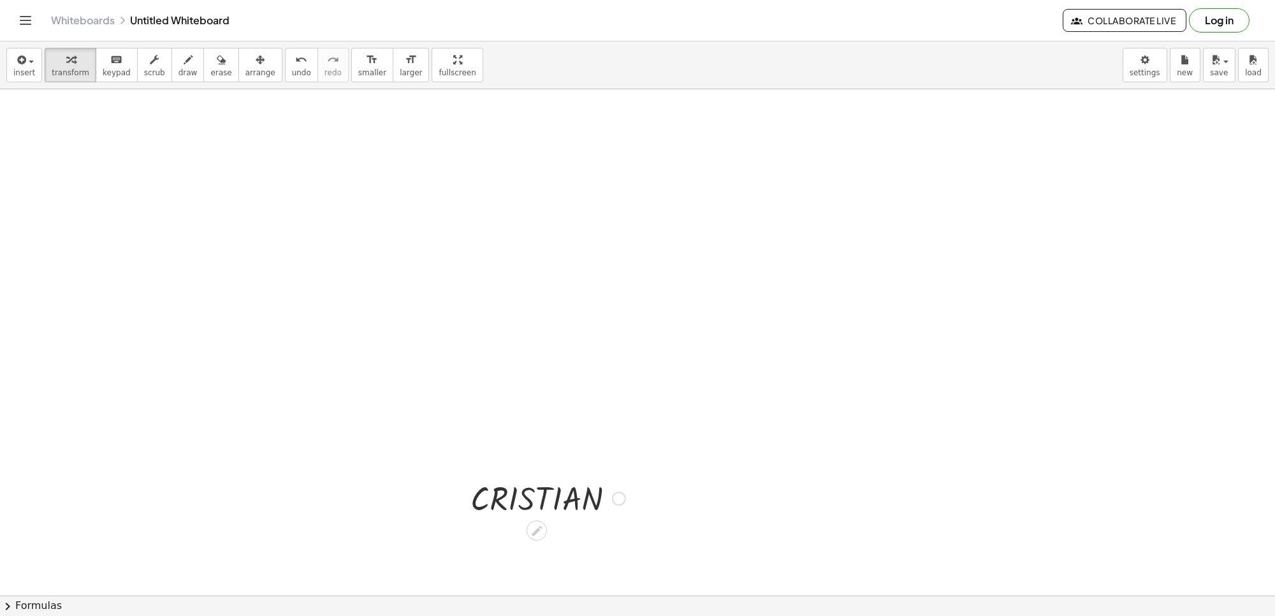
click at [534, 477] on div at bounding box center [548, 497] width 168 height 43
click at [527, 498] on div at bounding box center [548, 497] width 168 height 43
drag, startPoint x: 406, startPoint y: 80, endPoint x: 469, endPoint y: 318, distance: 246.1
click at [406, 149] on div "insert select one: Math Expression Function Text Youtube Video Graphing Geometr…" at bounding box center [637, 328] width 1275 height 574
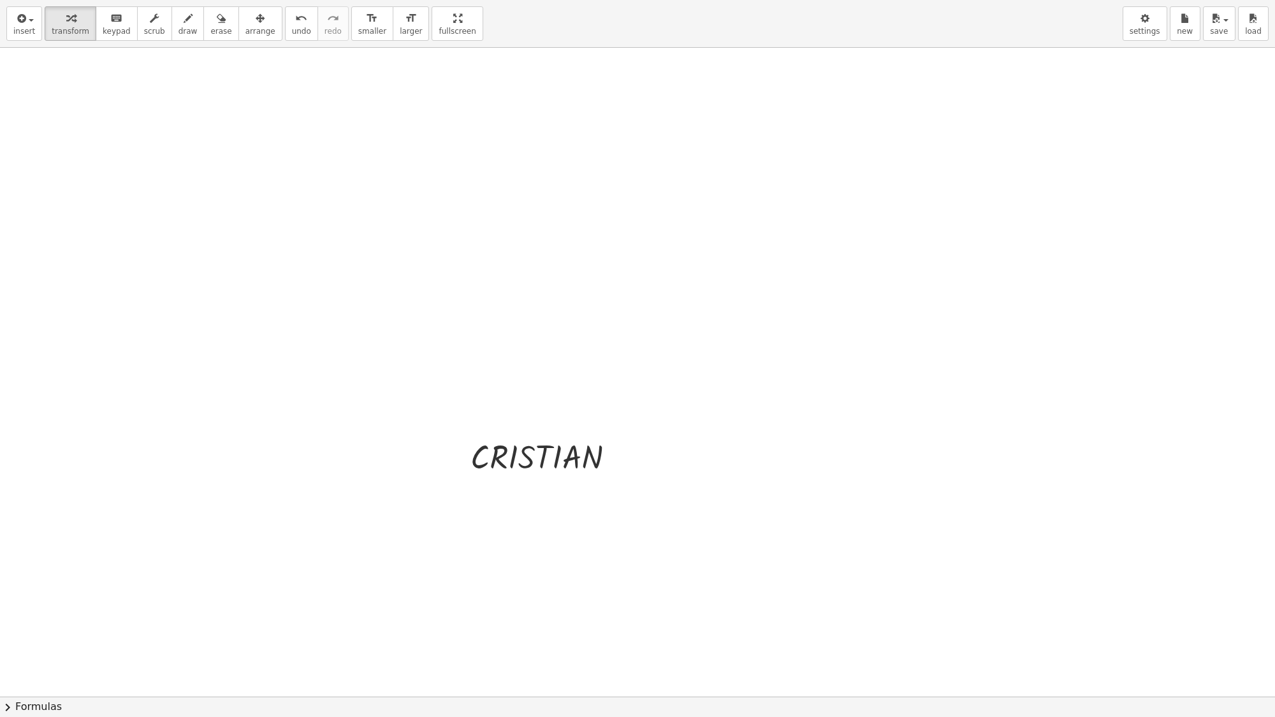
drag, startPoint x: 420, startPoint y: 14, endPoint x: 420, endPoint y: -55, distance: 69.5
click at [420, 0] on html "Graspable Math Activities Get Started Activity Bank Assigned Work Classes White…" at bounding box center [637, 358] width 1275 height 717
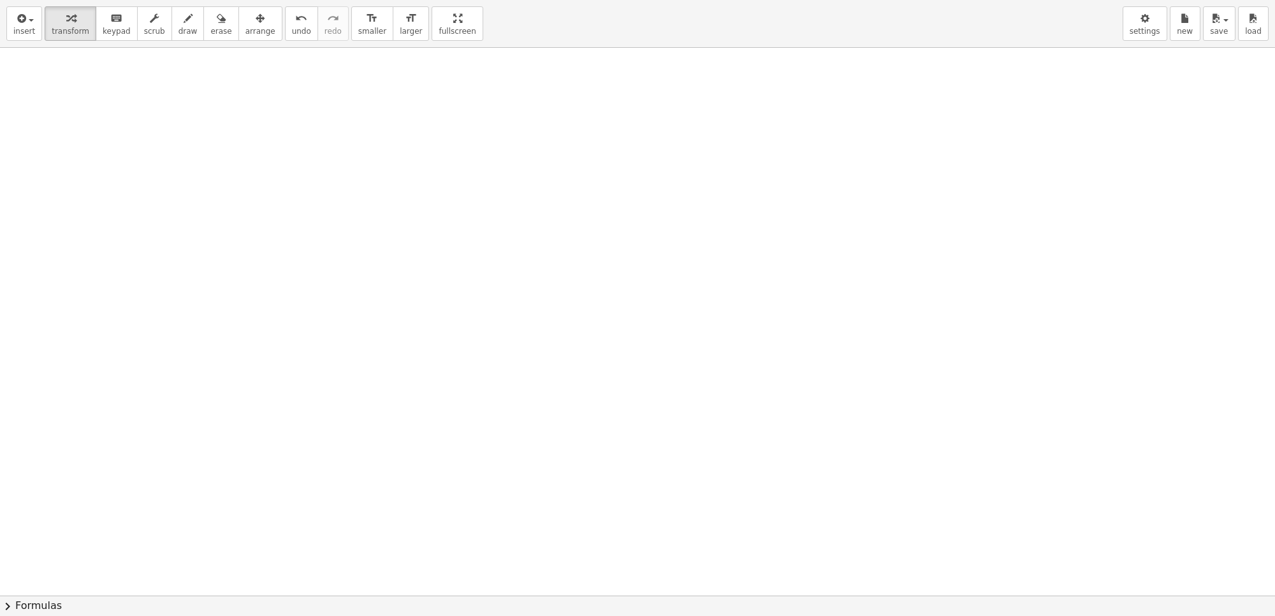
scroll to position [3285, 0]
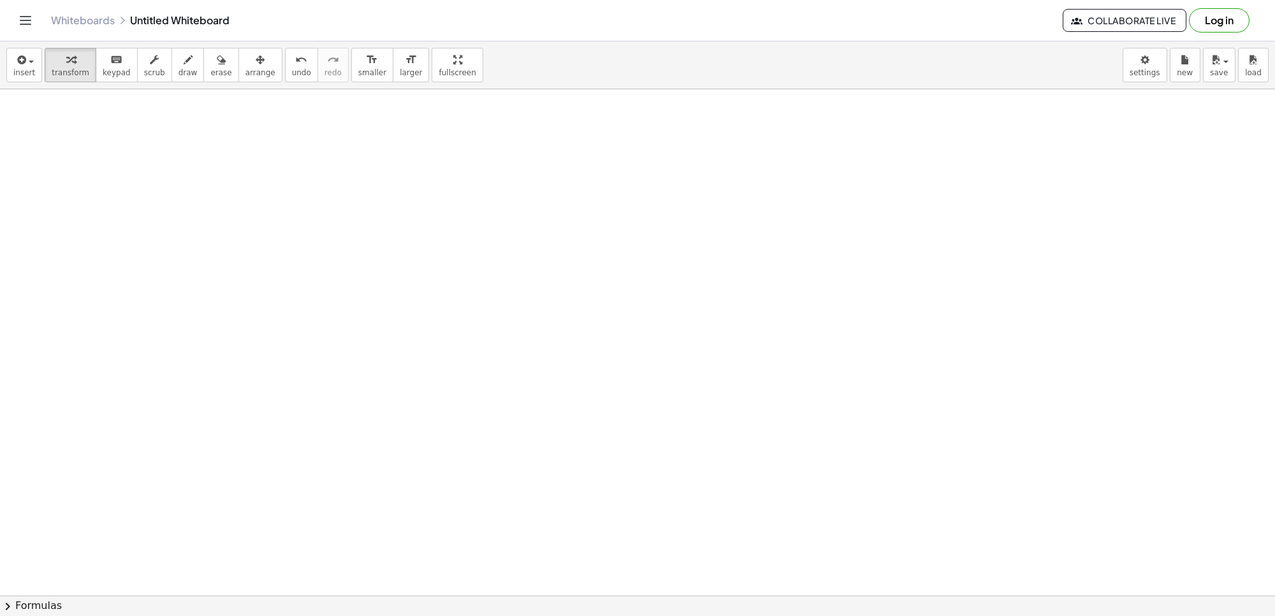
drag, startPoint x: 164, startPoint y: 279, endPoint x: 211, endPoint y: 316, distance: 59.9
